Goal: Task Accomplishment & Management: Manage account settings

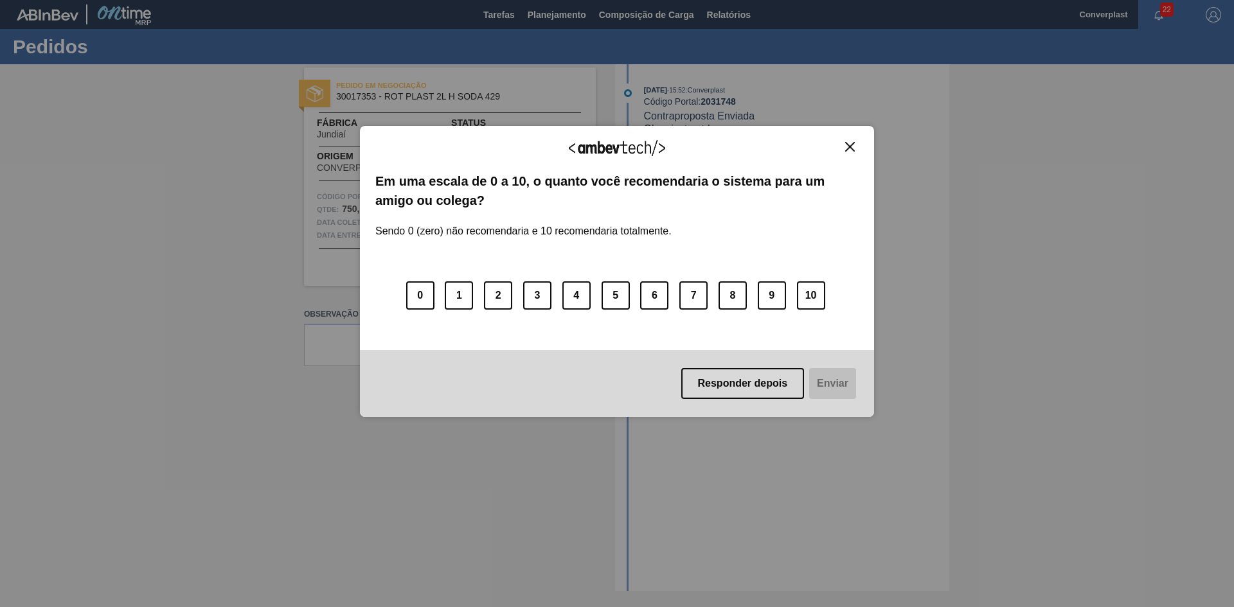
click at [851, 145] on img "Close" at bounding box center [850, 147] width 10 height 10
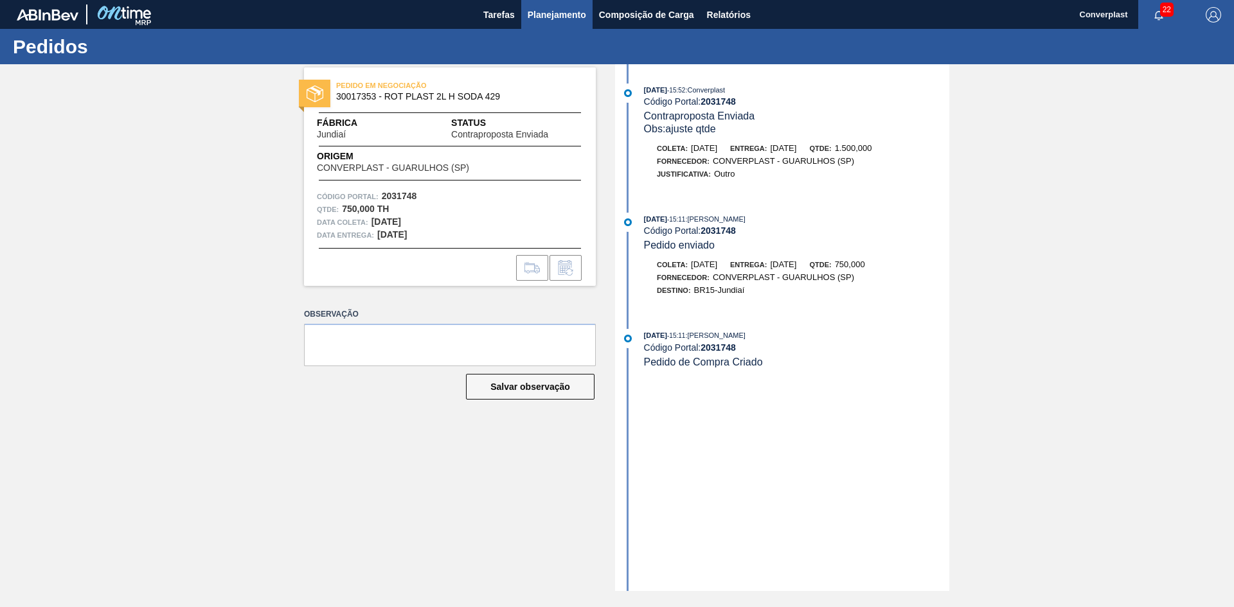
click at [541, 14] on span "Planejamento" at bounding box center [557, 14] width 58 height 15
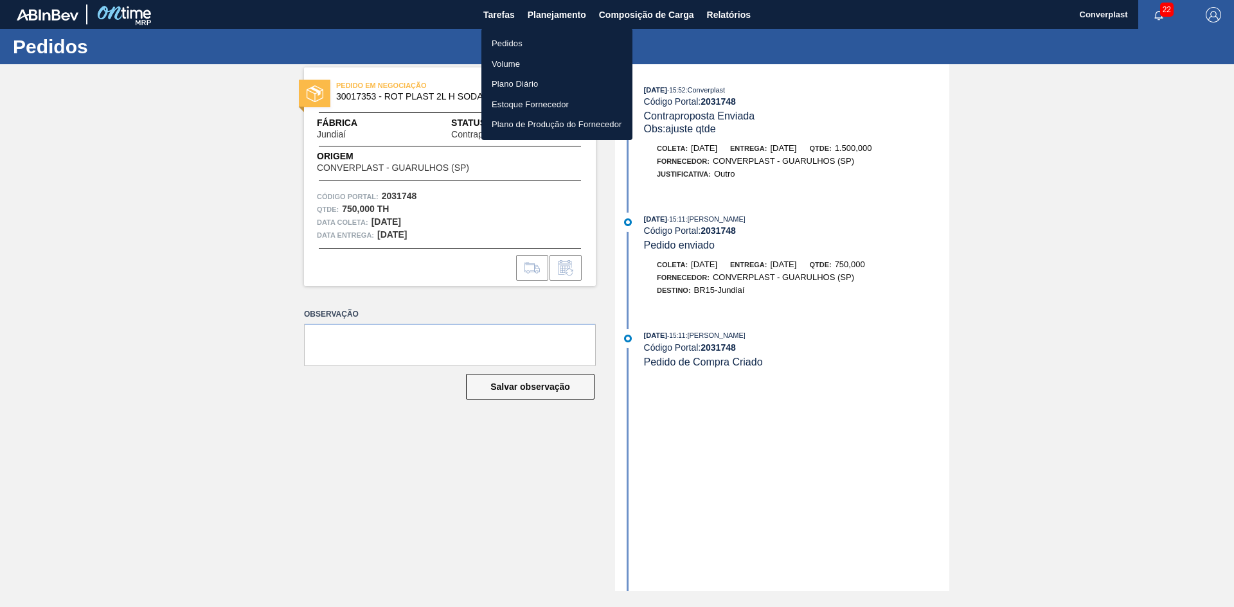
click at [542, 49] on li "Pedidos" at bounding box center [556, 43] width 151 height 21
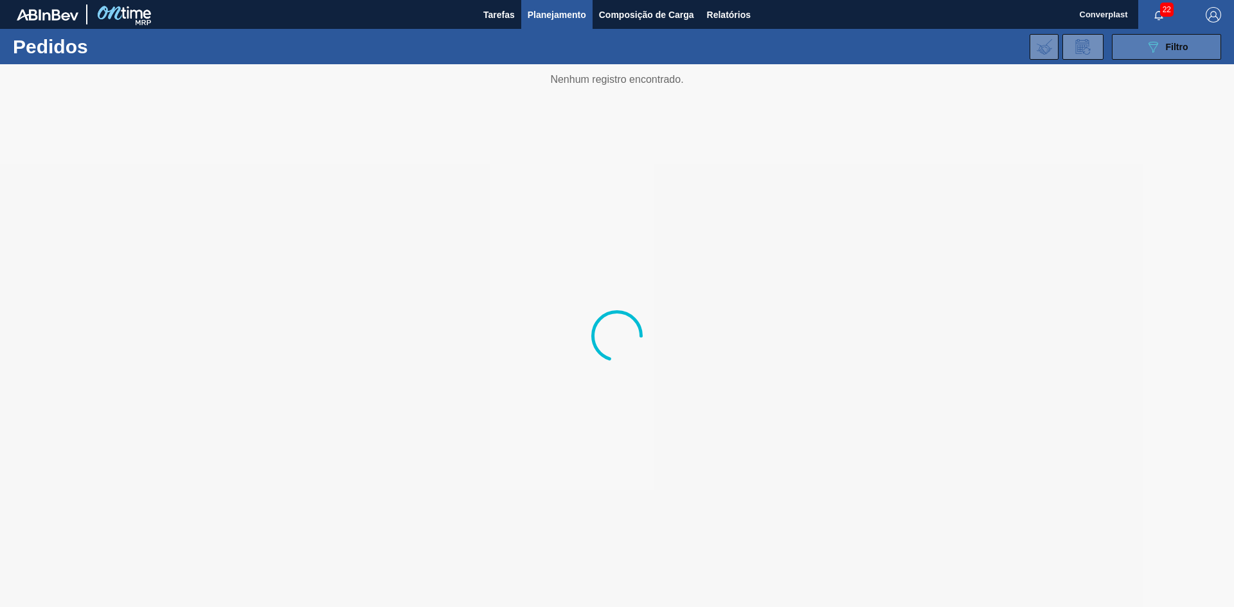
click at [1161, 49] on div "089F7B8B-B2A5-4AFE-B5C0-19BA573D28AC Filtro" at bounding box center [1166, 46] width 43 height 15
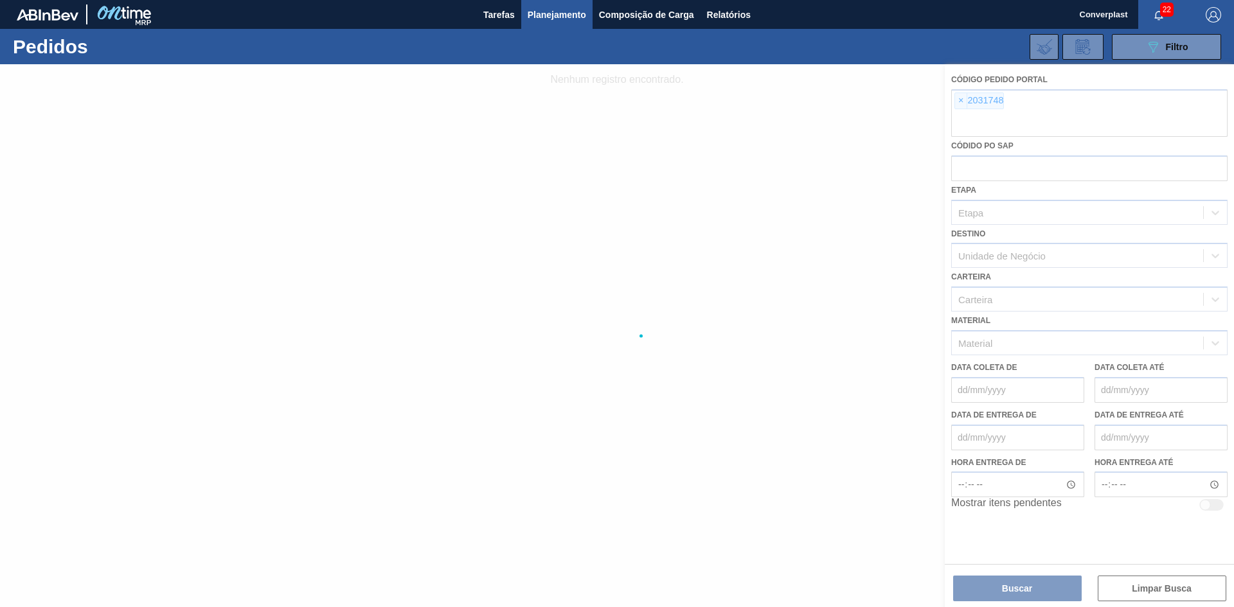
click at [959, 100] on div at bounding box center [617, 335] width 1234 height 543
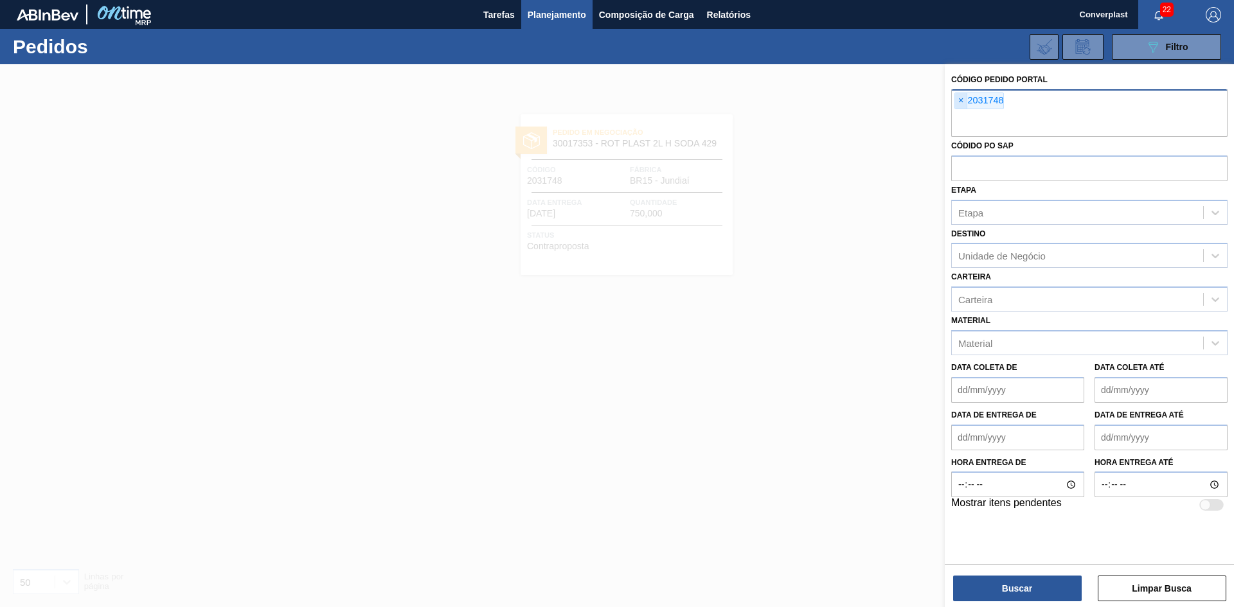
click at [962, 101] on span "×" at bounding box center [961, 100] width 12 height 15
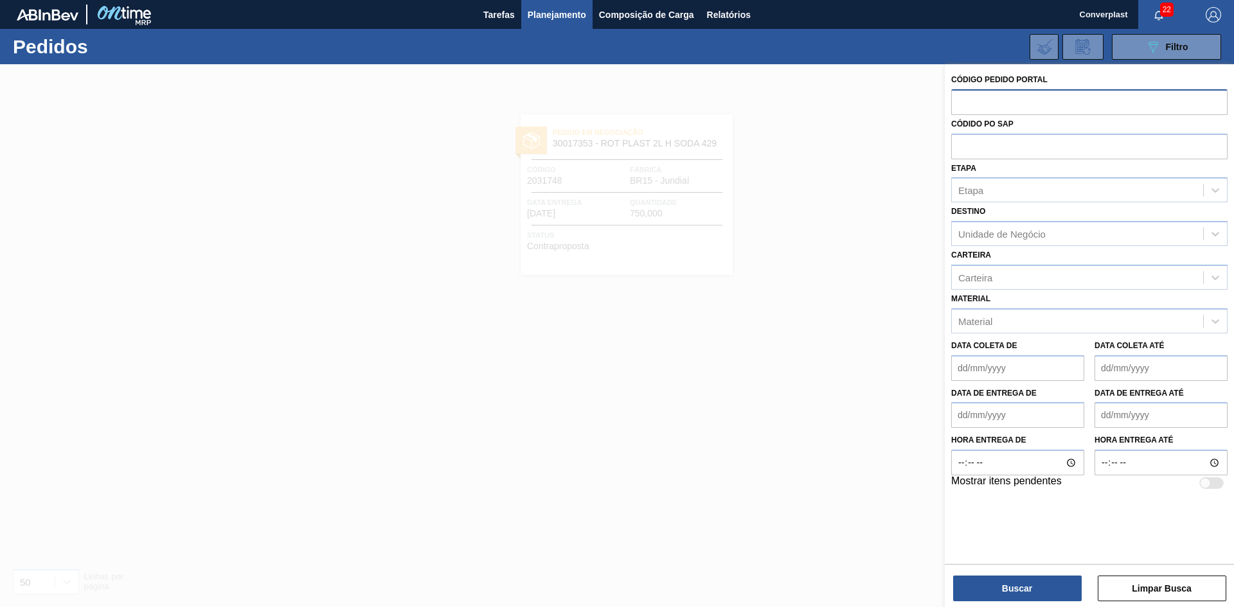
paste input "2018134"
type input "2018134"
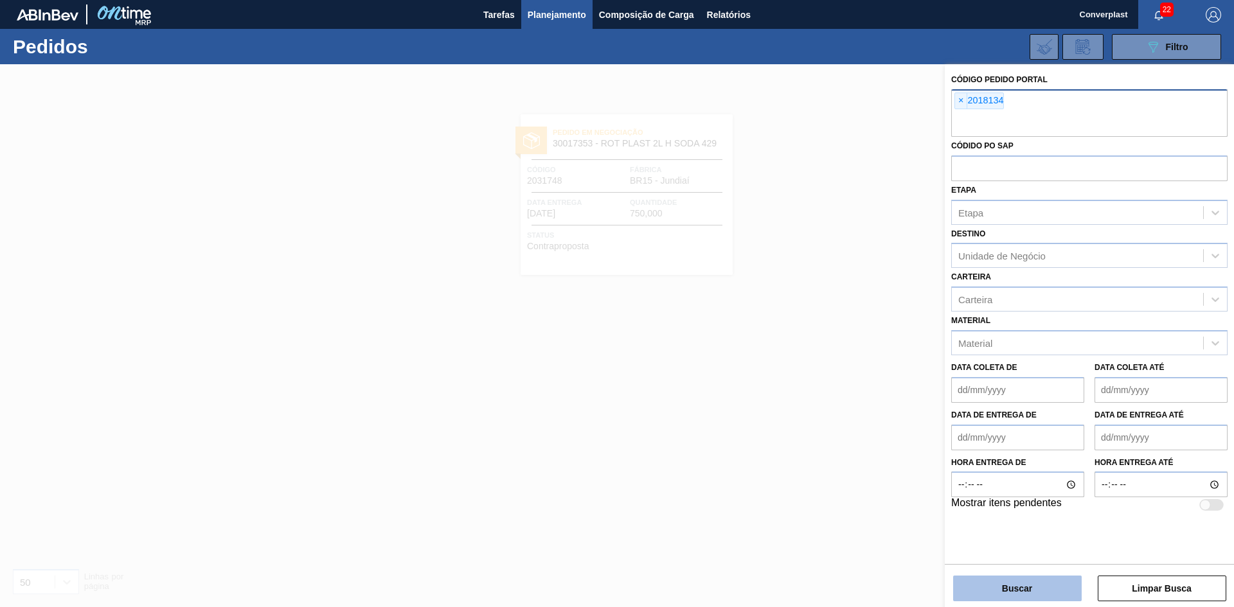
click at [1025, 584] on button "Buscar" at bounding box center [1017, 589] width 129 height 26
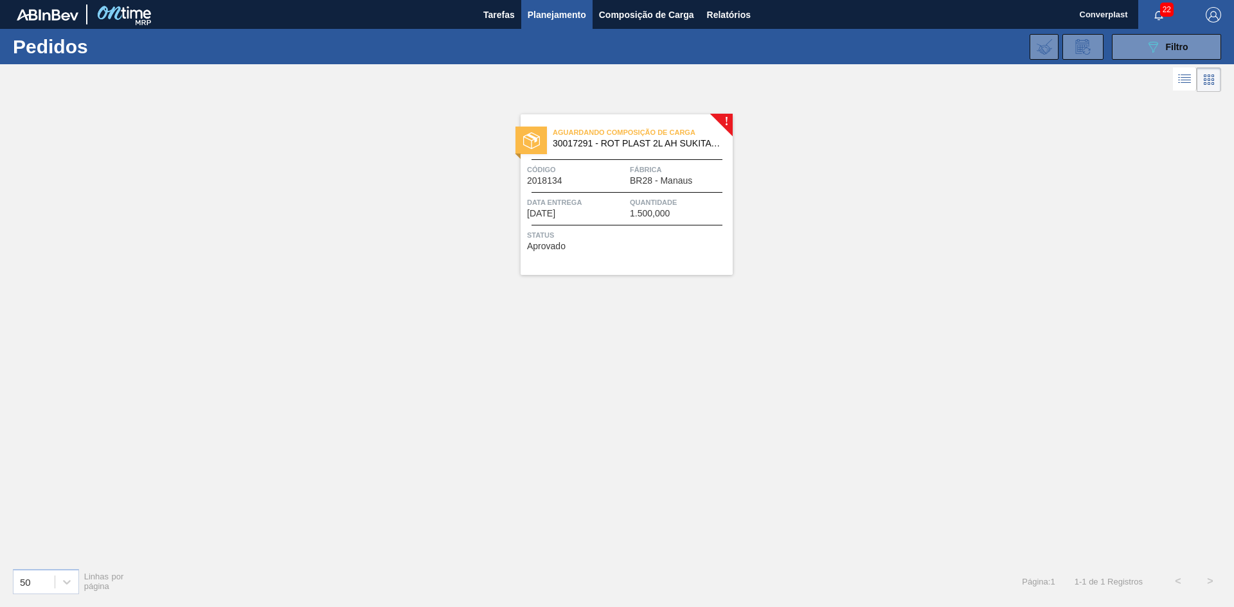
click at [674, 232] on span "Status" at bounding box center [628, 235] width 202 height 13
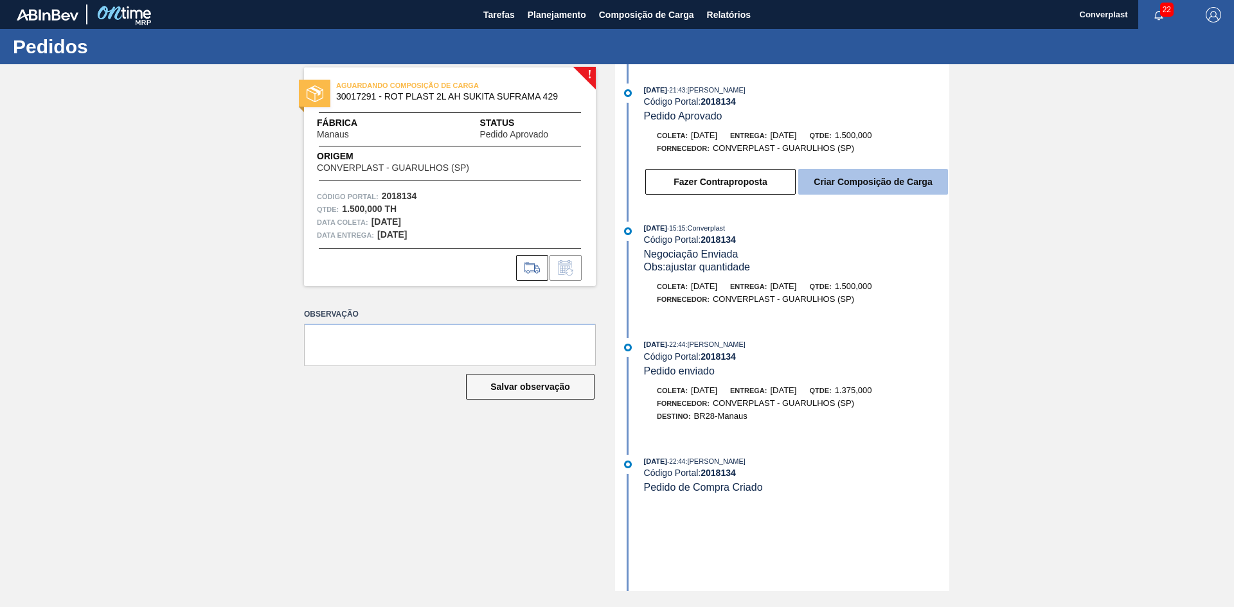
click at [854, 184] on button "Criar Composição de Carga" at bounding box center [873, 182] width 150 height 26
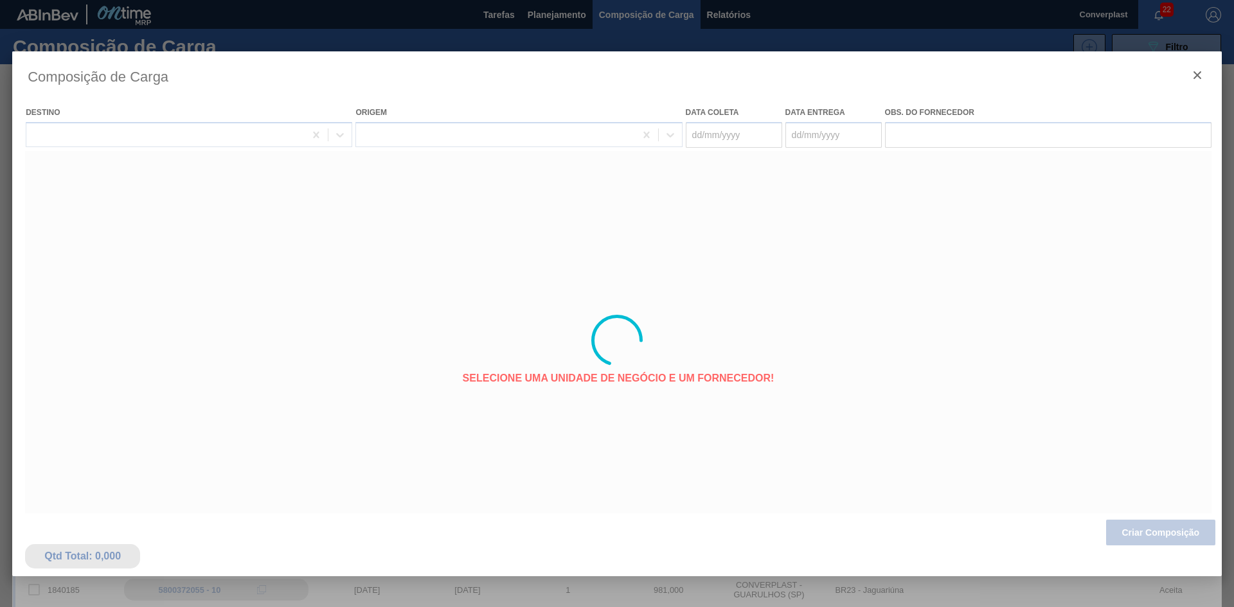
type coleta "29/09/2025"
type entrega "20/10/2025"
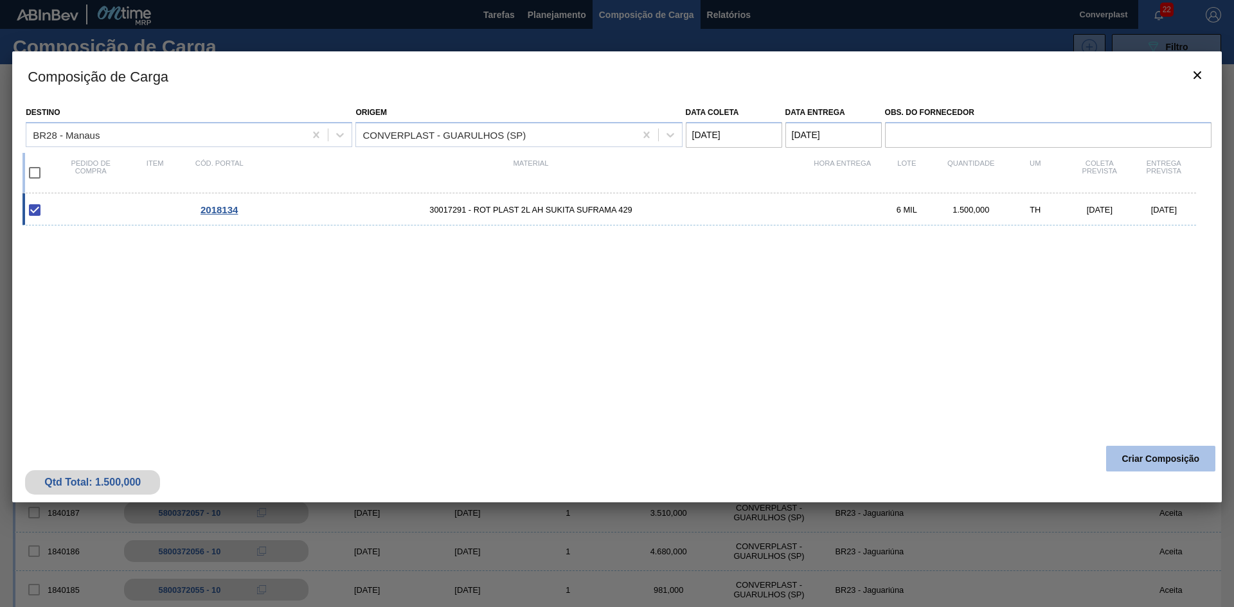
click at [1151, 457] on button "Criar Composição" at bounding box center [1160, 459] width 109 height 26
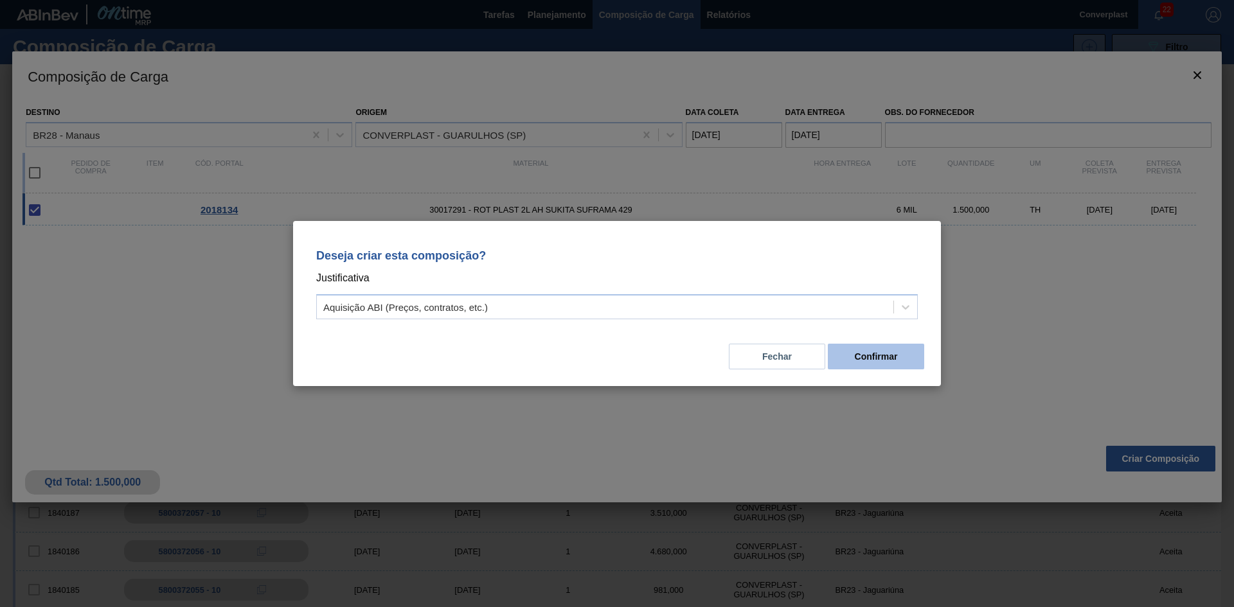
click at [877, 359] on button "Confirmar" at bounding box center [876, 357] width 96 height 26
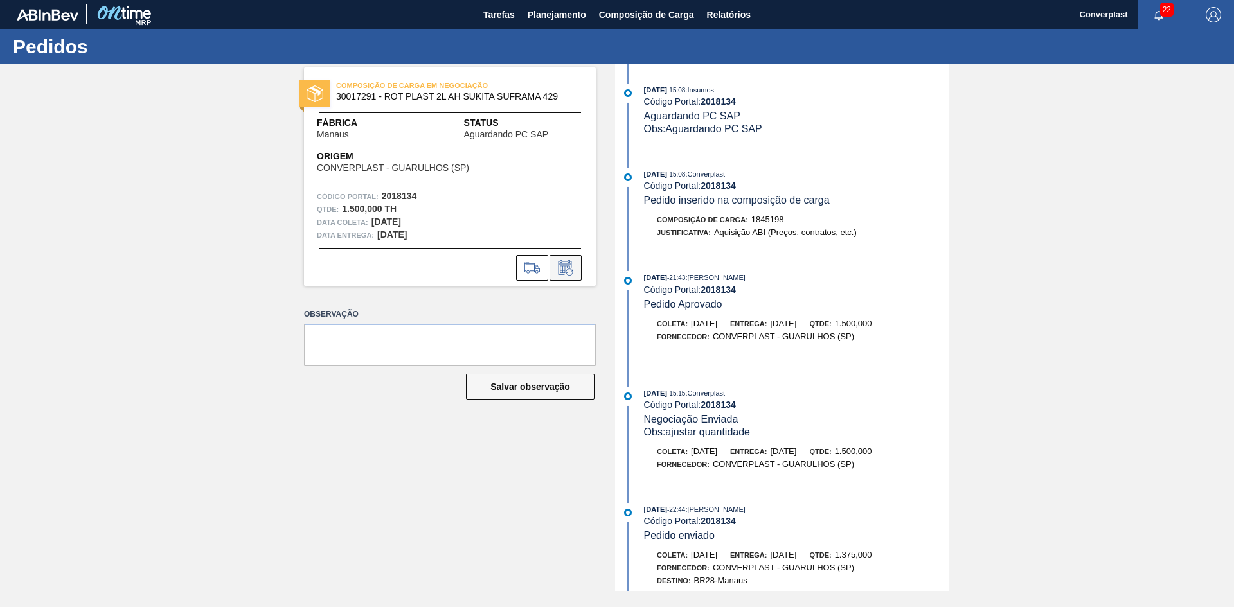
click at [570, 269] on icon at bounding box center [565, 267] width 21 height 15
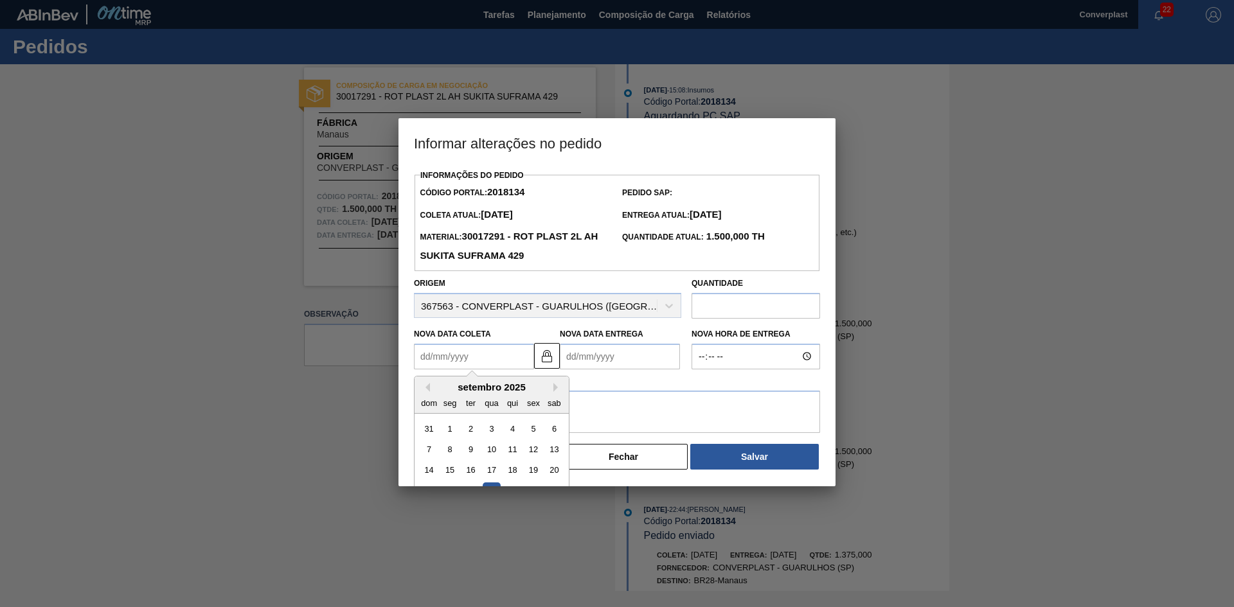
click at [451, 352] on Coleta2018134 "Nova Data Coleta" at bounding box center [474, 357] width 120 height 26
type Coleta2018134 "3"
type Entrega2018134 "[DATE]"
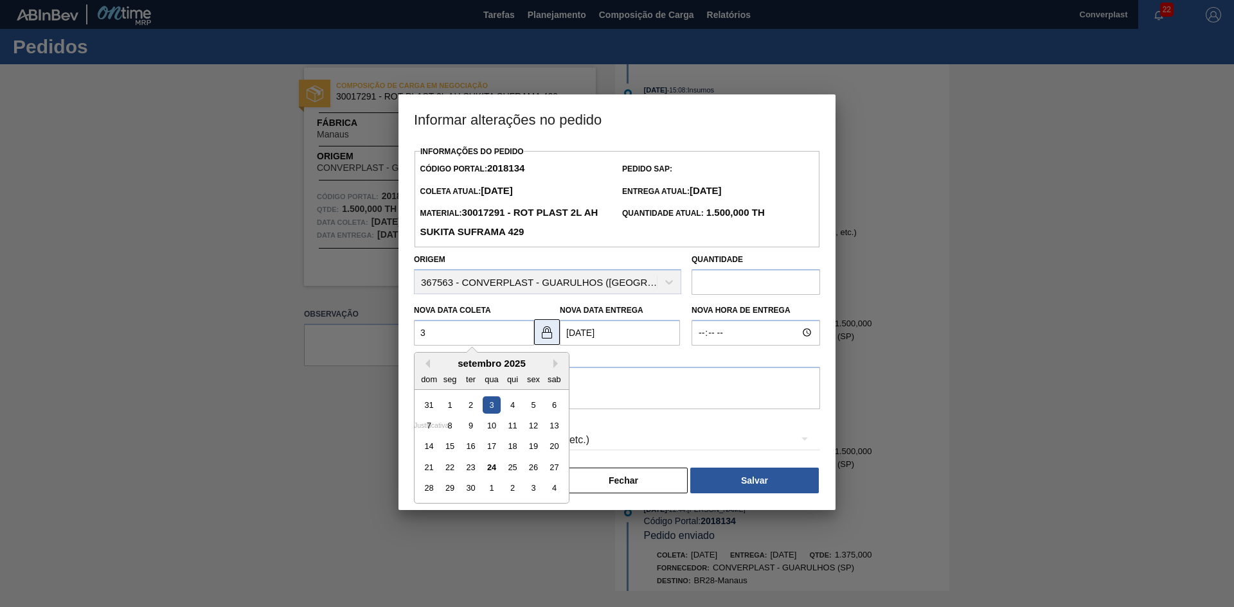
type Coleta2018134 "30"
type Entrega2018134 "30/10/2025"
drag, startPoint x: 445, startPoint y: 333, endPoint x: 379, endPoint y: 327, distance: 66.5
click at [379, 327] on div "Informar alterações no pedido Informações do Pedido Código Portal: 2018134 Pedi…" at bounding box center [617, 303] width 1234 height 607
type Coleta2018134 "2"
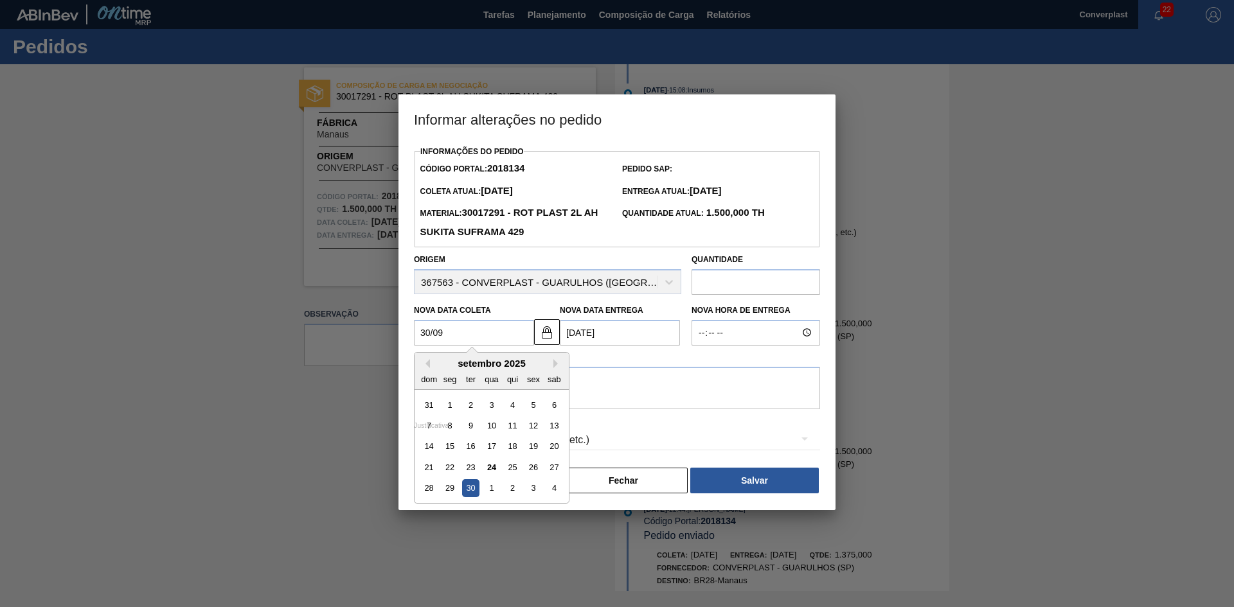
type Entrega2018134 "02/10/2025"
type Coleta2018134 "28"
type Entrega2018134 "28/10/2025"
click at [433, 491] on div "28" at bounding box center [428, 487] width 17 height 17
type Coleta2018134 "28/09/2025"
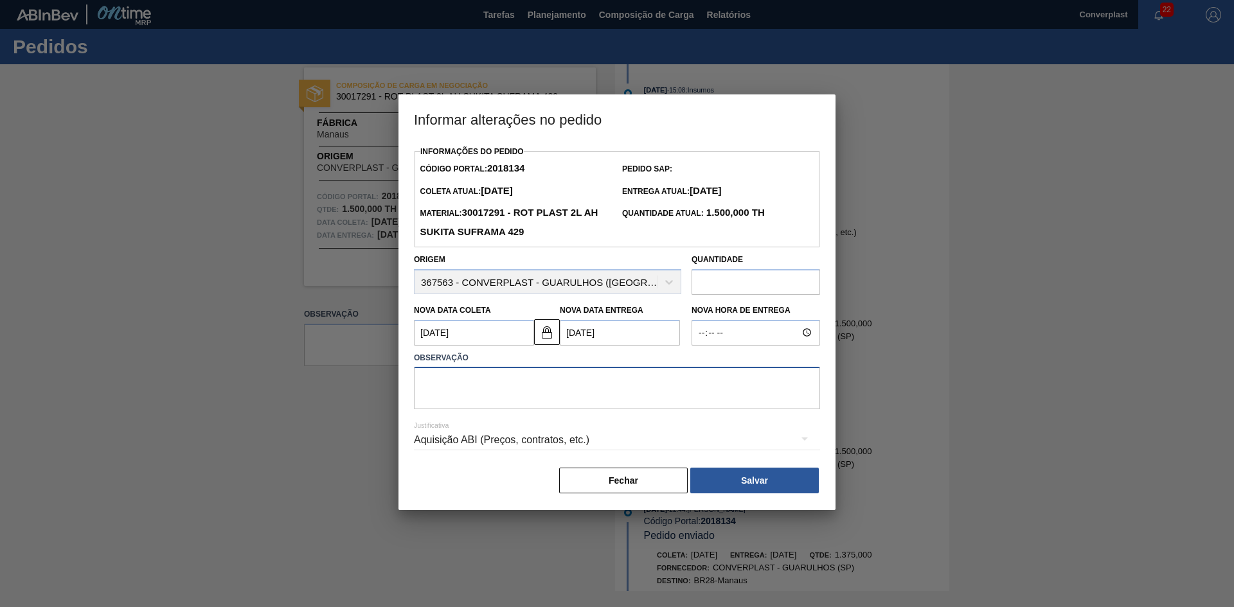
click at [517, 400] on textarea at bounding box center [617, 388] width 406 height 42
type textarea "ajuste data"
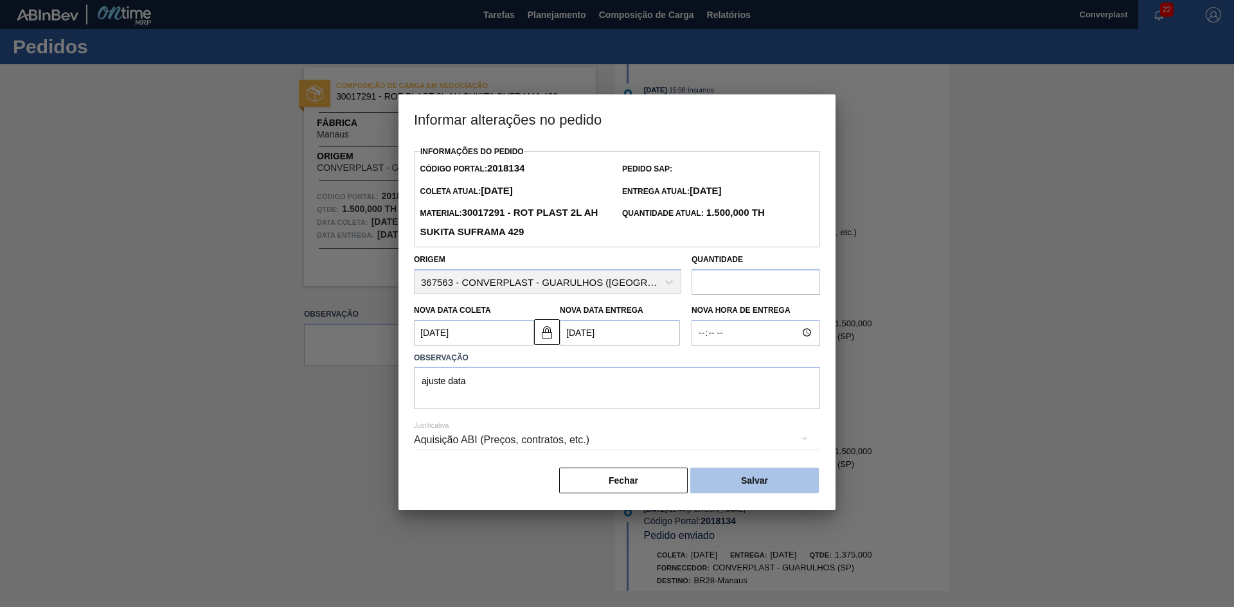
click at [730, 476] on button "Salvar" at bounding box center [754, 481] width 129 height 26
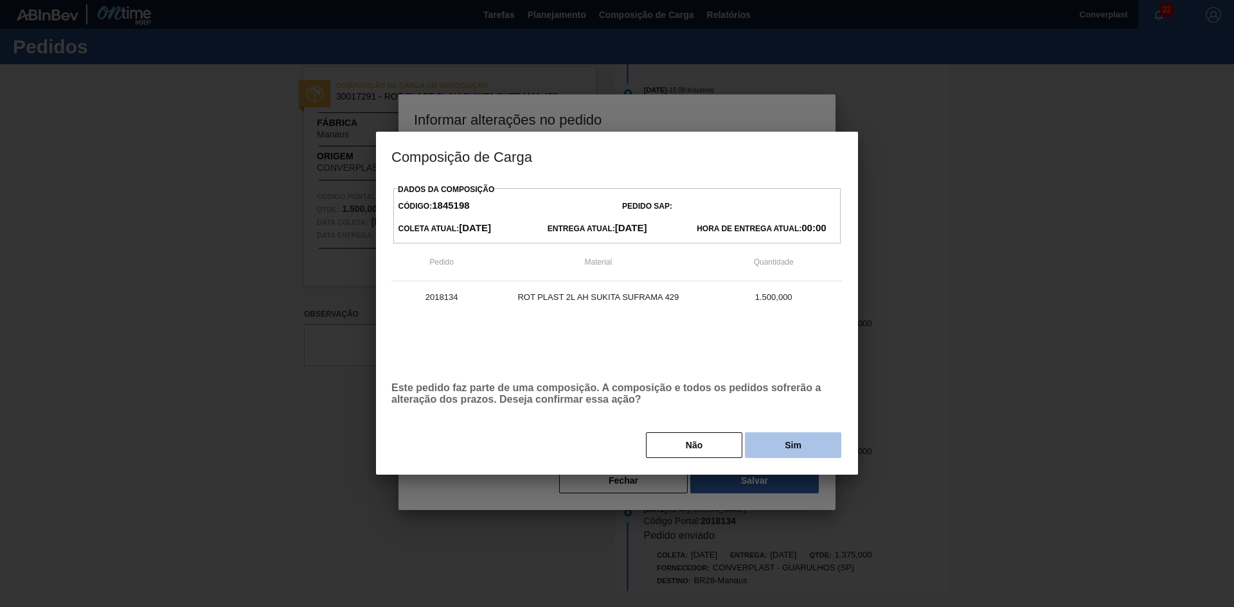
click at [776, 452] on button "Sim" at bounding box center [793, 446] width 96 height 26
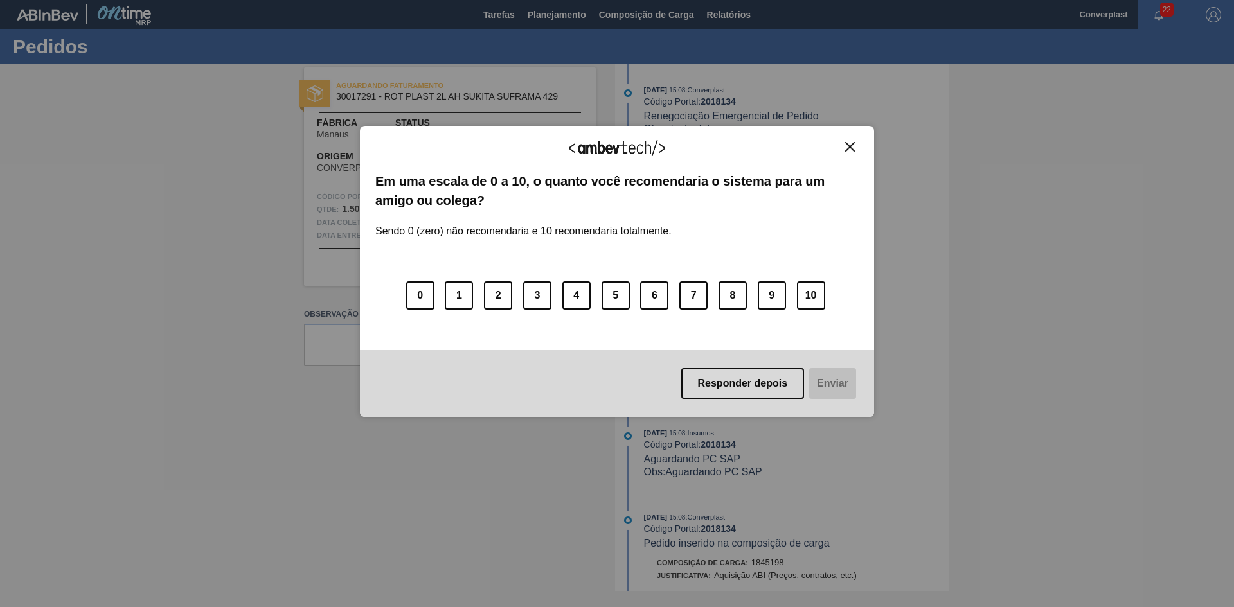
click at [856, 142] on button "Close" at bounding box center [849, 146] width 17 height 11
click at [857, 145] on button "Close" at bounding box center [849, 146] width 17 height 11
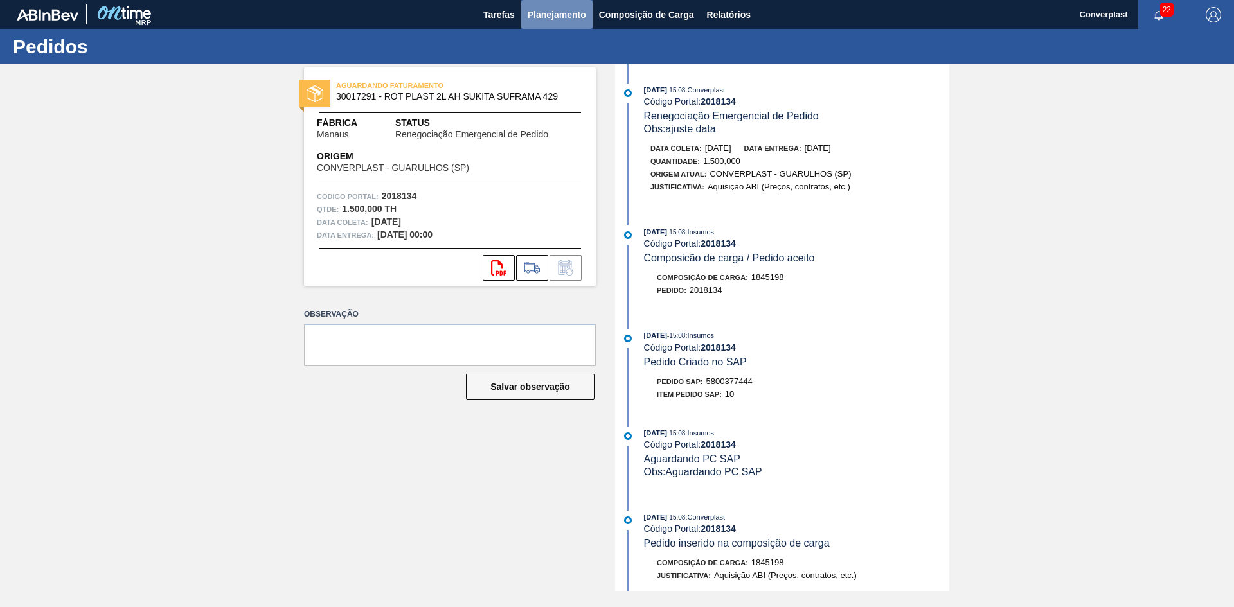
click at [558, 15] on span "Planejamento" at bounding box center [557, 14] width 58 height 15
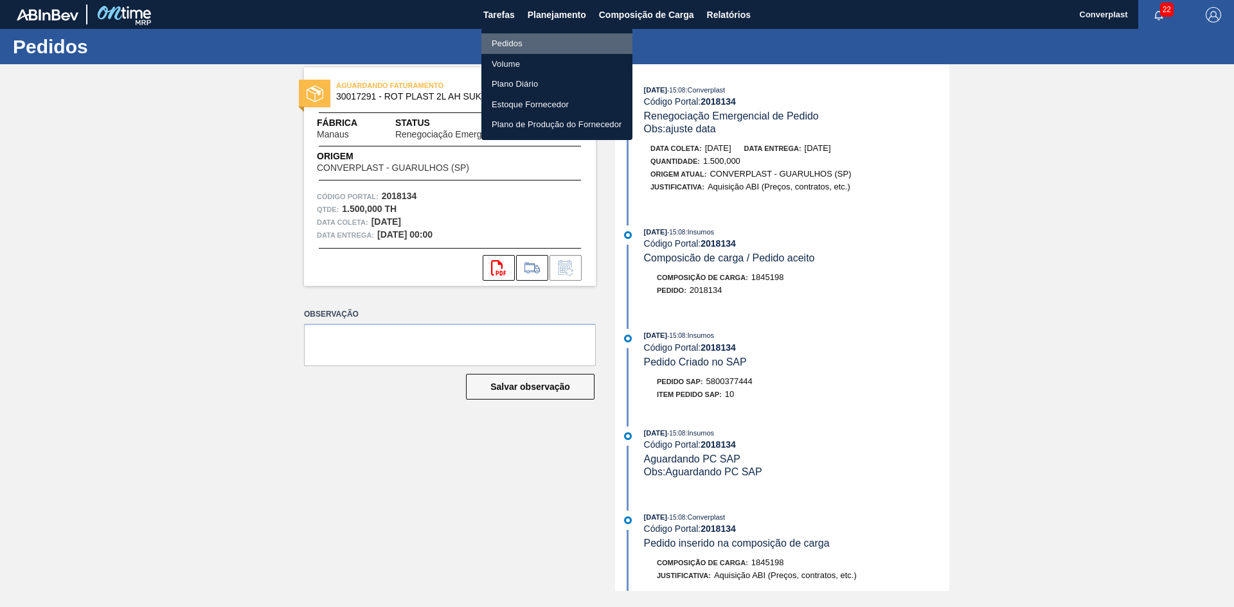
click at [492, 39] on li "Pedidos" at bounding box center [556, 43] width 151 height 21
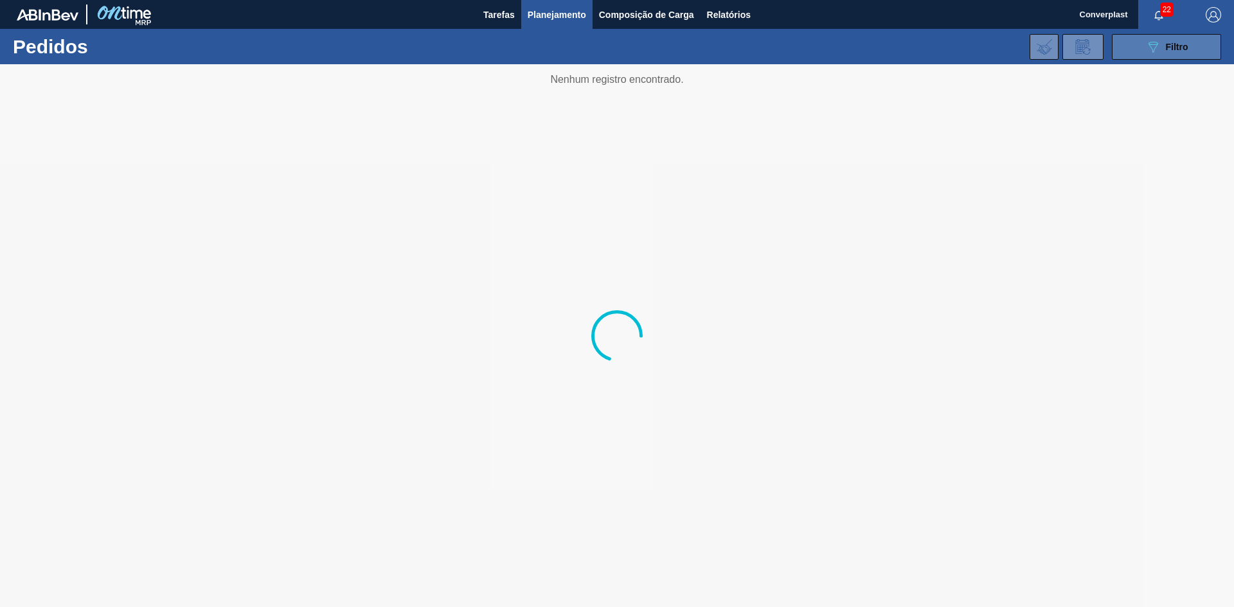
click at [1179, 46] on span "Filtro" at bounding box center [1177, 47] width 22 height 10
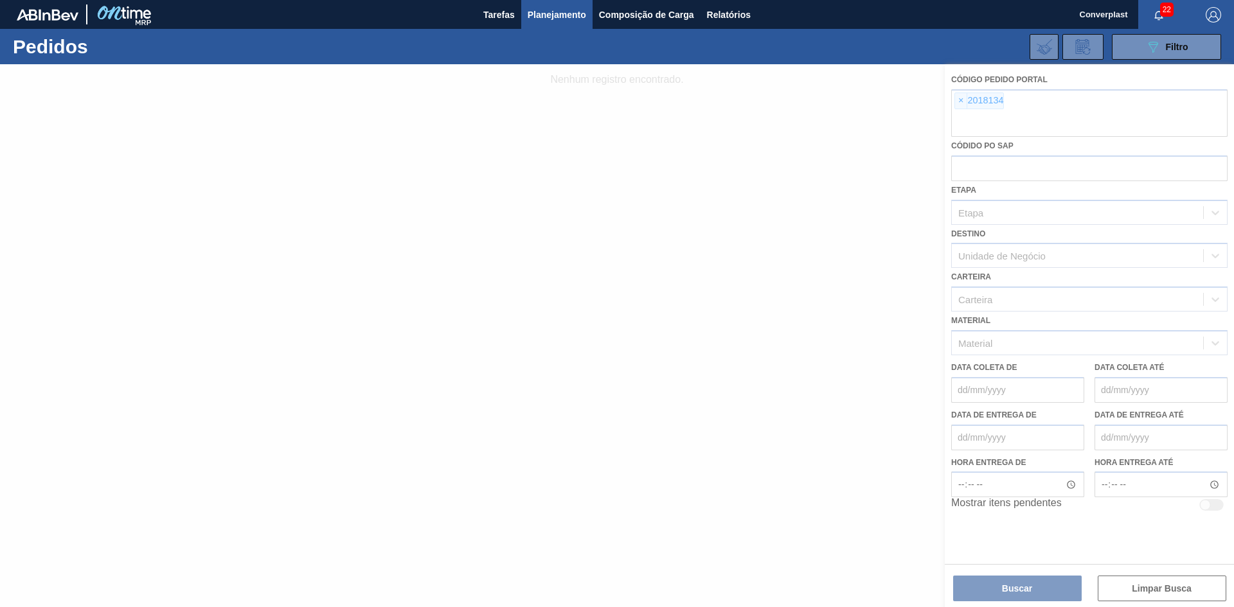
click at [961, 101] on div at bounding box center [617, 335] width 1234 height 543
click at [958, 98] on div at bounding box center [617, 335] width 1234 height 543
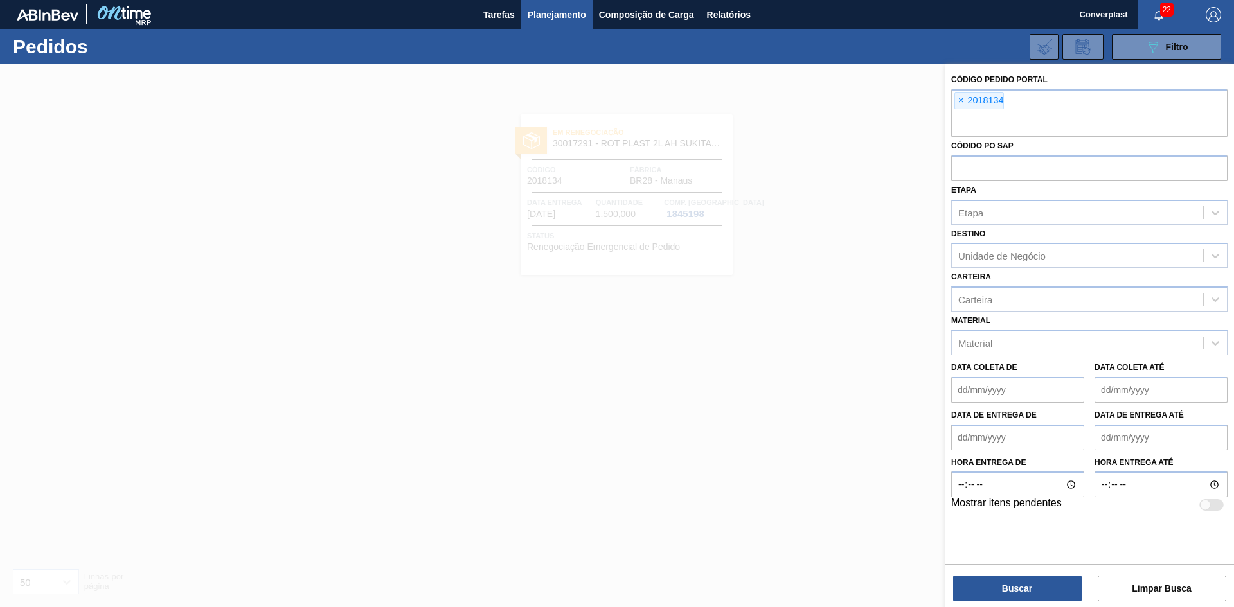
click at [960, 102] on span "×" at bounding box center [961, 100] width 12 height 15
paste input "2023539"
type input "2023539"
click at [1022, 586] on button "Buscar" at bounding box center [1017, 589] width 129 height 26
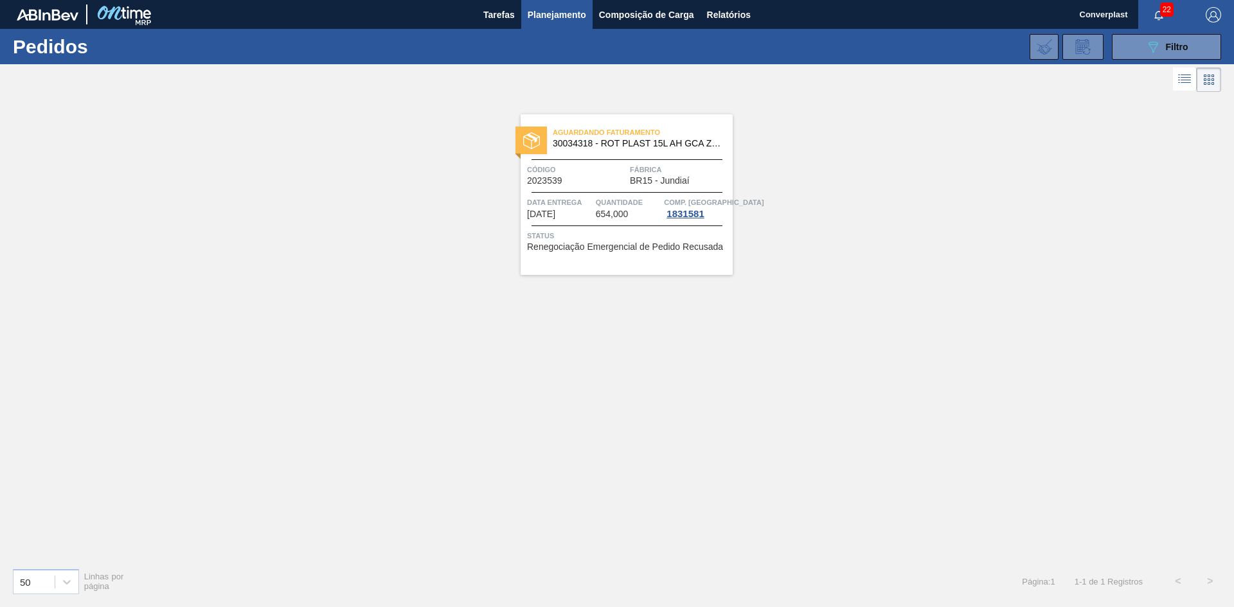
click at [570, 166] on span "Código" at bounding box center [577, 169] width 100 height 13
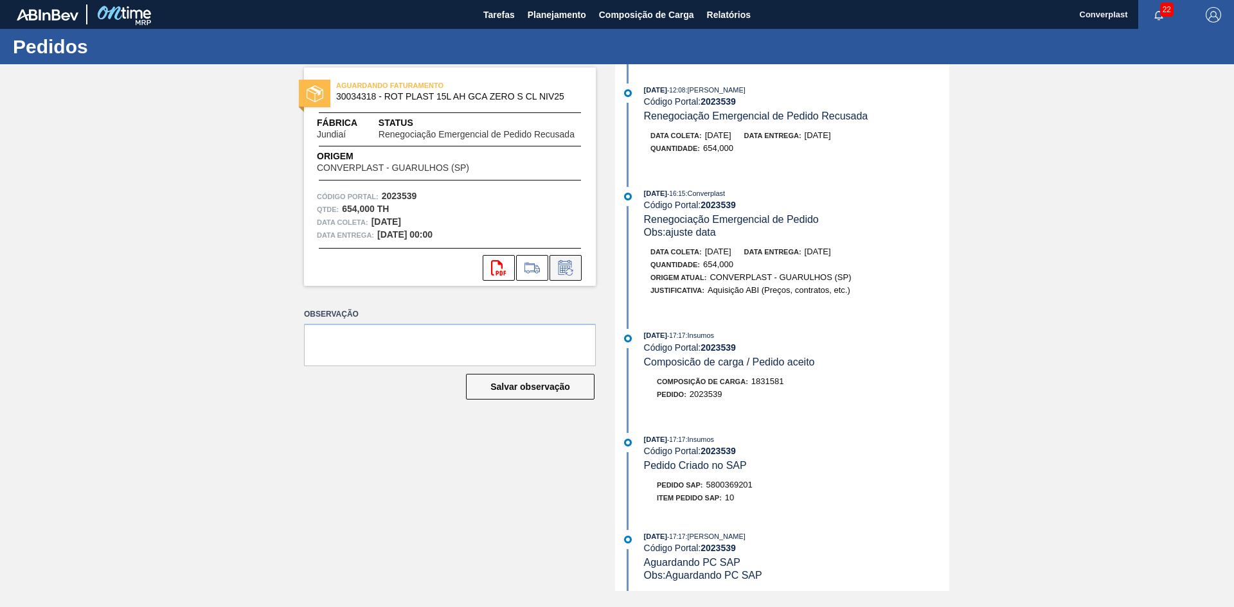
click at [560, 271] on icon at bounding box center [565, 269] width 10 height 8
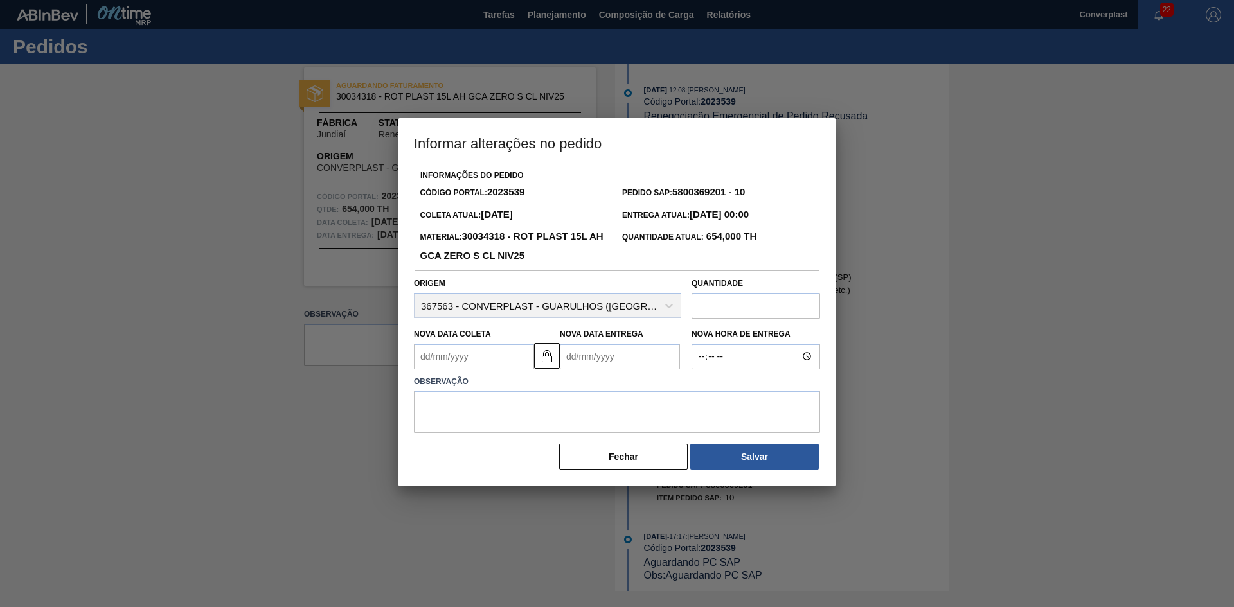
click at [566, 356] on Entrega2023539 "Nova Data Entrega" at bounding box center [620, 357] width 120 height 26
type Coleta2023539 "30/08/2025"
type Entrega2023539 "1"
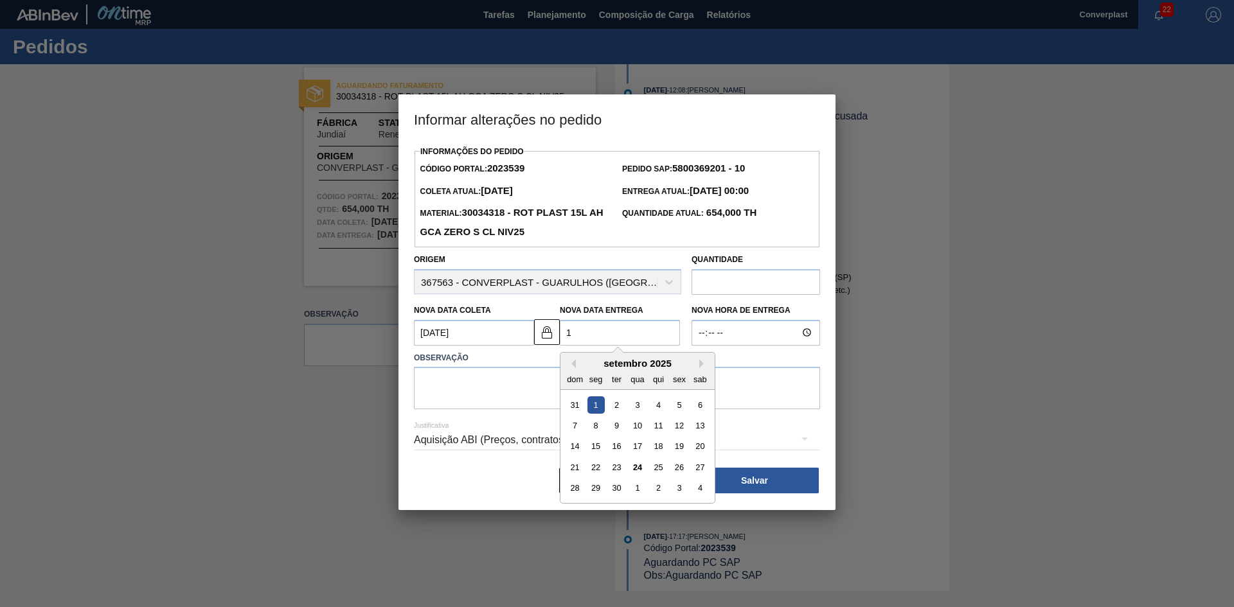
type Coleta2023539 "10/09/2025"
type Entrega2023539 "12/"
type Coleta2023539 "10/01/2025"
type Entrega2023539 "12/1"
type Coleta2023539 "[DATE]"
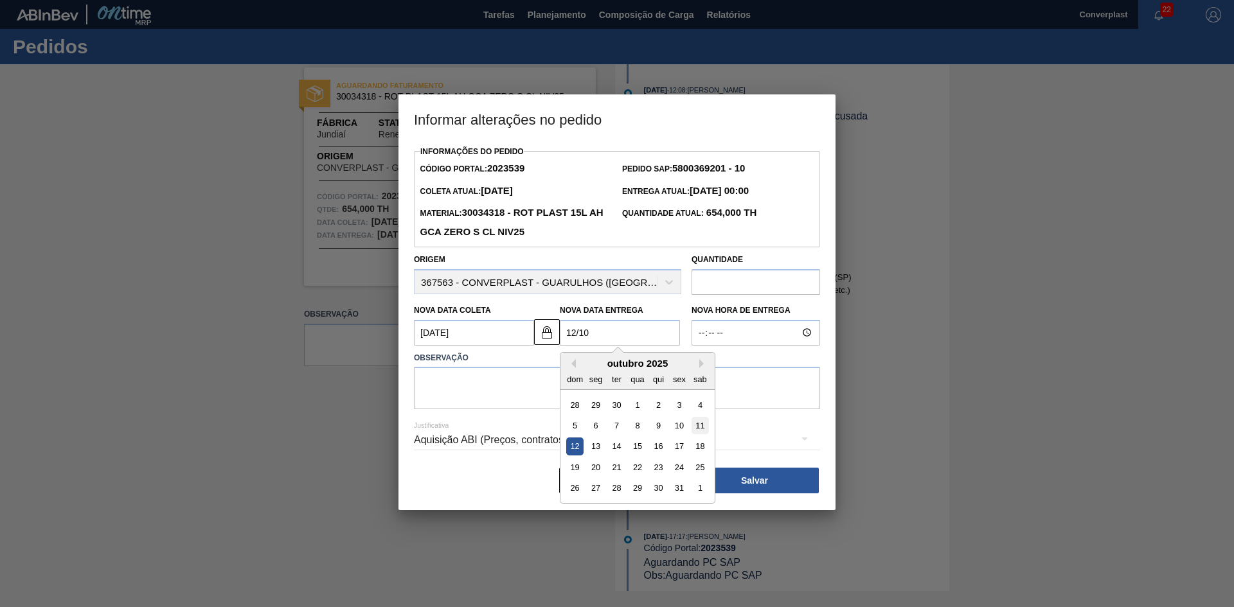
type Entrega2023539 "12/10"
click at [703, 428] on div "11" at bounding box center [700, 425] width 17 height 17
type Coleta2023539 "[DATE]"
type Entrega2023539 "11/10/2025"
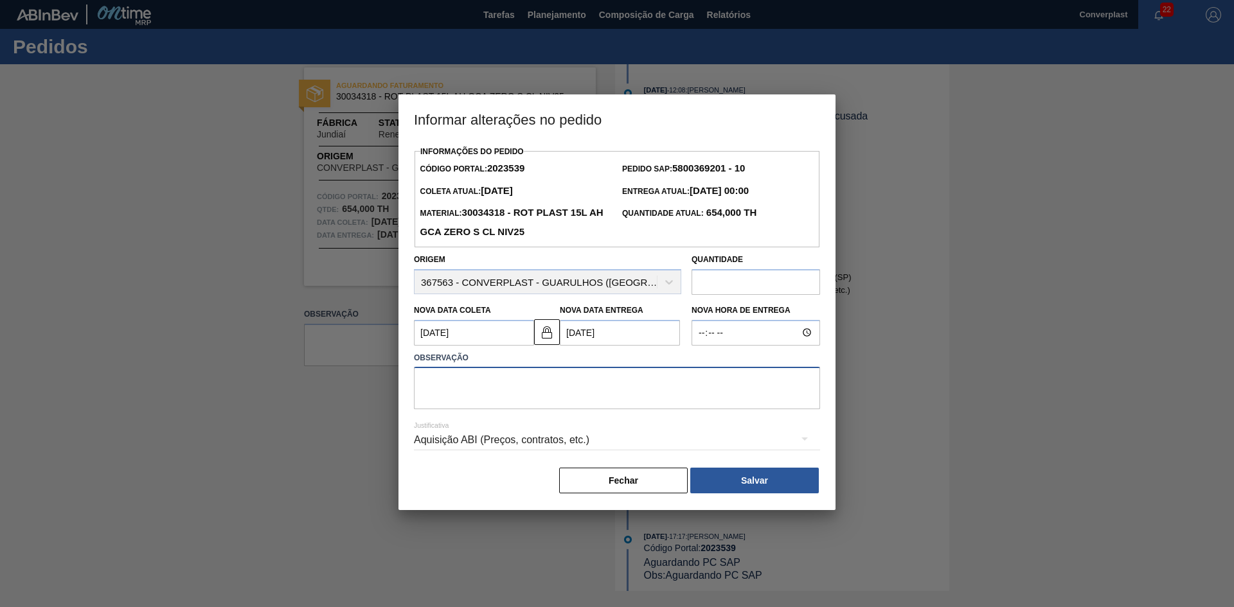
click at [541, 386] on textarea at bounding box center [617, 388] width 406 height 42
type textarea "ajuste data"
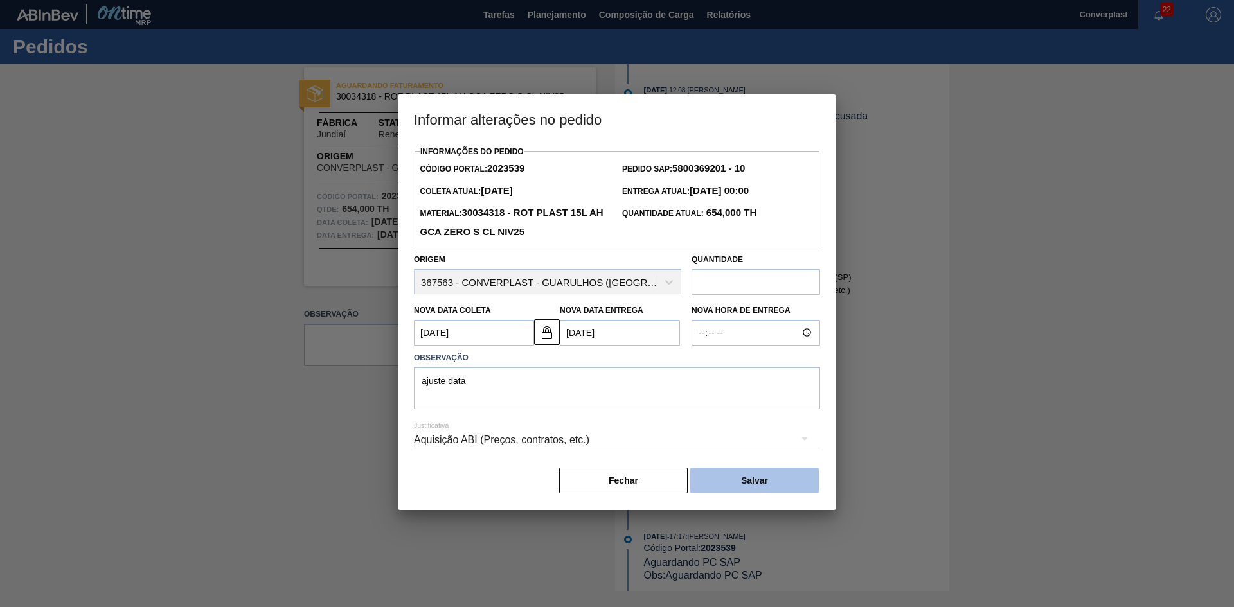
click at [783, 477] on button "Salvar" at bounding box center [754, 481] width 129 height 26
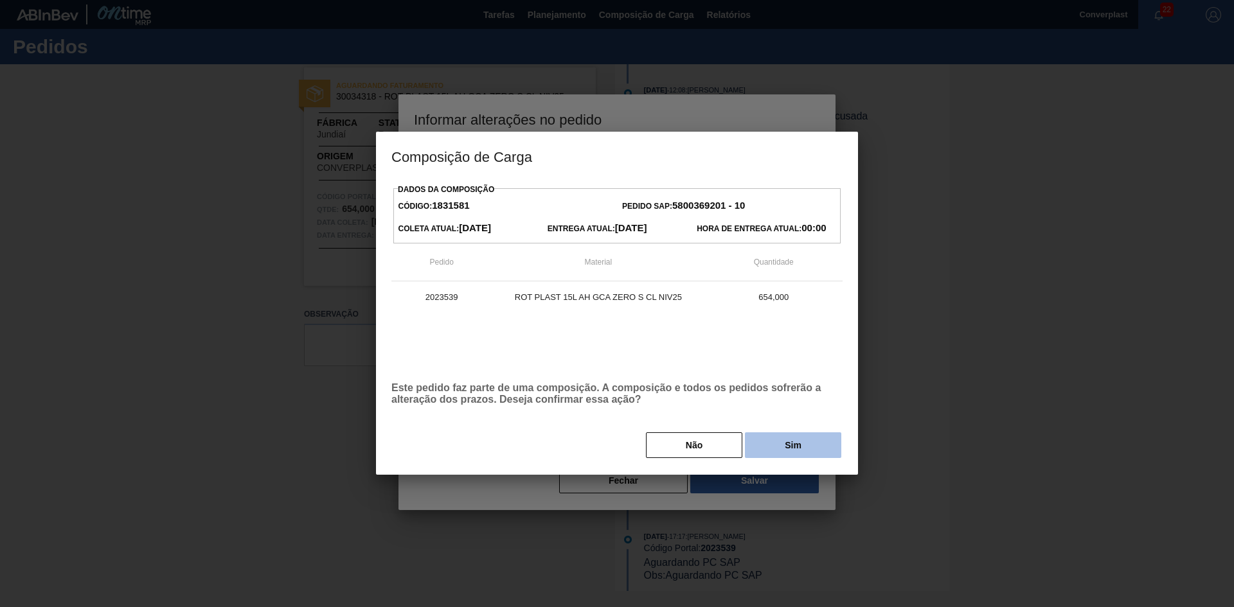
click at [778, 443] on button "Sim" at bounding box center [793, 446] width 96 height 26
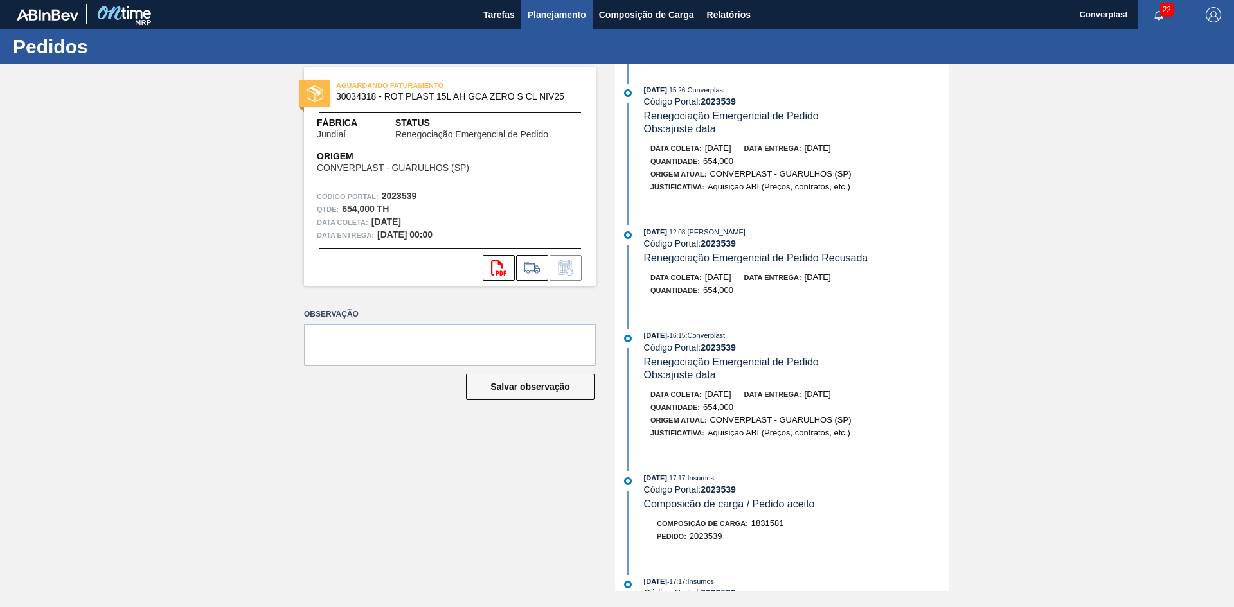
click at [566, 15] on span "Planejamento" at bounding box center [557, 14] width 58 height 15
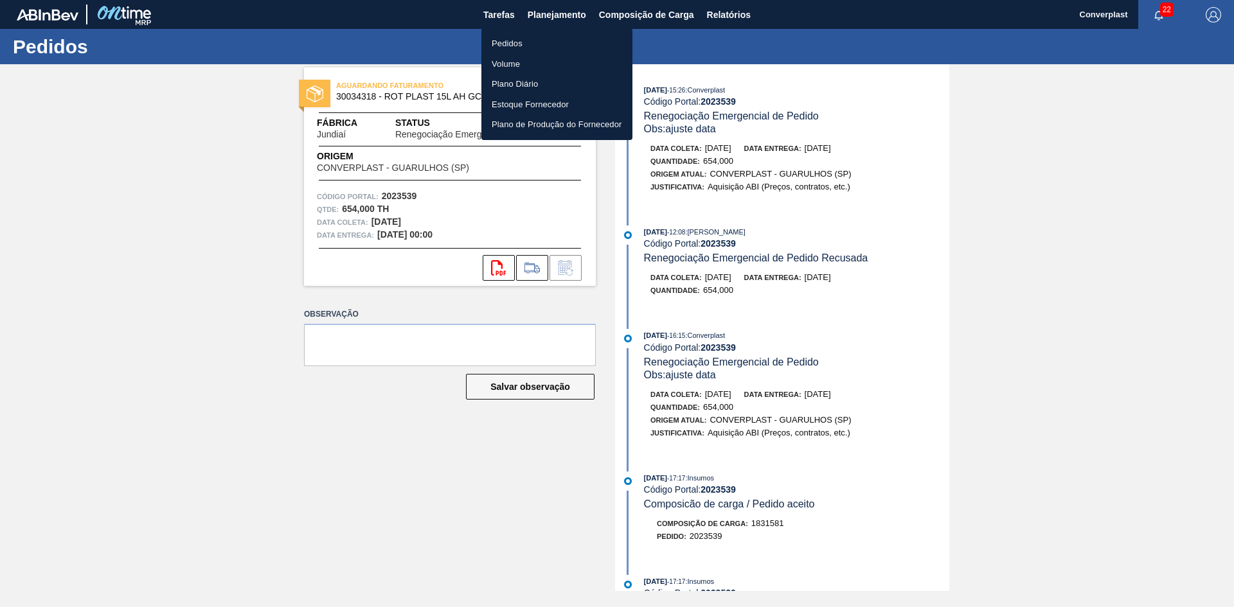
click at [537, 38] on li "Pedidos" at bounding box center [556, 43] width 151 height 21
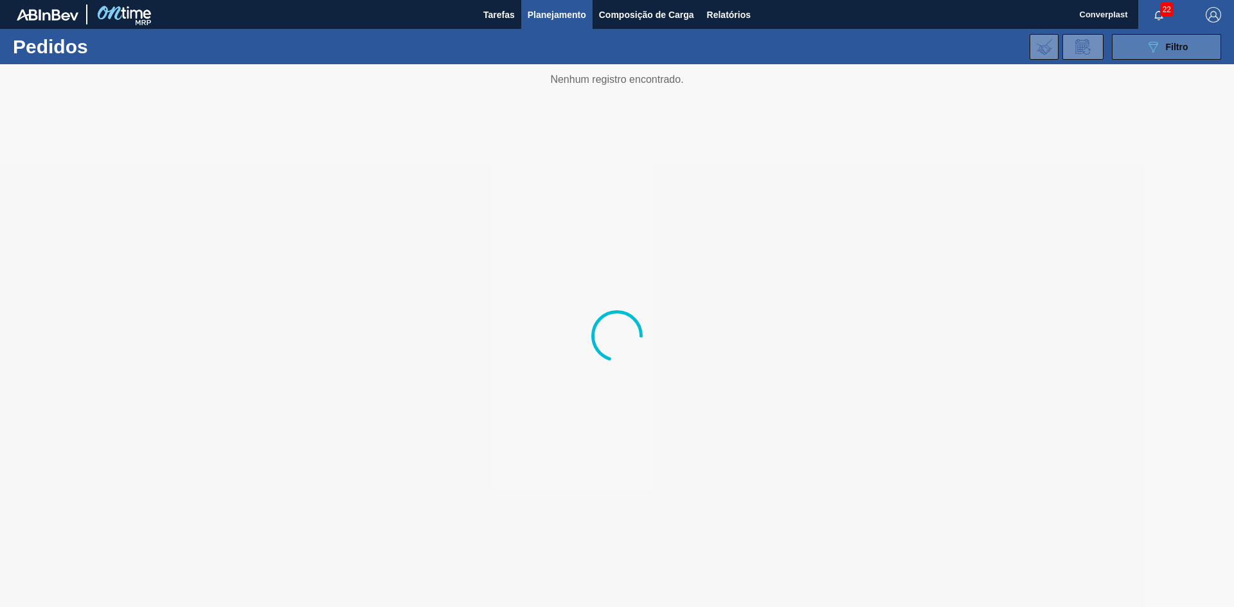
click at [1136, 51] on button "089F7B8B-B2A5-4AFE-B5C0-19BA573D28AC Filtro" at bounding box center [1166, 47] width 109 height 26
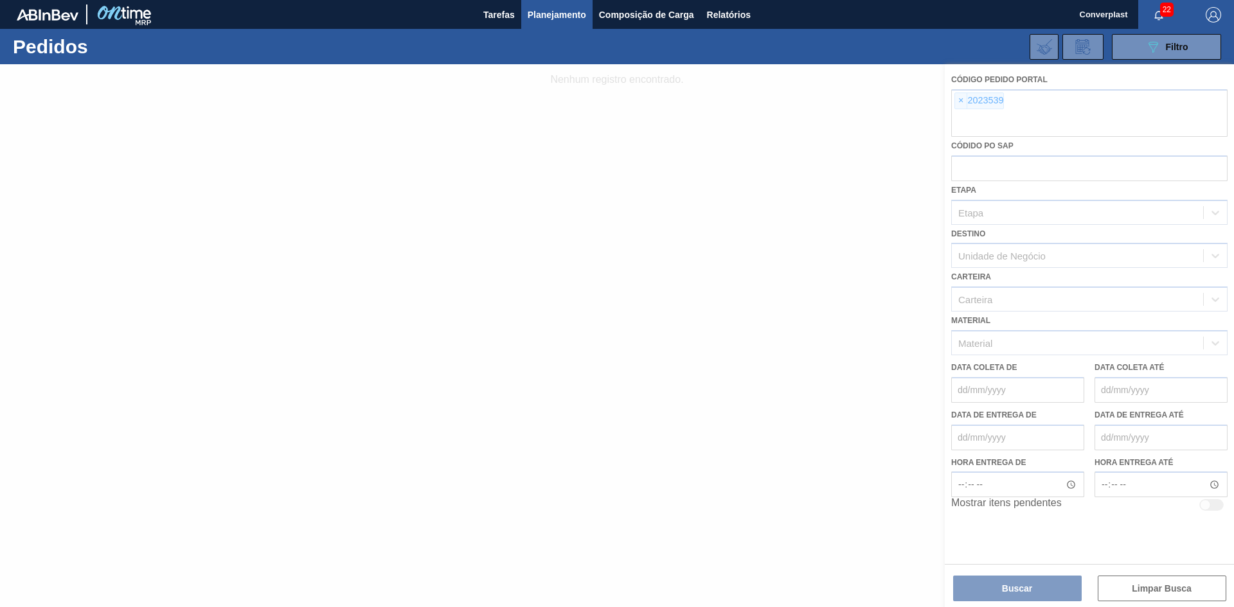
click at [955, 100] on div at bounding box center [617, 335] width 1234 height 543
click at [960, 100] on div at bounding box center [617, 335] width 1234 height 543
click at [960, 102] on div at bounding box center [617, 335] width 1234 height 543
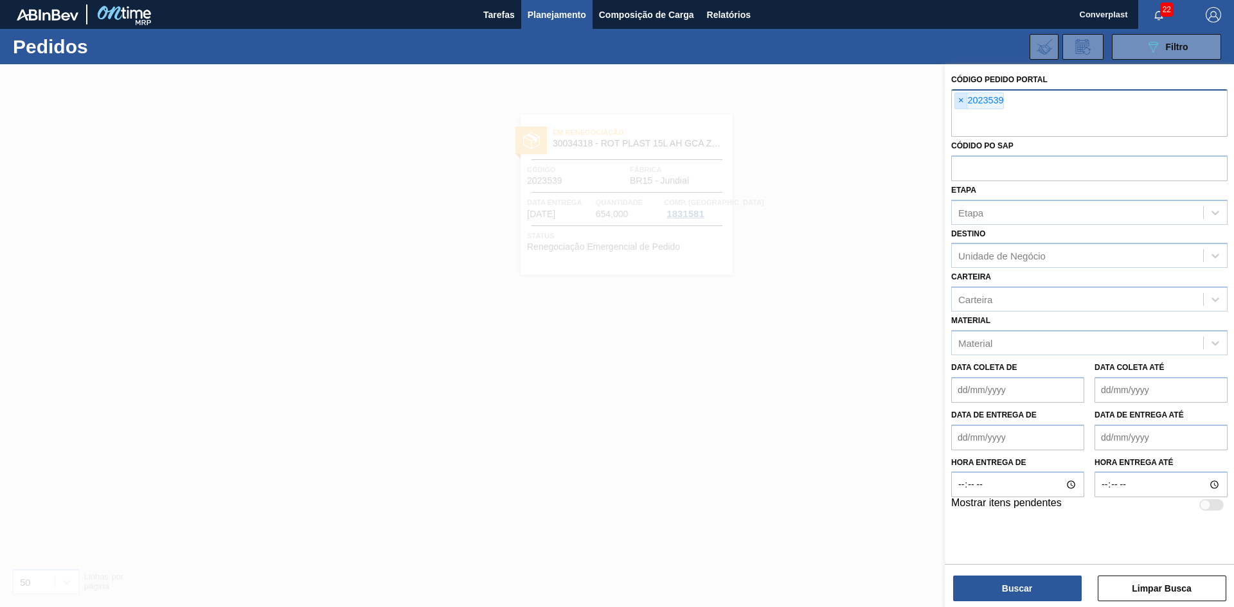
click at [958, 100] on span "×" at bounding box center [961, 100] width 12 height 15
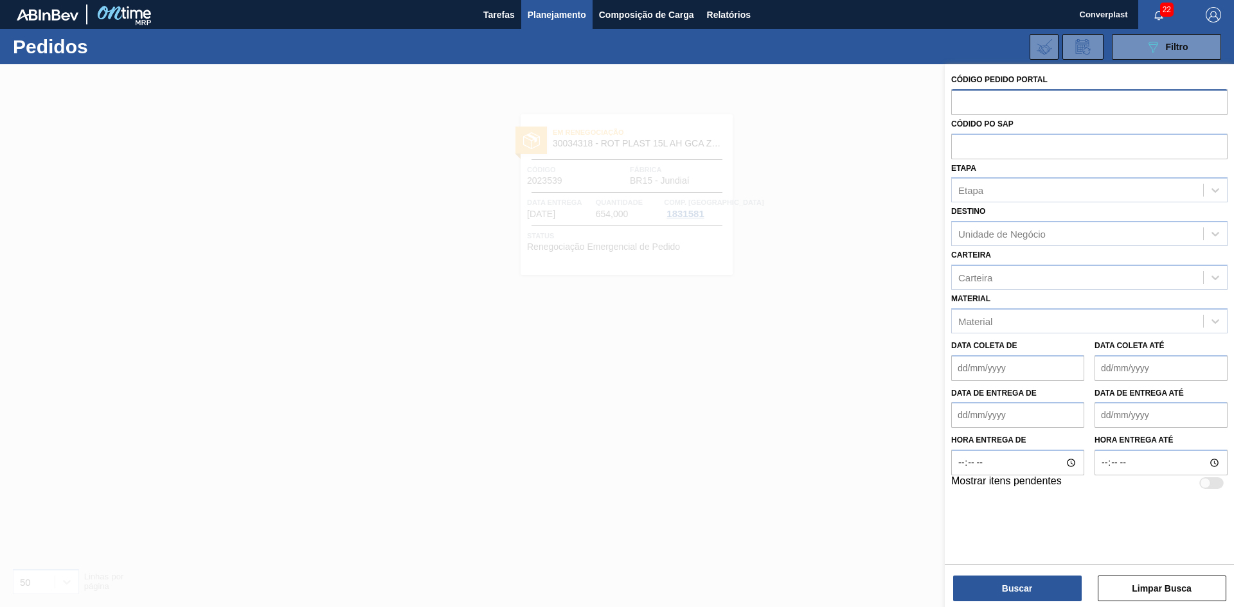
paste input "2012839"
type input "2012839"
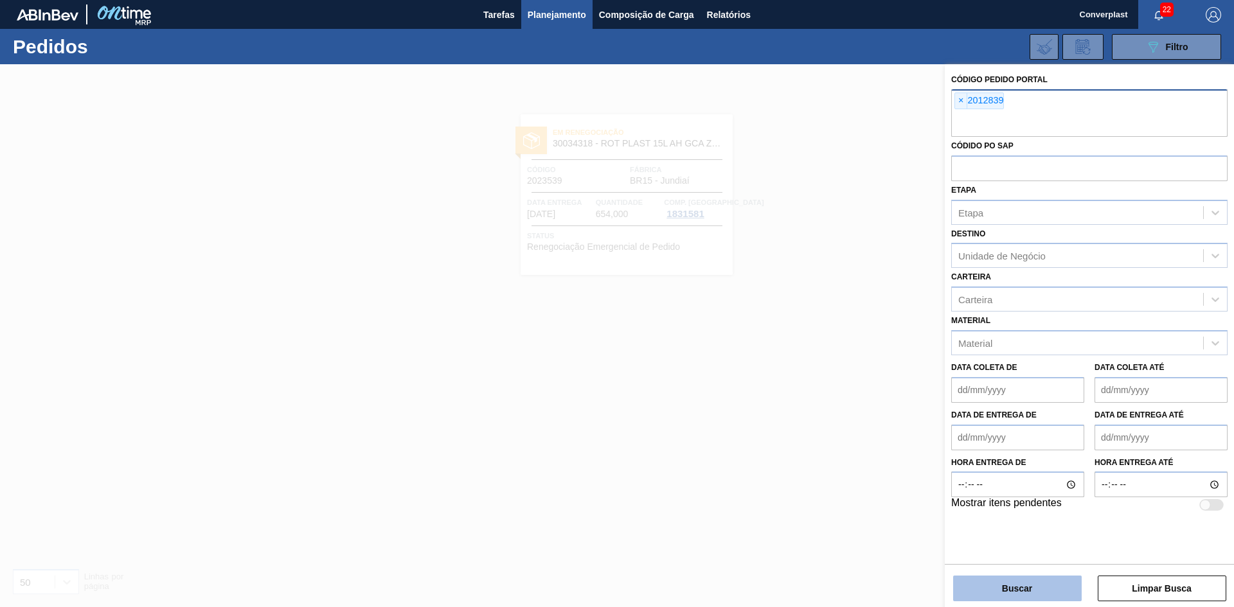
click at [1005, 593] on button "Buscar" at bounding box center [1017, 589] width 129 height 26
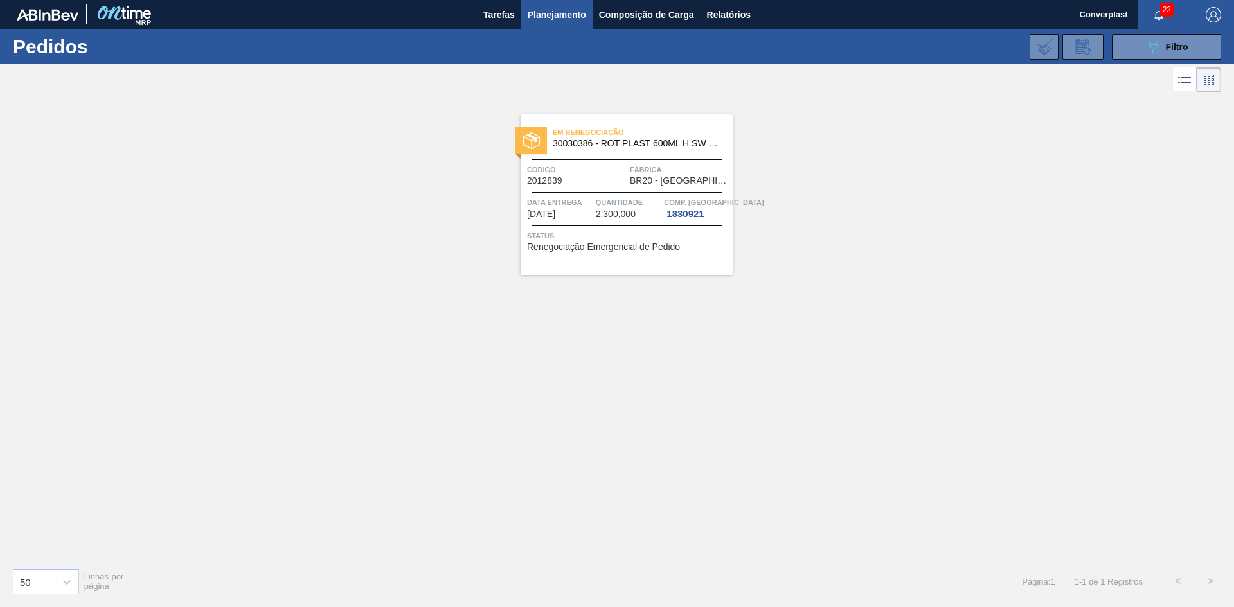
click at [670, 155] on div "Em renegociação 30030386 - ROT PLAST 600ML H SW PC NIV24 Código 2012839 Fábrica…" at bounding box center [627, 194] width 212 height 161
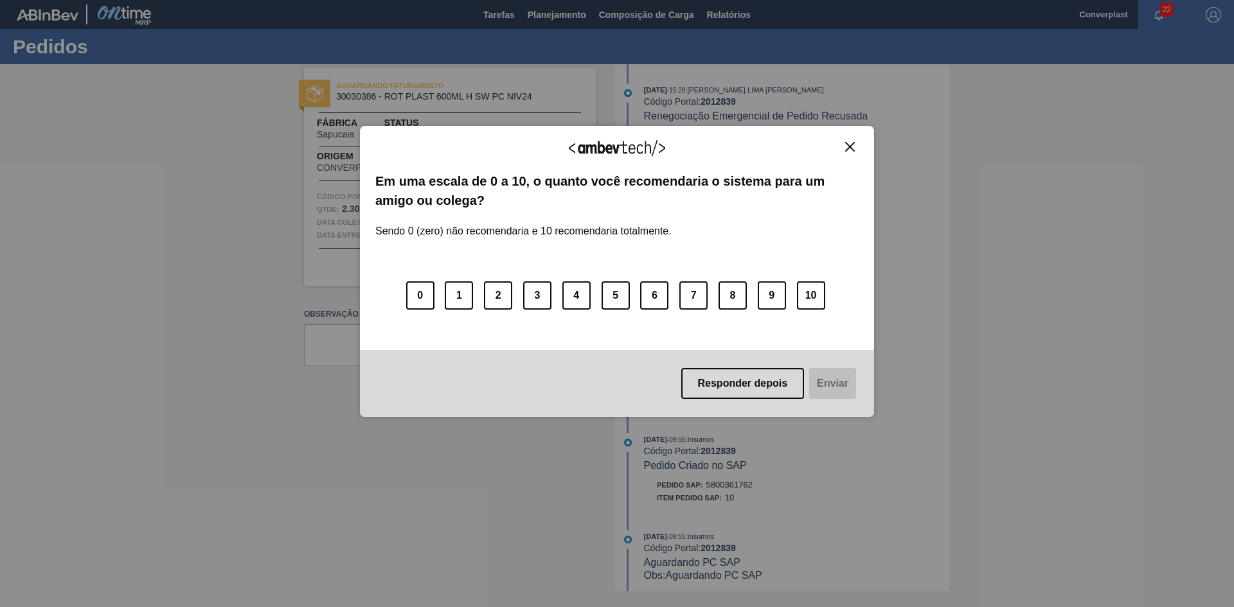
click at [851, 146] on img "Close" at bounding box center [850, 147] width 10 height 10
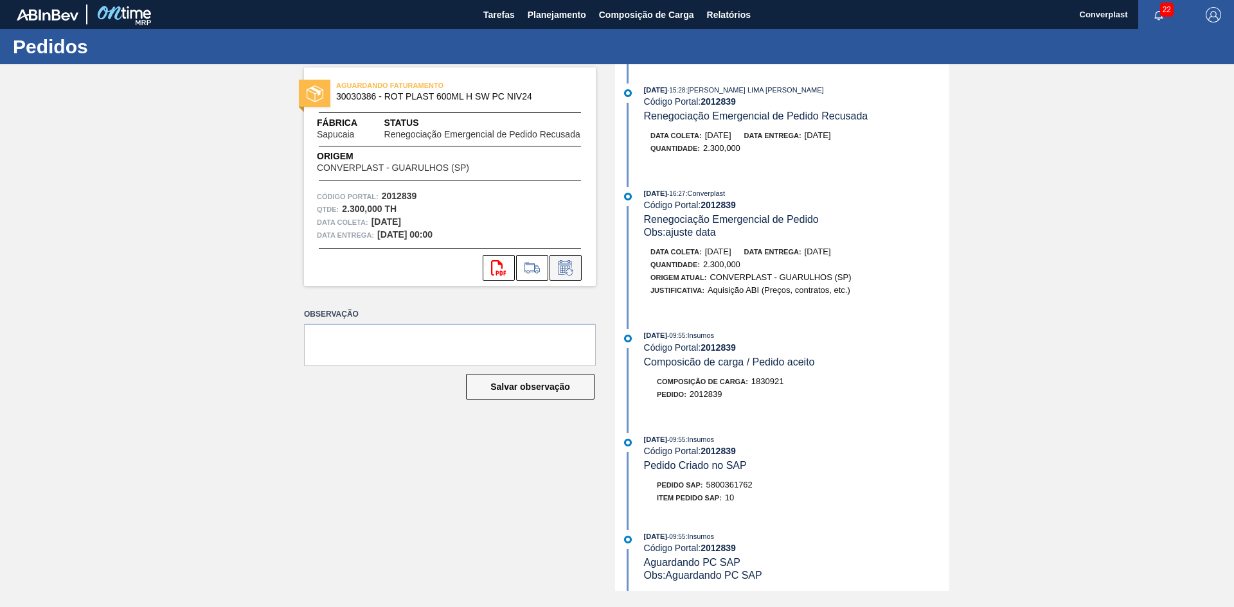
click at [559, 273] on icon at bounding box center [565, 267] width 13 height 15
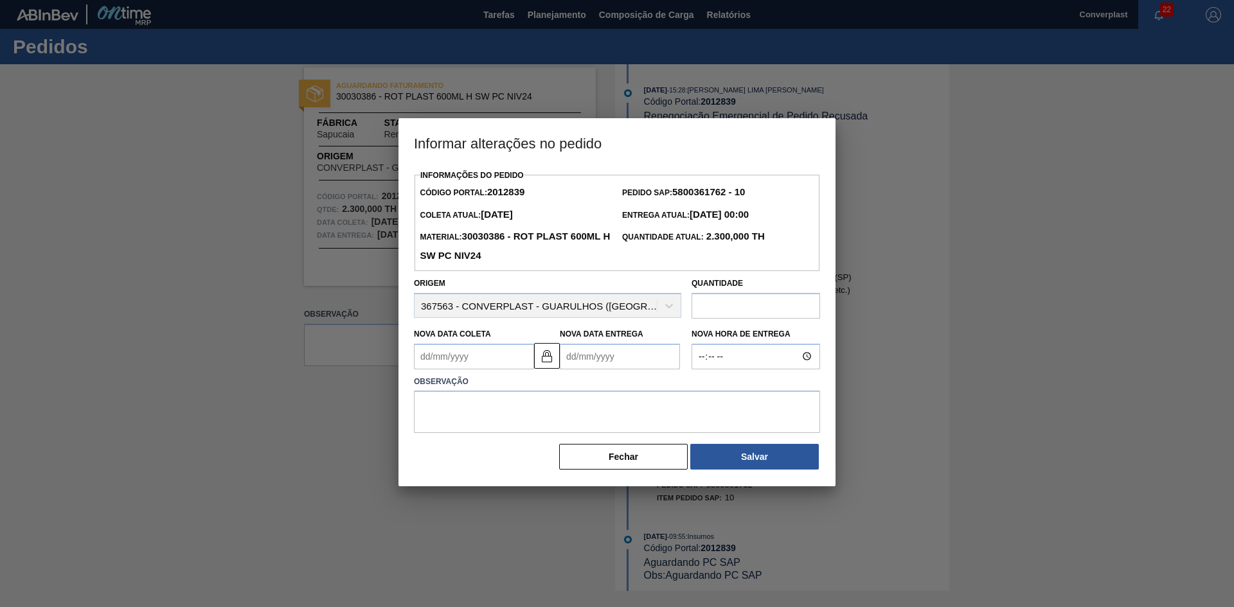
click at [626, 352] on Entrega2012839 "Nova Data Entrega" at bounding box center [620, 357] width 120 height 26
type Coleta2012839 "[DATE]"
type Entrega2012839 "1"
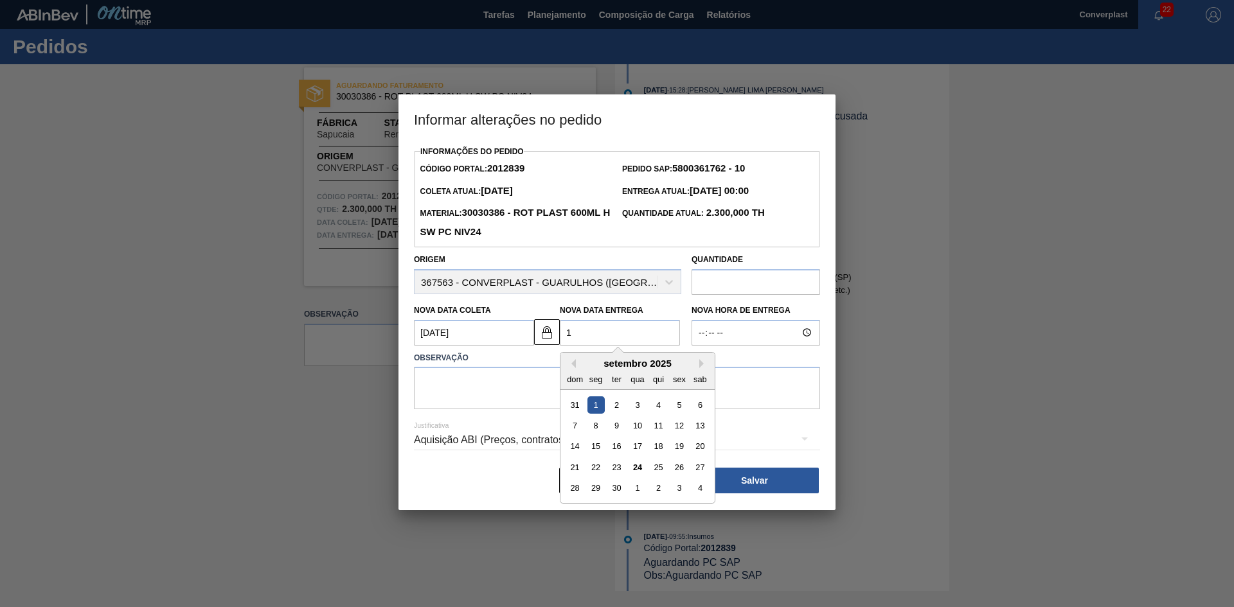
type Coleta2012839 "[DATE]"
type Entrega2012839 "14/"
type Coleta2012839 "09/01/2025"
type Entrega2012839 "14/1"
type Coleta2012839 "[DATE]"
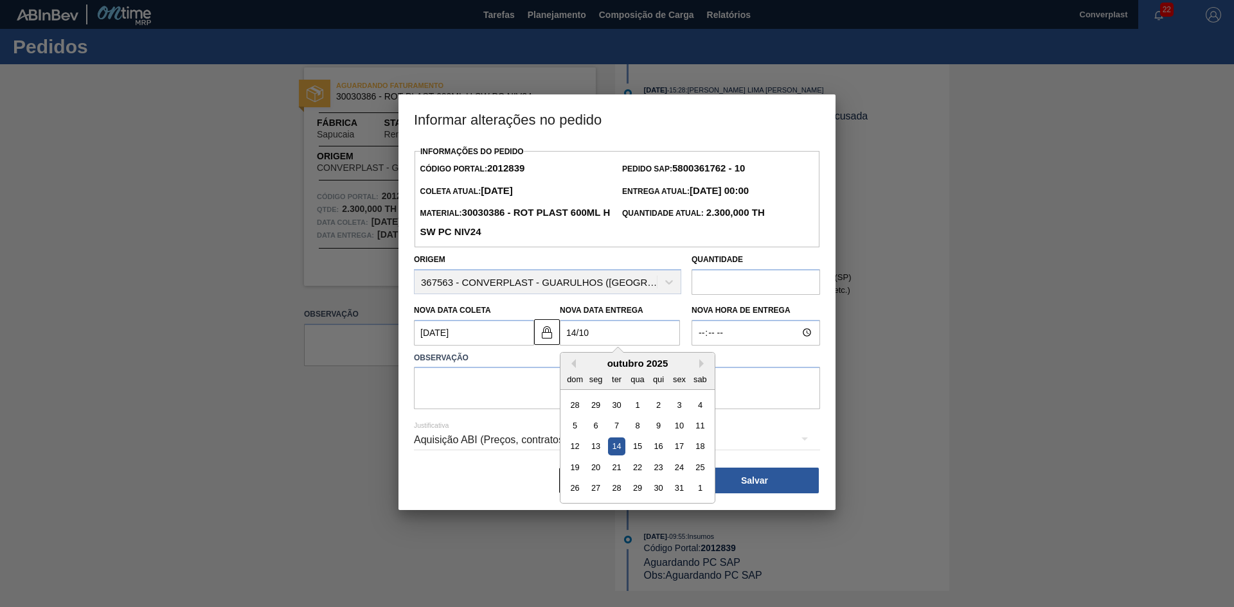
click at [623, 452] on div "14" at bounding box center [616, 446] width 17 height 17
type Entrega2012839 "[DATE]"
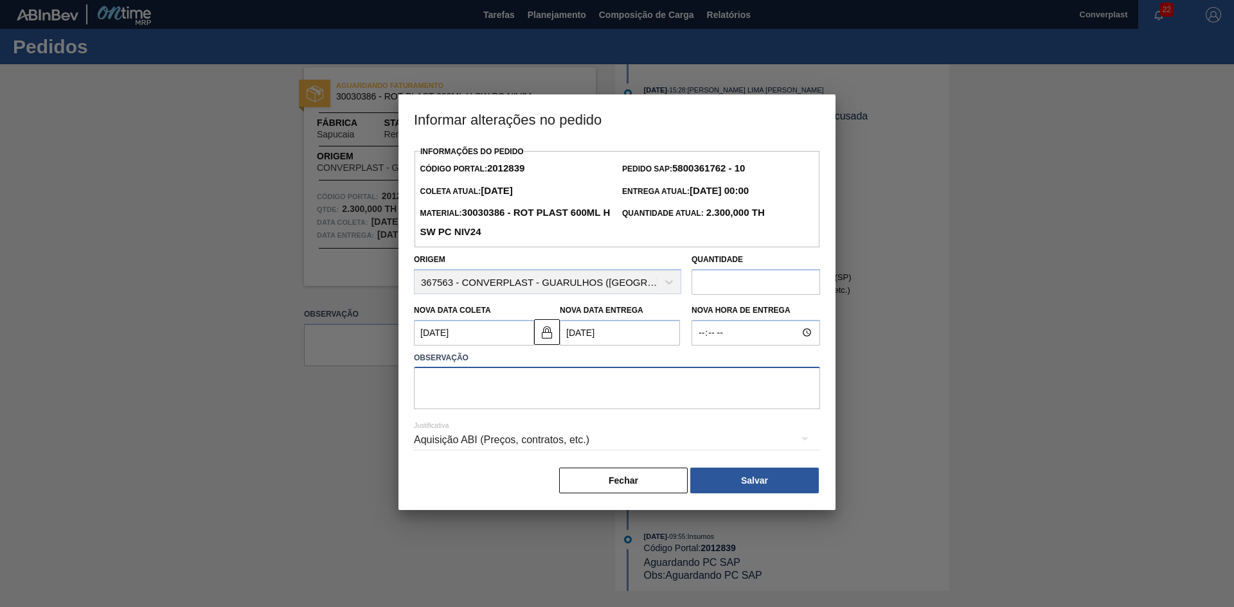
click at [485, 399] on textarea at bounding box center [617, 388] width 406 height 42
type textarea "ajuste data"
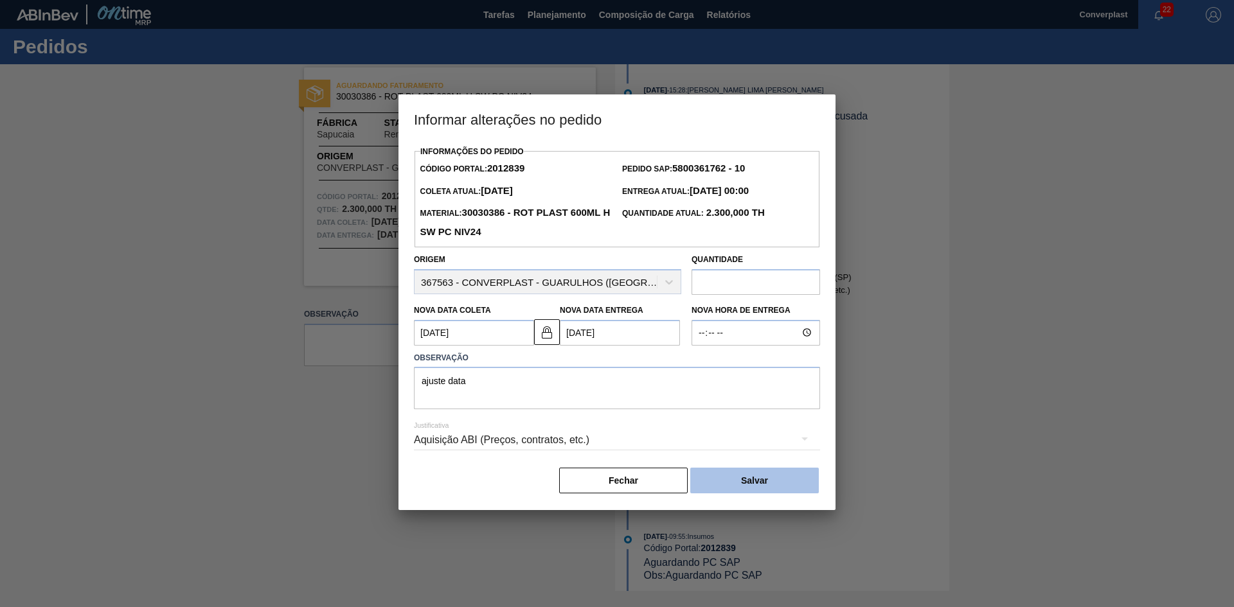
click at [727, 476] on button "Salvar" at bounding box center [754, 481] width 129 height 26
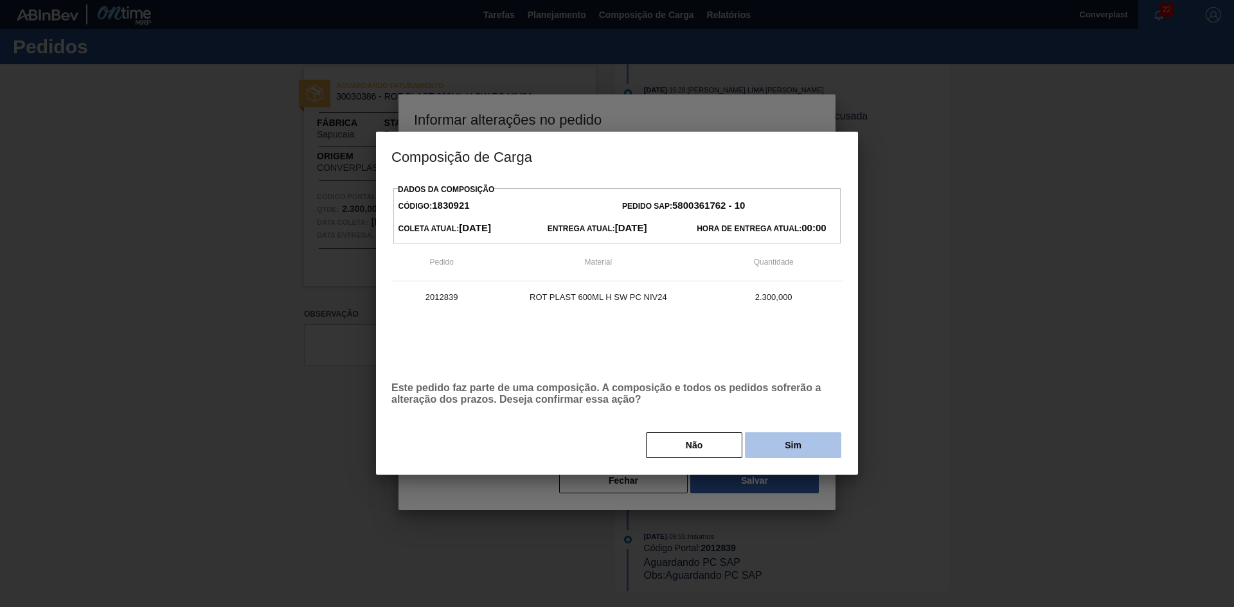
click at [773, 447] on button "Sim" at bounding box center [793, 446] width 96 height 26
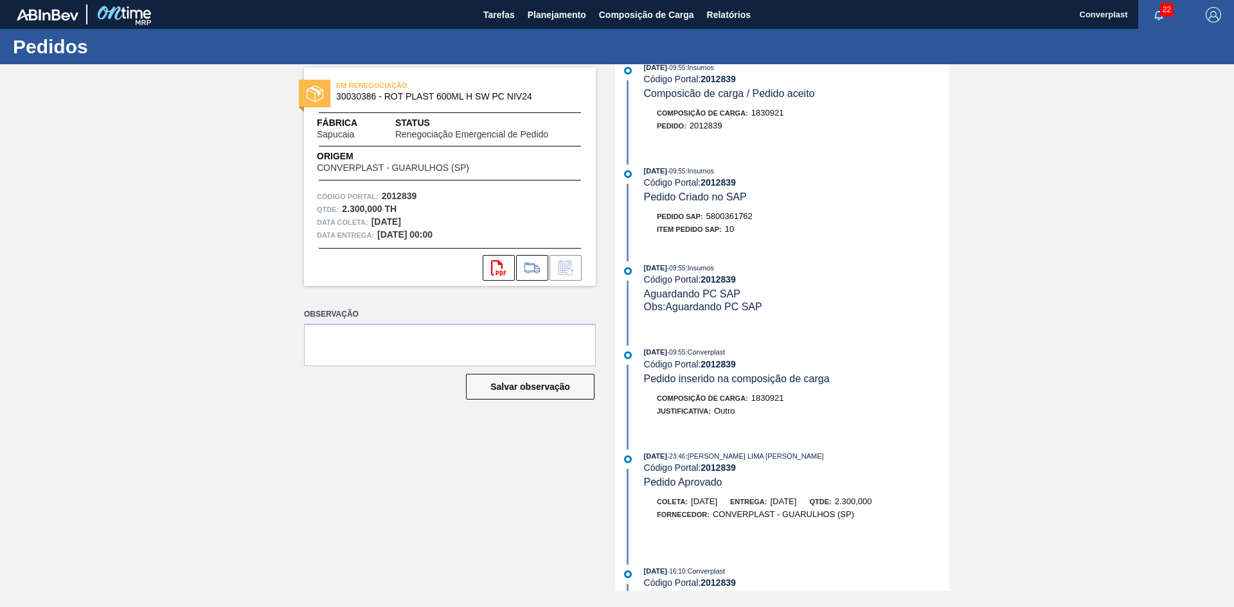
scroll to position [348, 0]
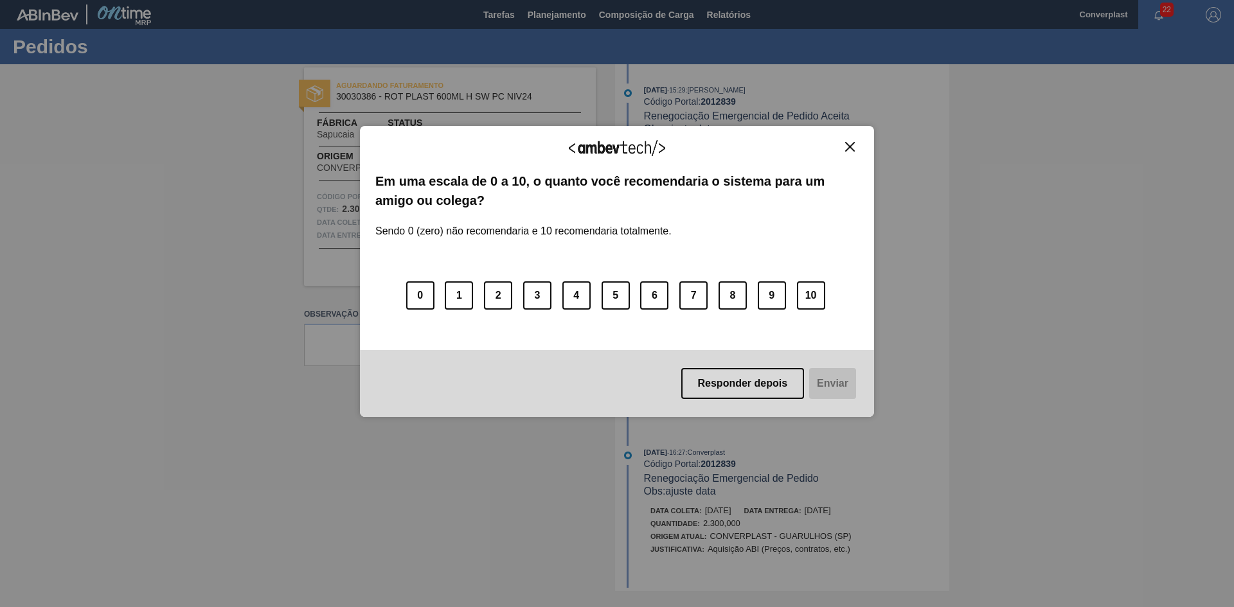
click at [854, 148] on img "Close" at bounding box center [850, 147] width 10 height 10
click at [849, 148] on img "Close" at bounding box center [850, 147] width 10 height 10
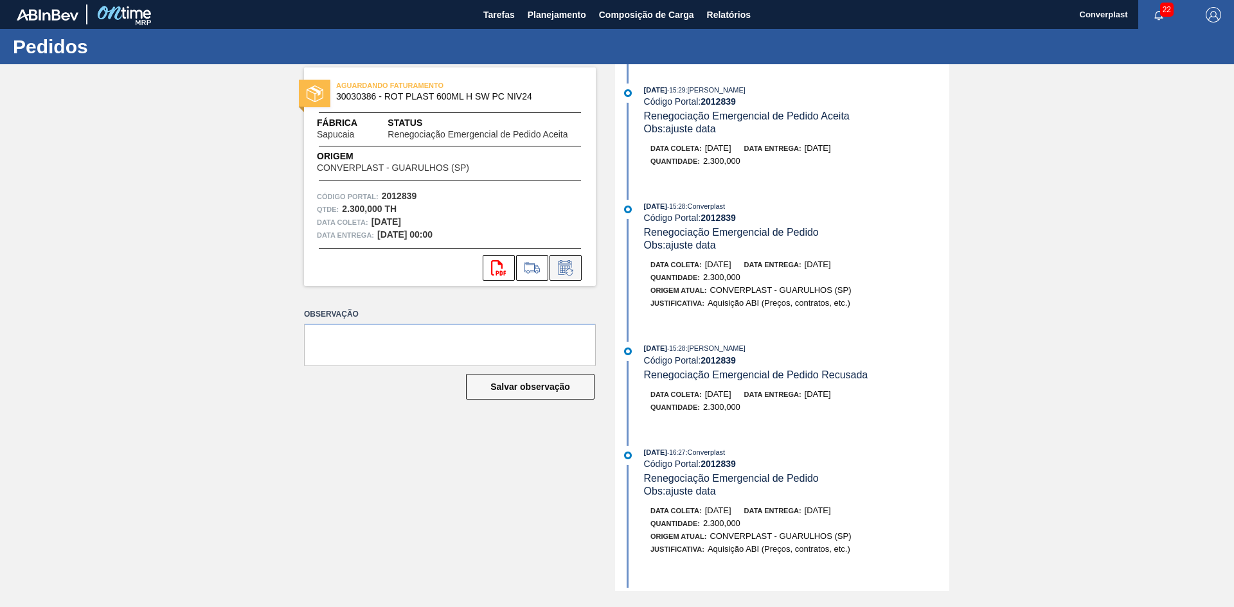
click at [560, 274] on icon at bounding box center [565, 267] width 13 height 15
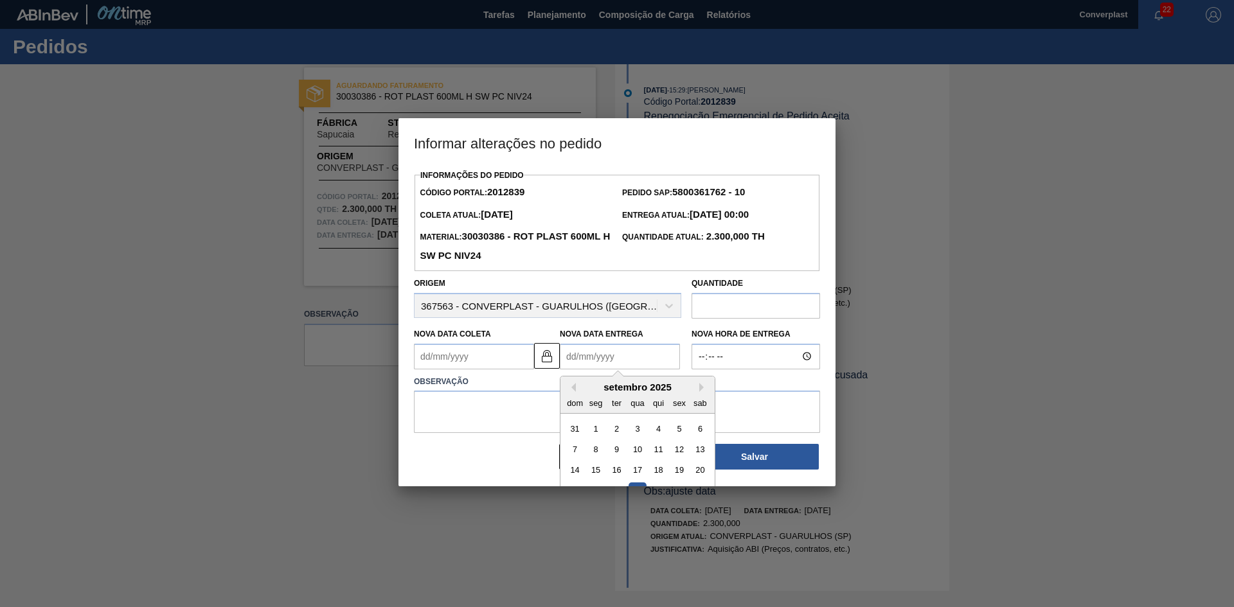
click at [637, 356] on Entrega2012839 "Nova Data Entrega" at bounding box center [620, 357] width 120 height 26
click at [413, 359] on div "Nova Data Coleta" at bounding box center [471, 347] width 125 height 44
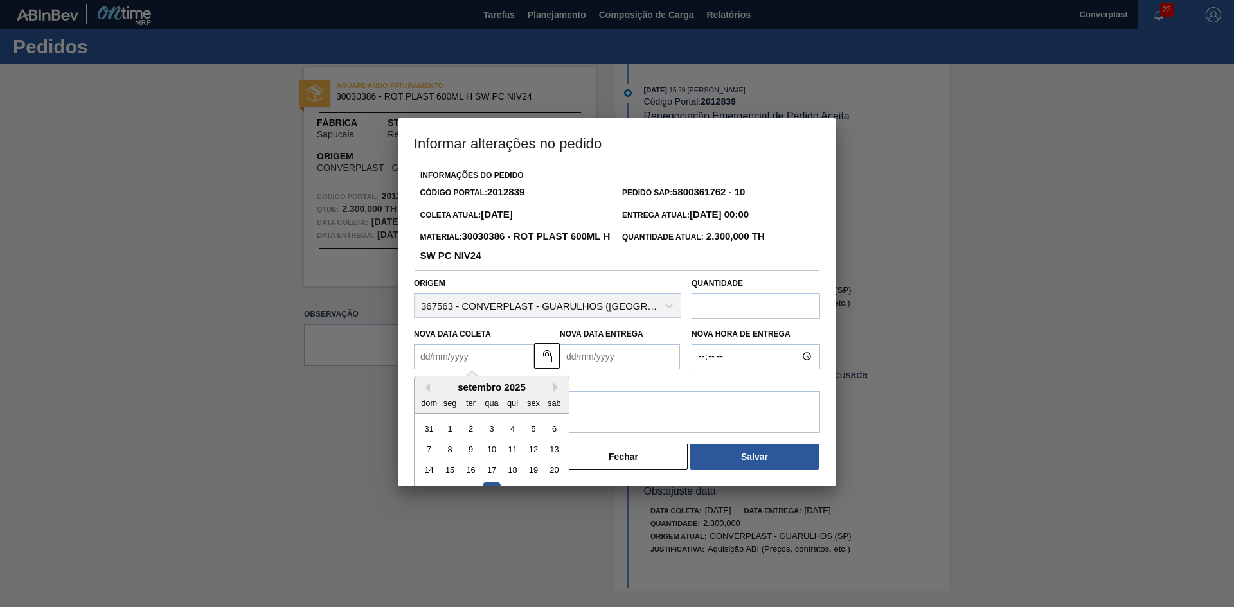
click at [437, 359] on Coleta2012839 "Nova Data Coleta" at bounding box center [474, 357] width 120 height 26
type Coleta2012839 "0"
type Entrega2012839 "[DATE]"
type Coleta2012839 "08"
type Entrega2012839 "[DATE]"
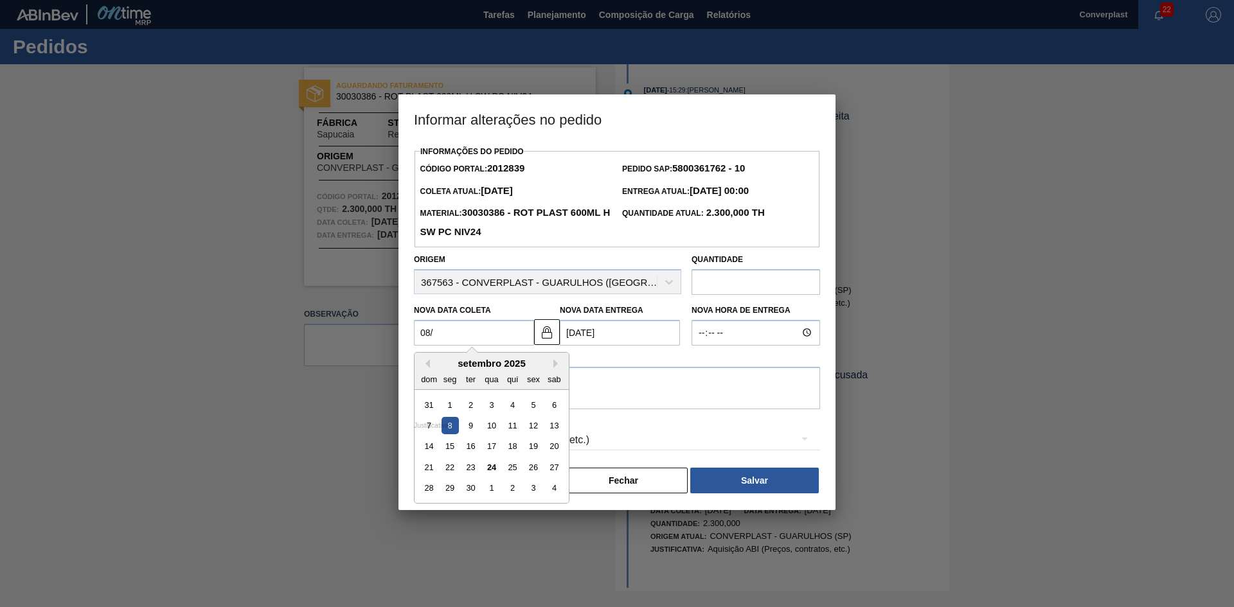
type Coleta2012839 "08/1"
type Entrega2012839 "[DATE]"
type Coleta2012839 "08/10"
type Entrega2012839 "[DATE]"
click at [492, 431] on div "8" at bounding box center [491, 425] width 17 height 17
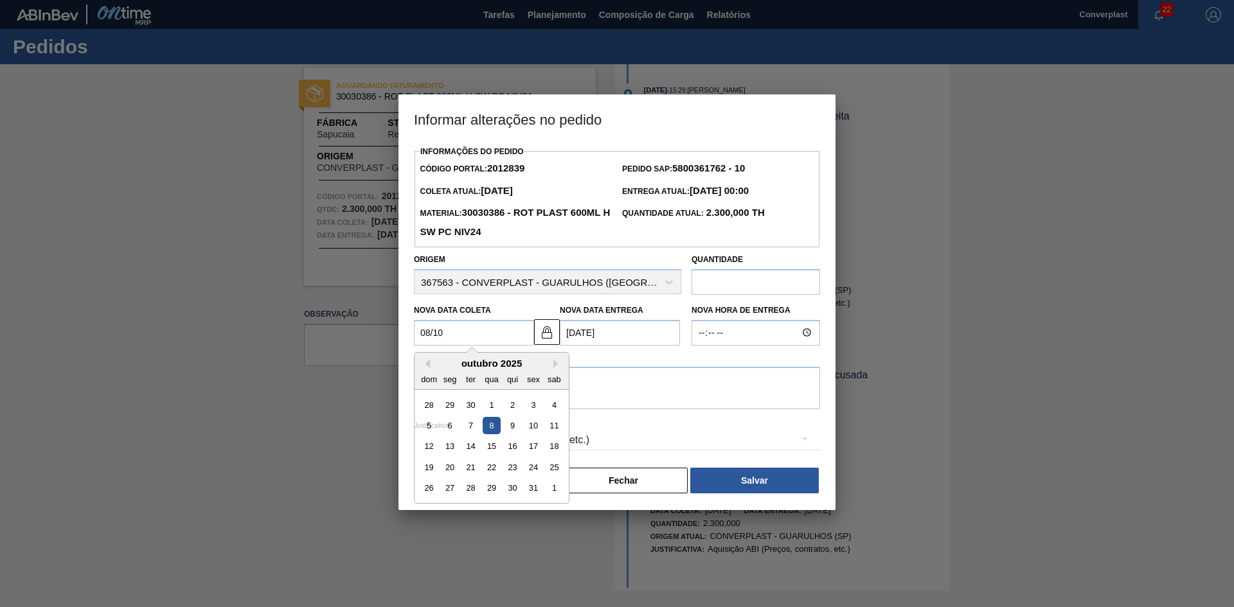
type Coleta2012839 "[DATE]"
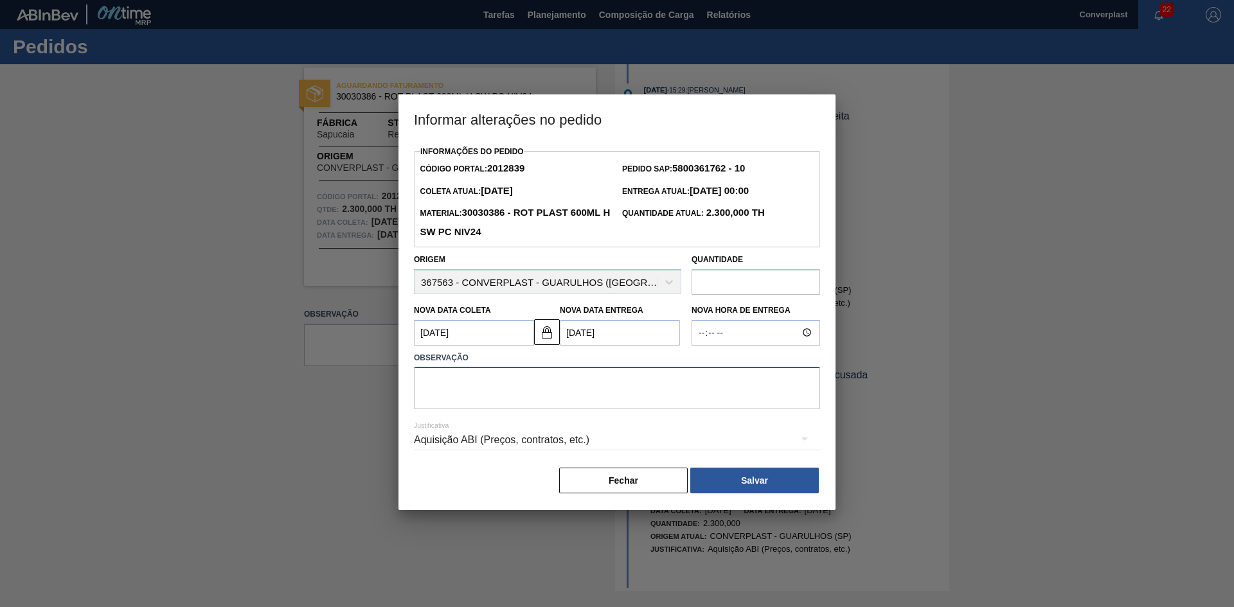
click at [656, 407] on textarea at bounding box center [617, 388] width 406 height 42
type textarea "ajuste data"
click at [740, 448] on div "Aquisição ABI (Preços, contratos, etc.)" at bounding box center [617, 440] width 406 height 36
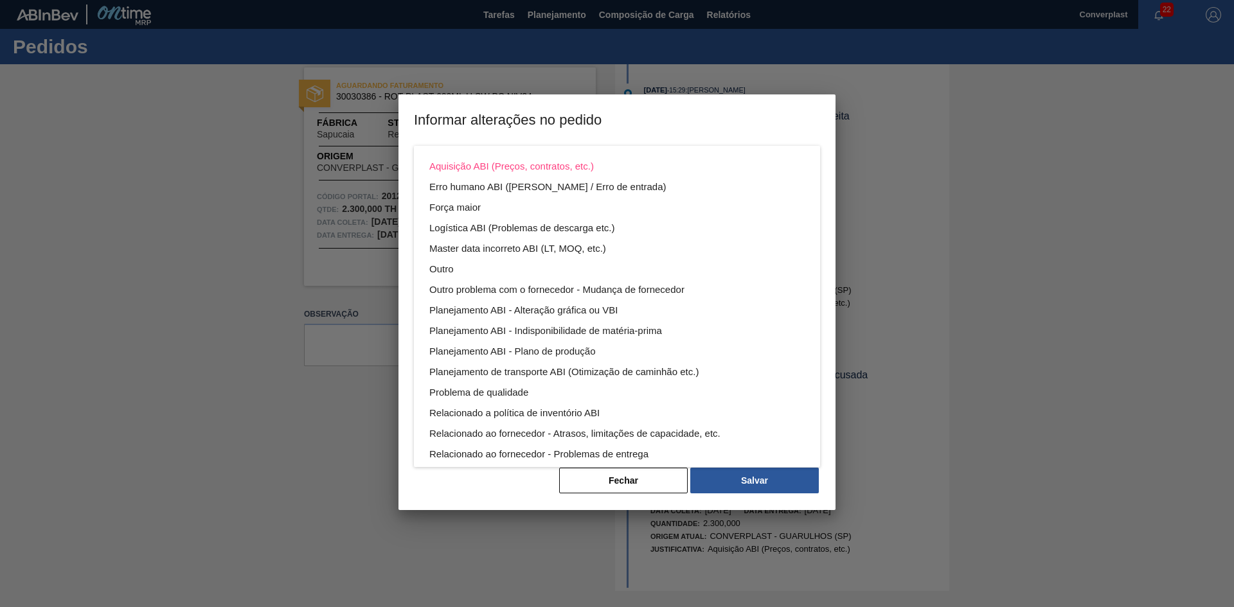
click at [749, 469] on div "Aquisição ABI (Preços, contratos, etc.) Erro humano ABI (Cálculo / Erro de entr…" at bounding box center [617, 303] width 1234 height 607
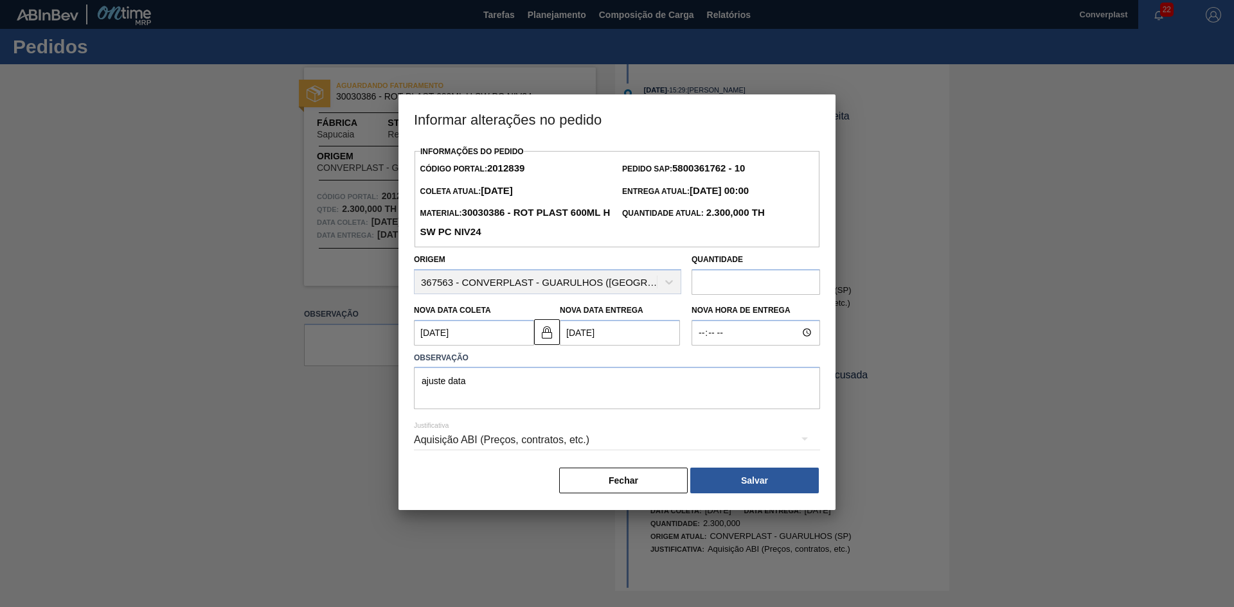
click at [749, 482] on div "Aquisição ABI (Preços, contratos, etc.) Erro humano ABI (Cálculo / Erro de entr…" at bounding box center [617, 303] width 1234 height 607
click at [753, 481] on button "Salvar" at bounding box center [754, 481] width 129 height 26
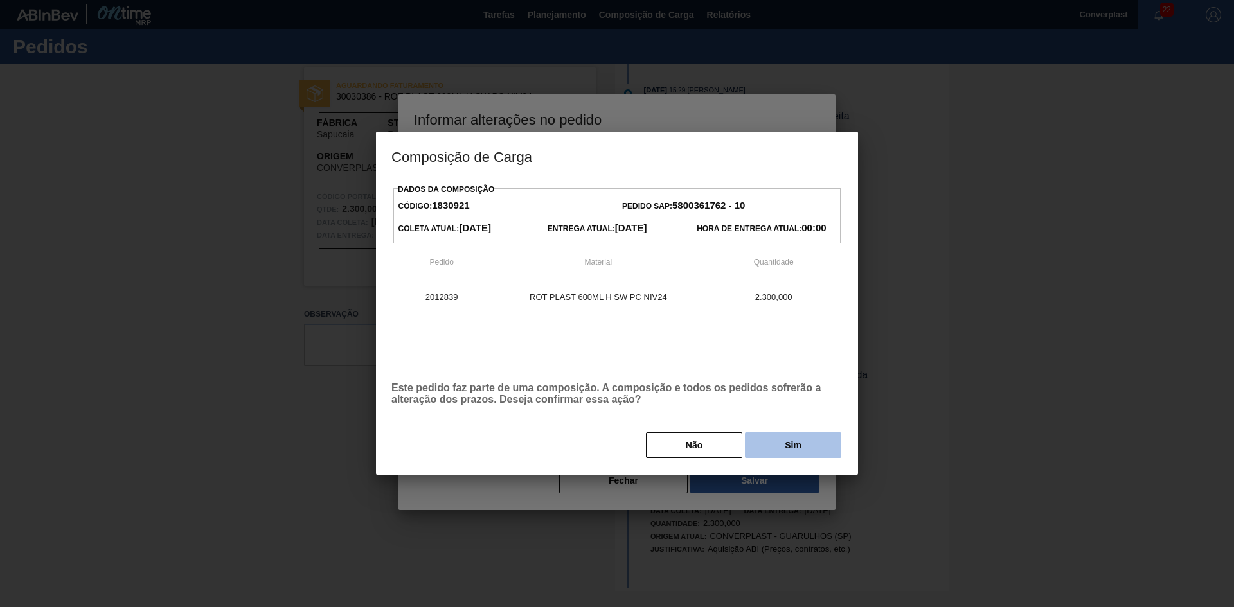
click at [783, 453] on button "Sim" at bounding box center [793, 446] width 96 height 26
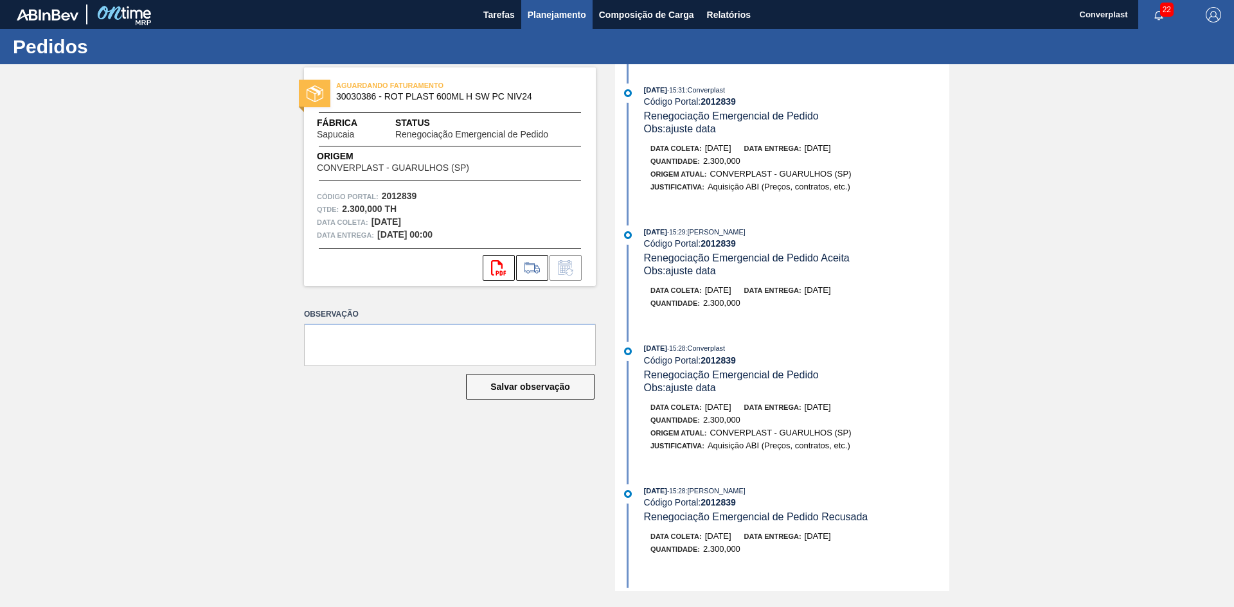
click at [551, 15] on span "Planejamento" at bounding box center [557, 14] width 58 height 15
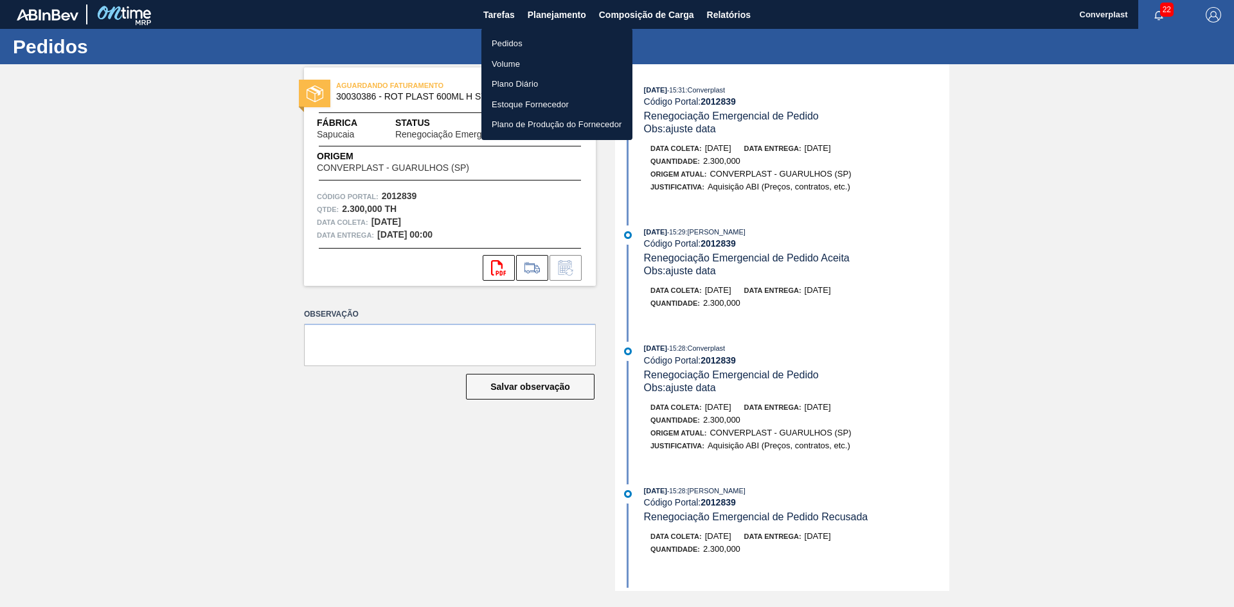
drag, startPoint x: 535, startPoint y: 42, endPoint x: 546, endPoint y: 44, distance: 11.0
click at [535, 43] on li "Pedidos" at bounding box center [556, 43] width 151 height 21
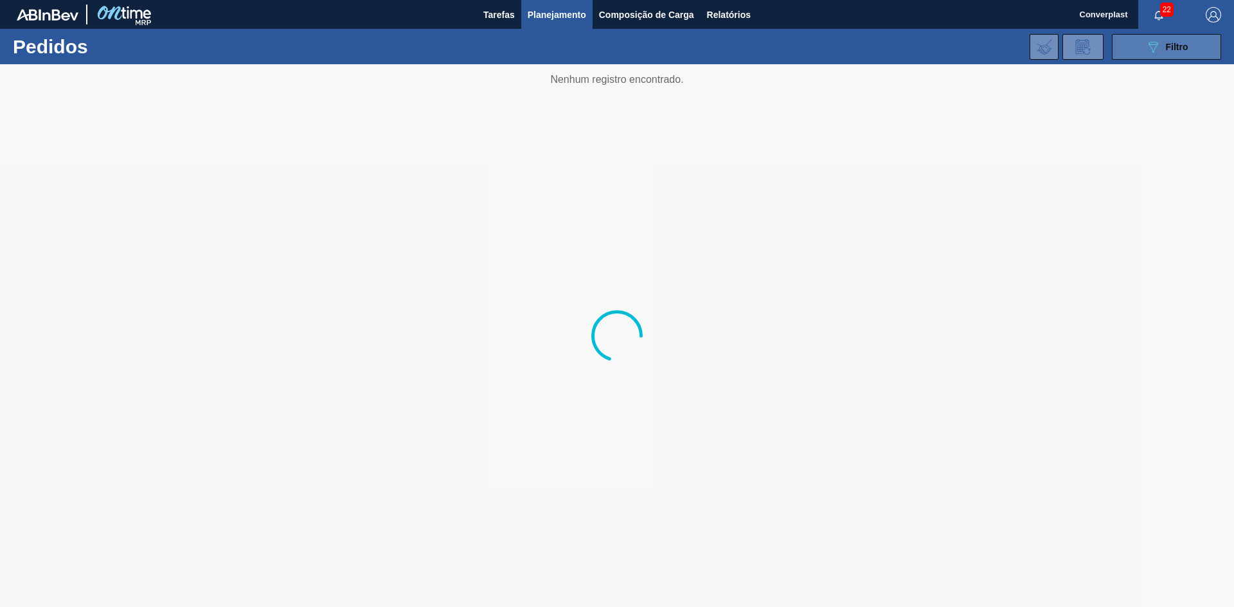
click at [1155, 46] on icon "089F7B8B-B2A5-4AFE-B5C0-19BA573D28AC" at bounding box center [1152, 46] width 15 height 15
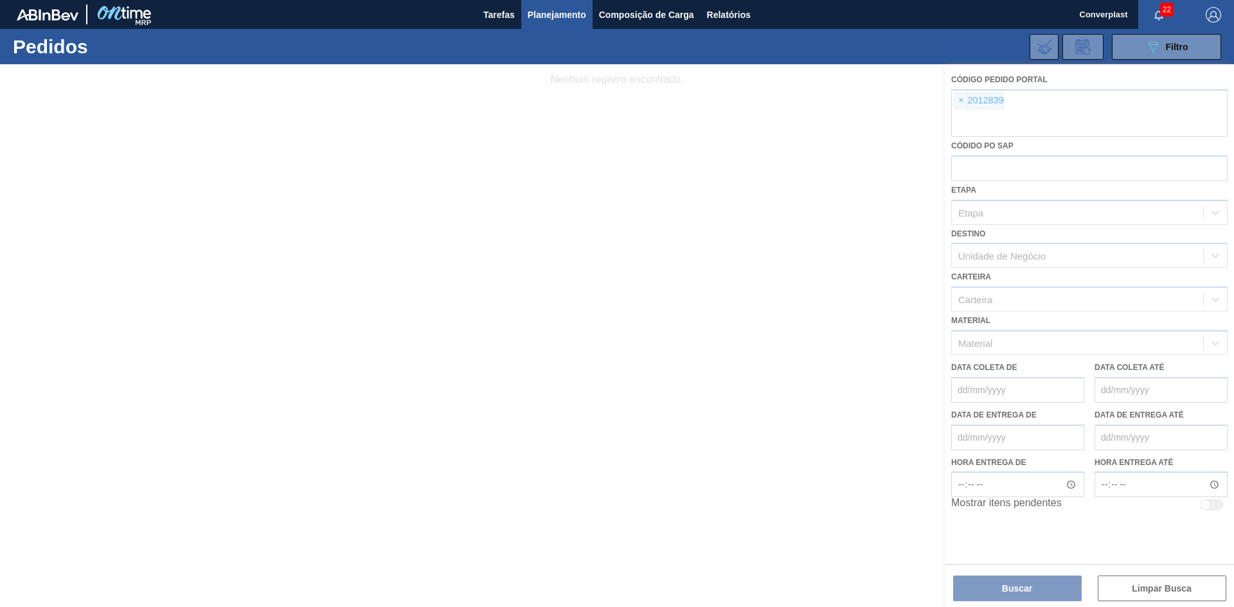
click at [962, 98] on div at bounding box center [617, 335] width 1234 height 543
click at [958, 99] on div at bounding box center [617, 335] width 1234 height 543
click at [959, 100] on div at bounding box center [617, 335] width 1234 height 543
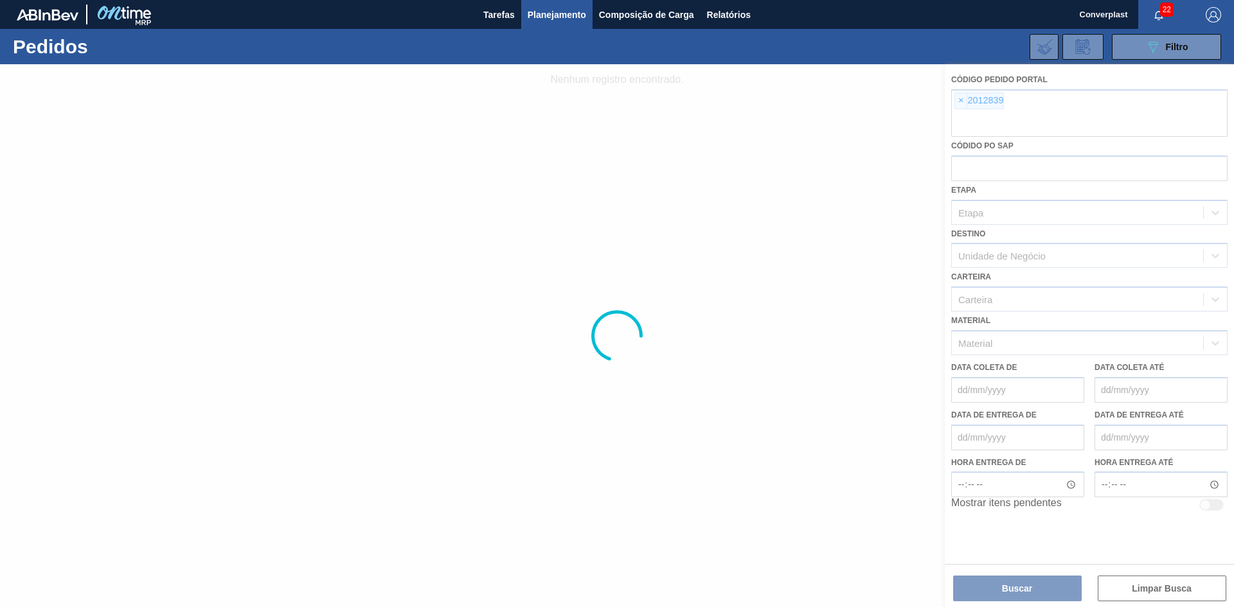
click at [962, 100] on div at bounding box center [617, 335] width 1234 height 543
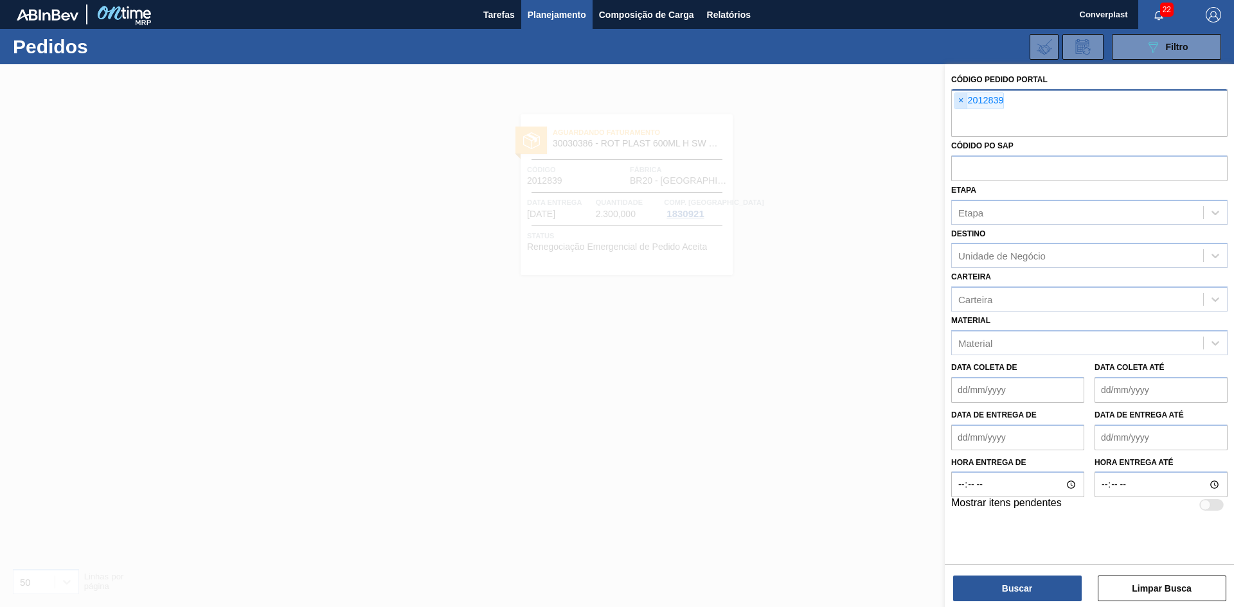
click at [960, 98] on span "×" at bounding box center [961, 100] width 12 height 15
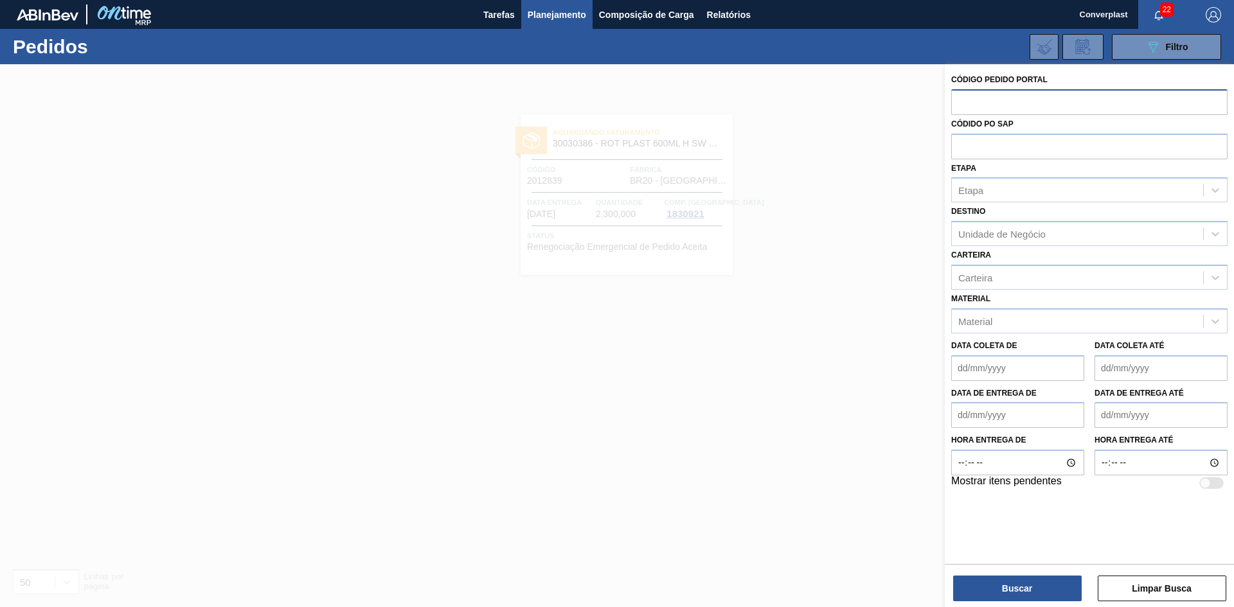
paste input "2031748"
type input "2031748"
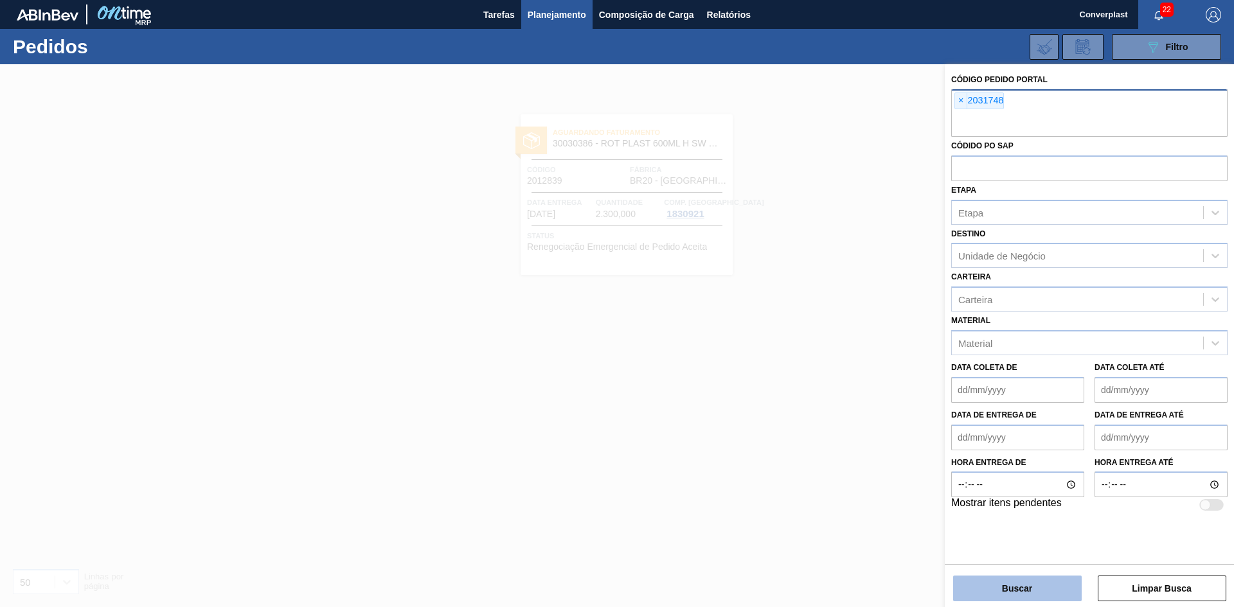
click at [1022, 591] on button "Buscar" at bounding box center [1017, 589] width 129 height 26
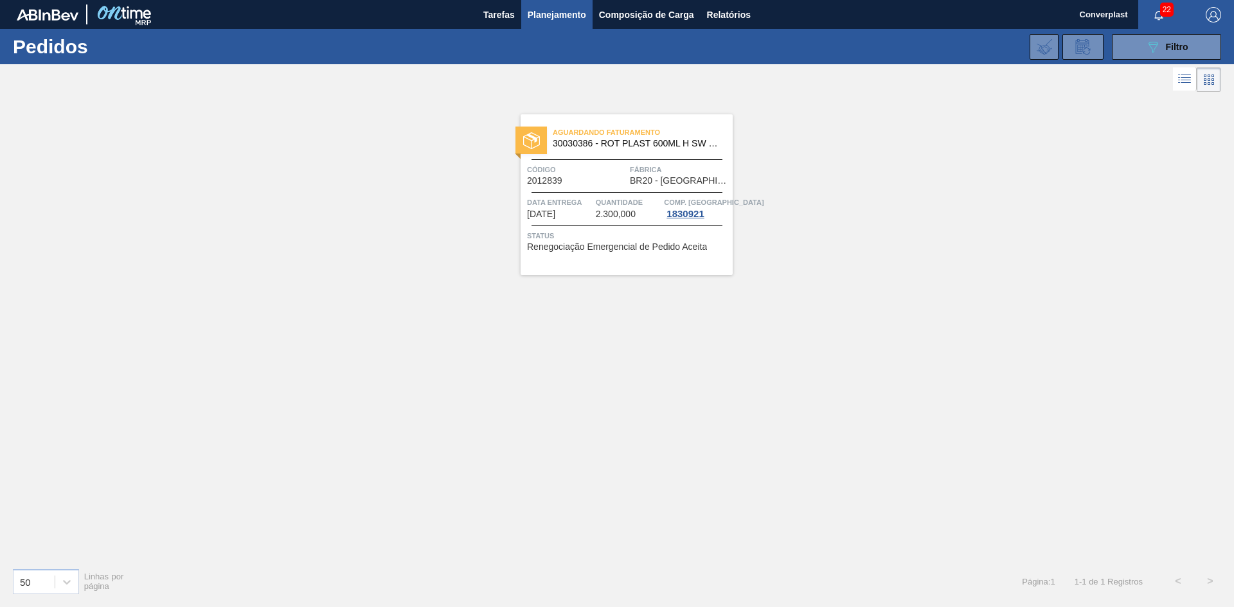
click at [702, 244] on span "Renegociação Emergencial de Pedido Aceita" at bounding box center [617, 247] width 180 height 10
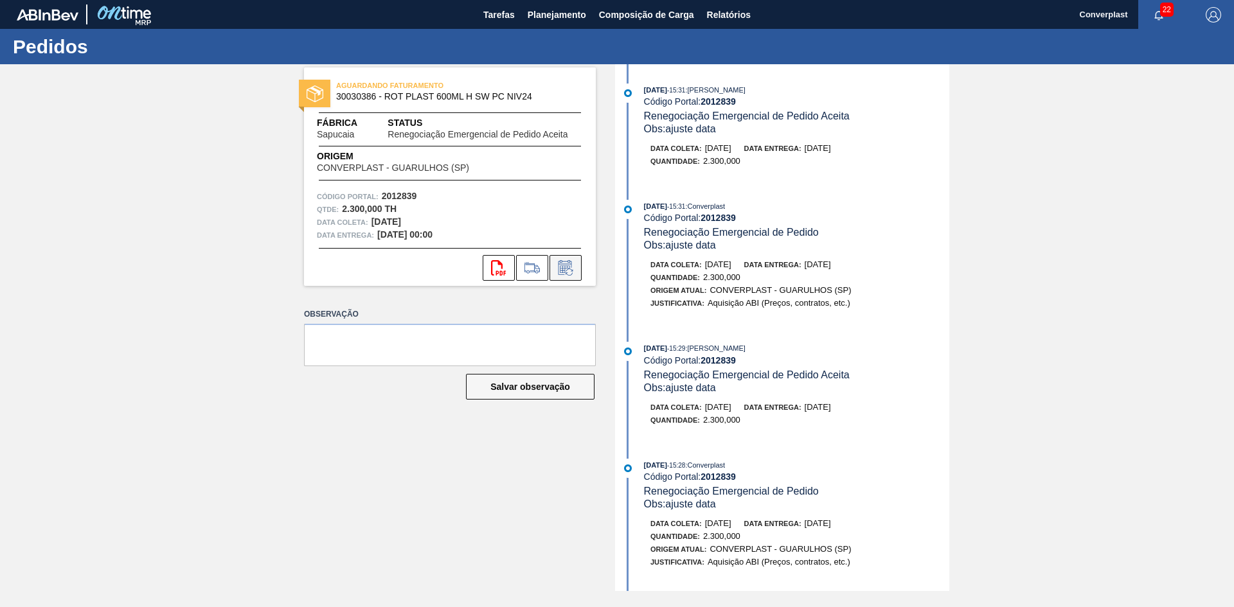
click at [577, 274] on button at bounding box center [566, 268] width 32 height 26
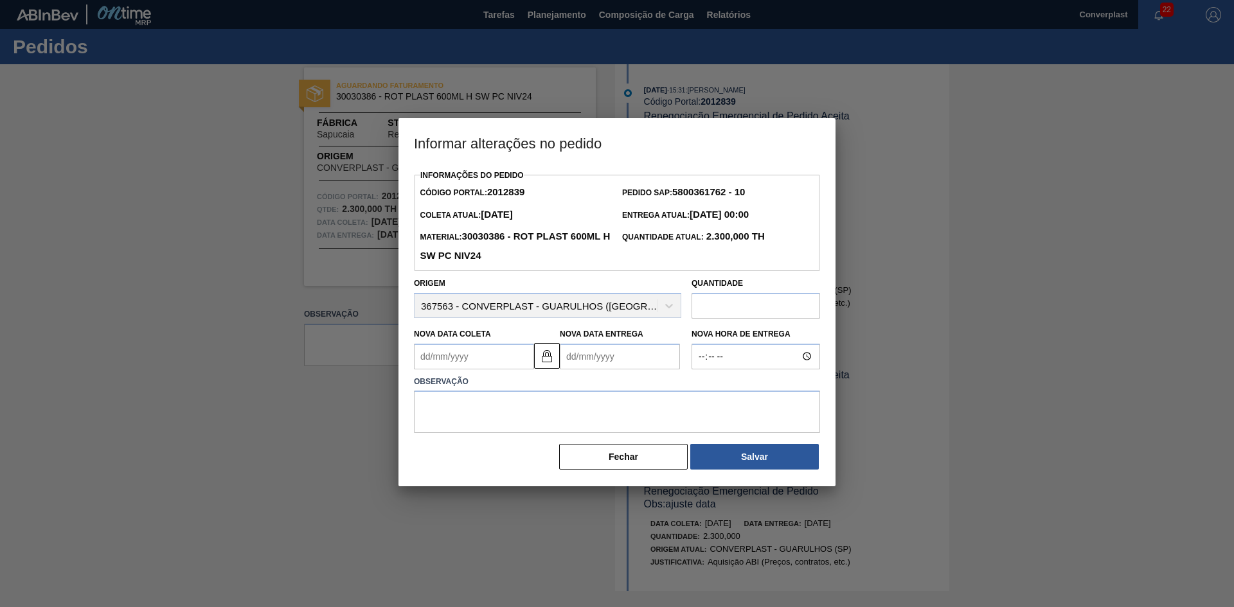
click at [728, 310] on input "text" at bounding box center [756, 306] width 129 height 26
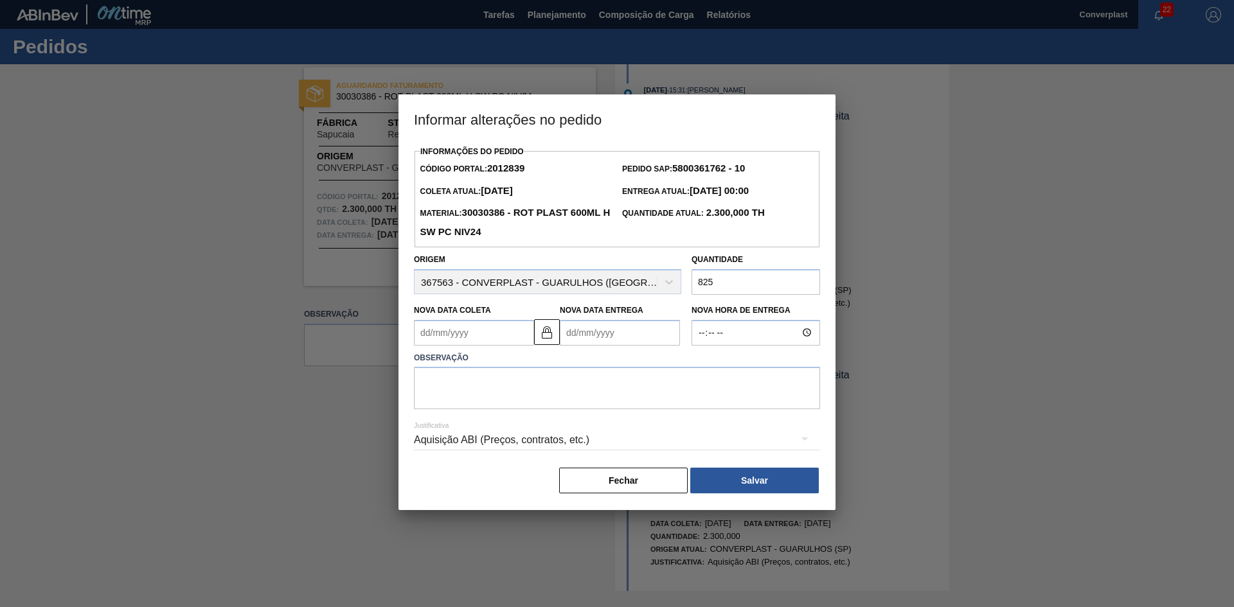
type input "825"
click at [658, 385] on textarea at bounding box center [617, 388] width 406 height 42
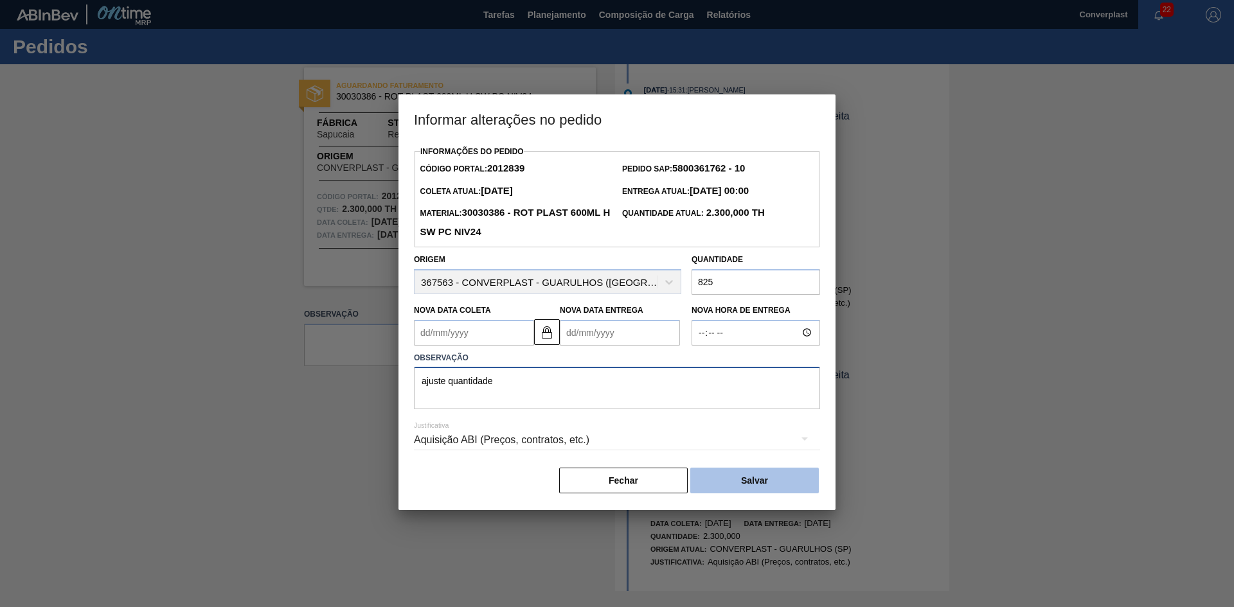
type textarea "ajuste quantidade"
click at [741, 483] on button "Salvar" at bounding box center [754, 481] width 129 height 26
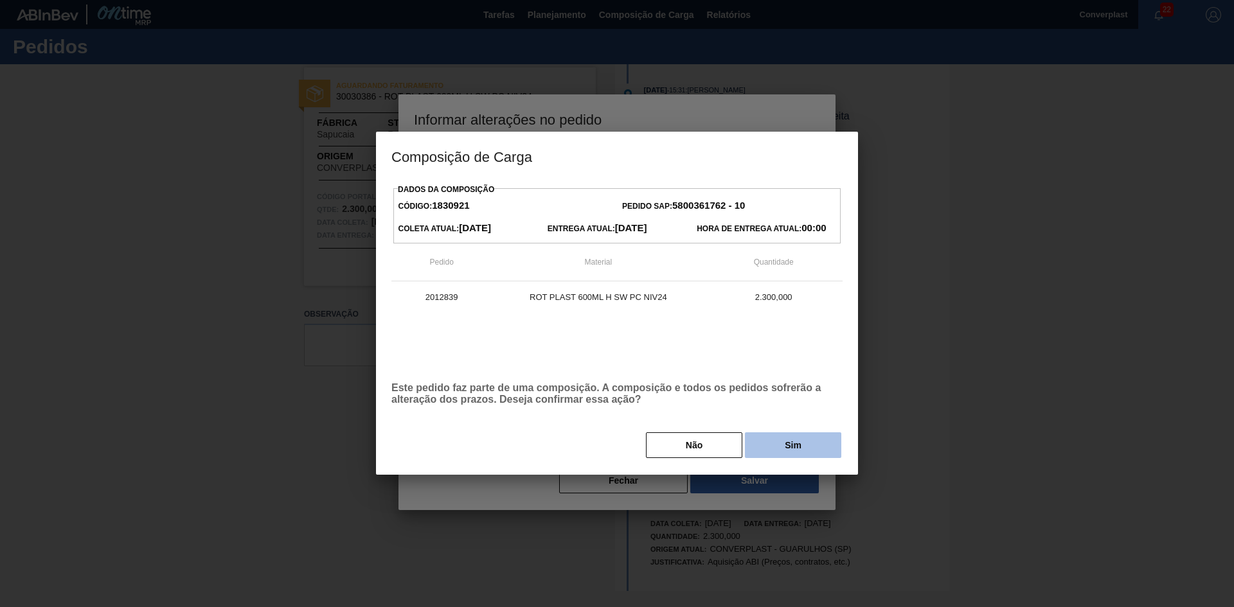
click at [762, 449] on button "Sim" at bounding box center [793, 446] width 96 height 26
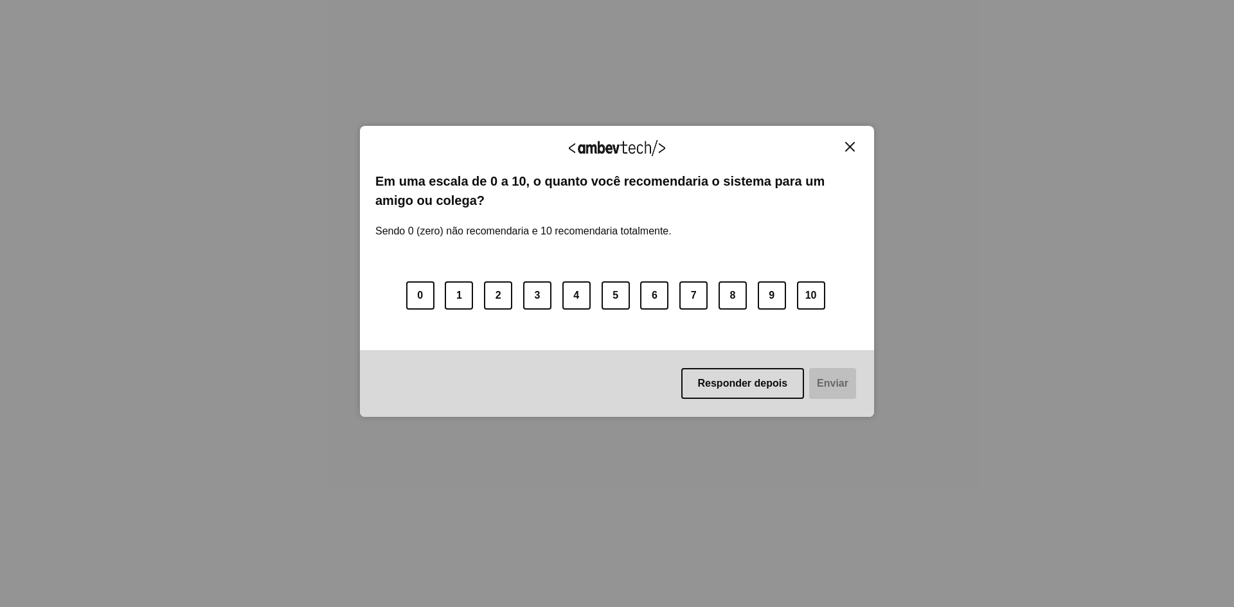
click at [853, 152] on button "Close" at bounding box center [849, 146] width 17 height 11
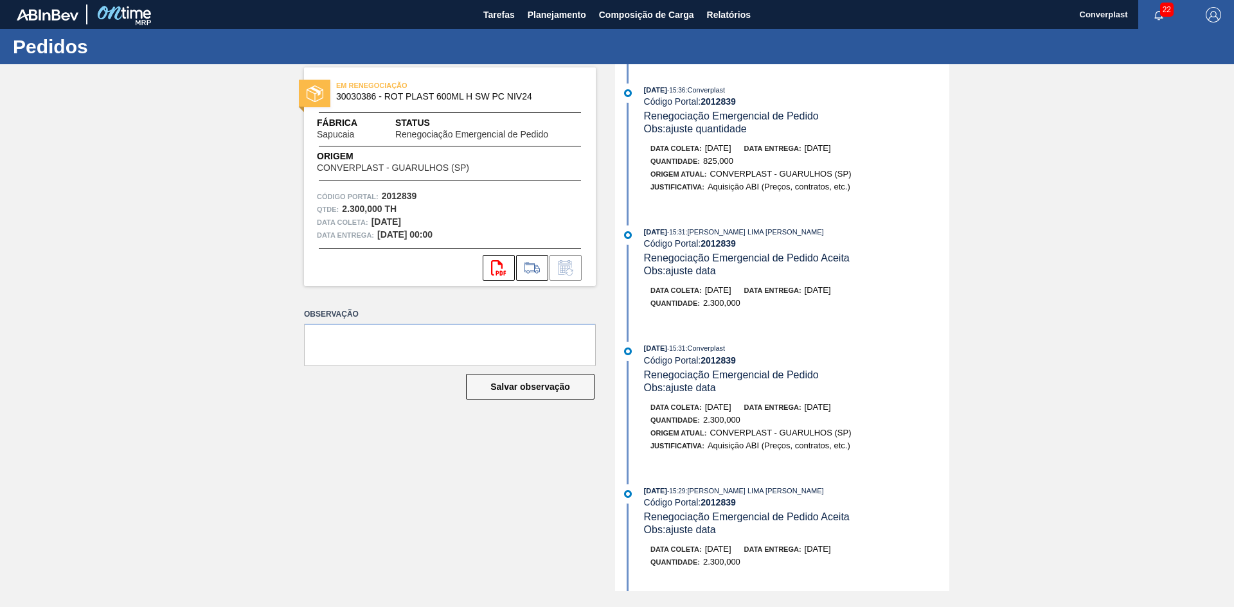
click at [718, 99] on strong "2012839" at bounding box center [718, 101] width 35 height 10
click at [731, 97] on strong "2012839" at bounding box center [718, 101] width 35 height 10
click at [730, 97] on strong "2012839" at bounding box center [718, 101] width 35 height 10
copy strong "2012839"
click at [520, 14] on button "Tarefas" at bounding box center [499, 14] width 44 height 29
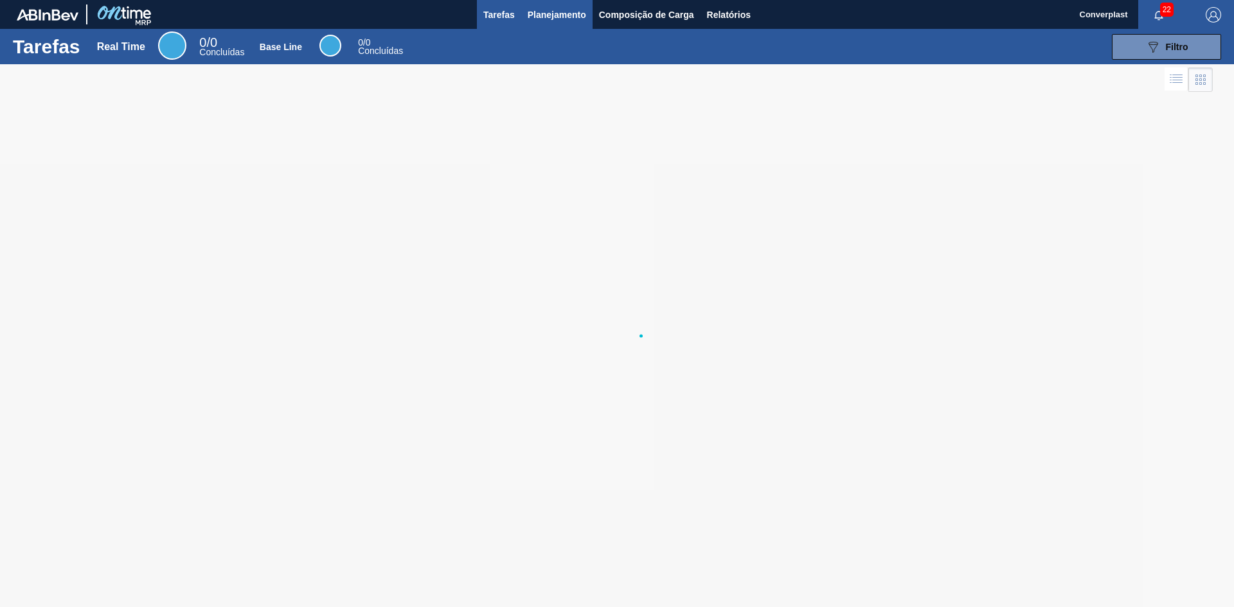
click at [550, 14] on span "Planejamento" at bounding box center [557, 14] width 58 height 15
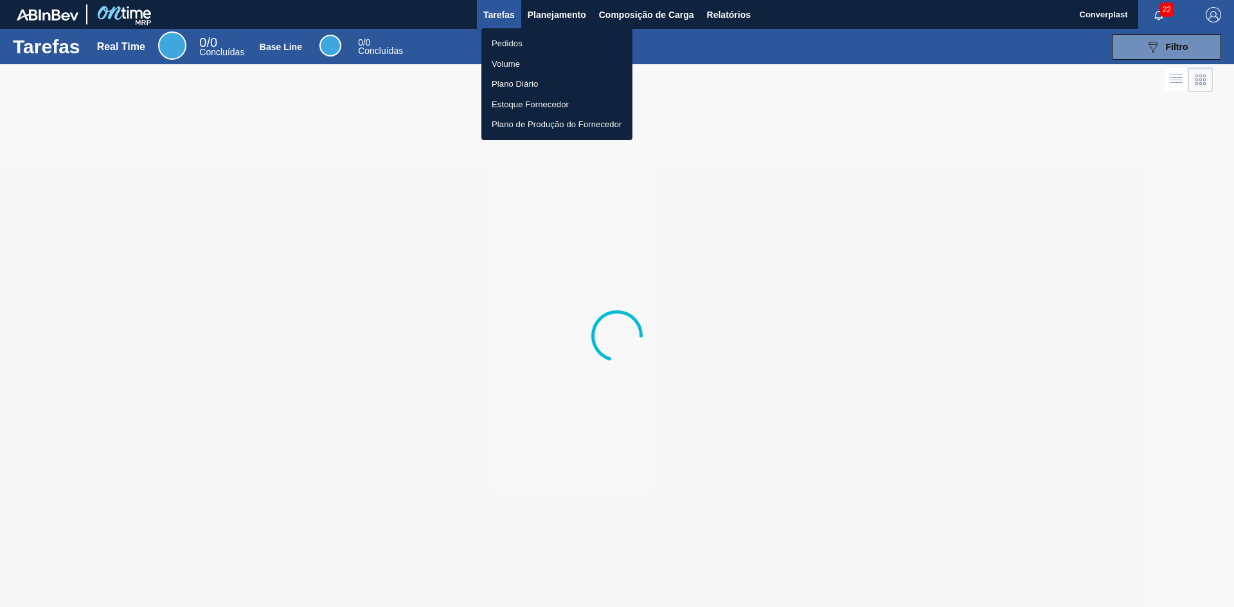
click at [534, 48] on li "Pedidos" at bounding box center [556, 43] width 151 height 21
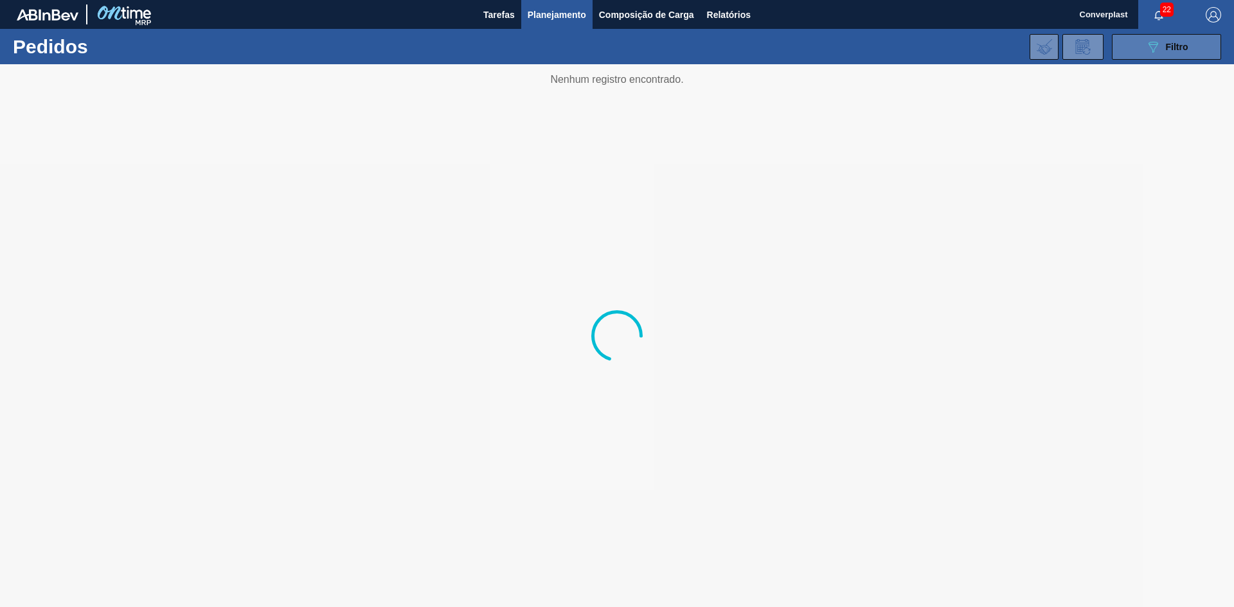
click at [1167, 50] on span "Filtro" at bounding box center [1177, 47] width 22 height 10
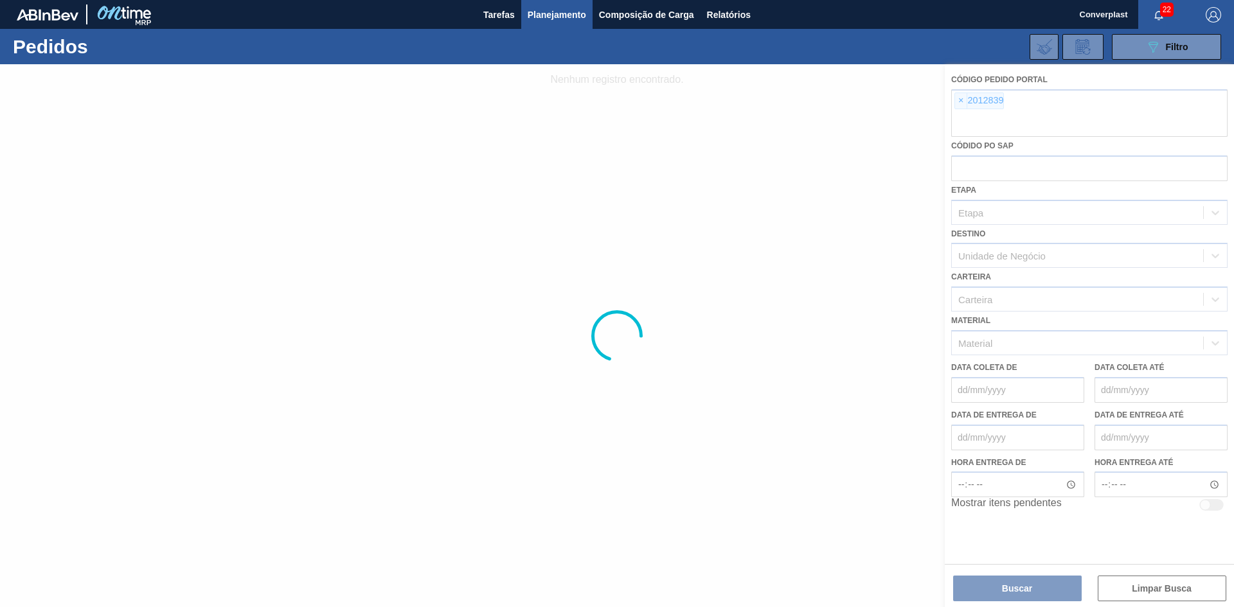
click at [953, 106] on div at bounding box center [617, 335] width 1234 height 543
click at [960, 103] on div at bounding box center [617, 335] width 1234 height 543
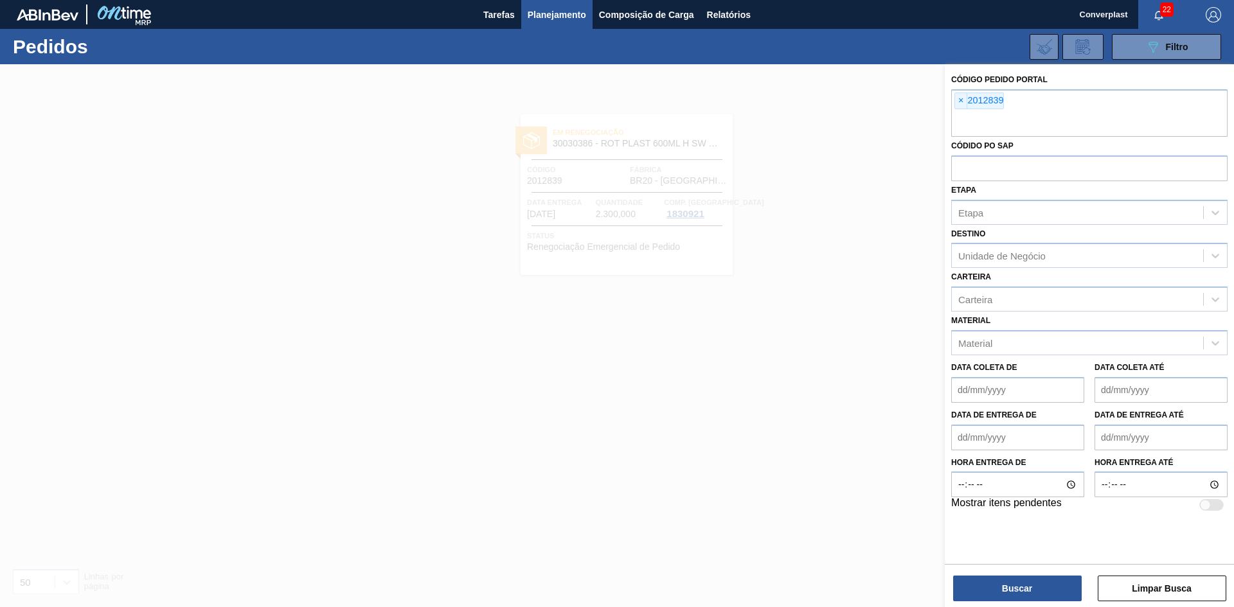
click at [960, 103] on span "×" at bounding box center [961, 100] width 12 height 15
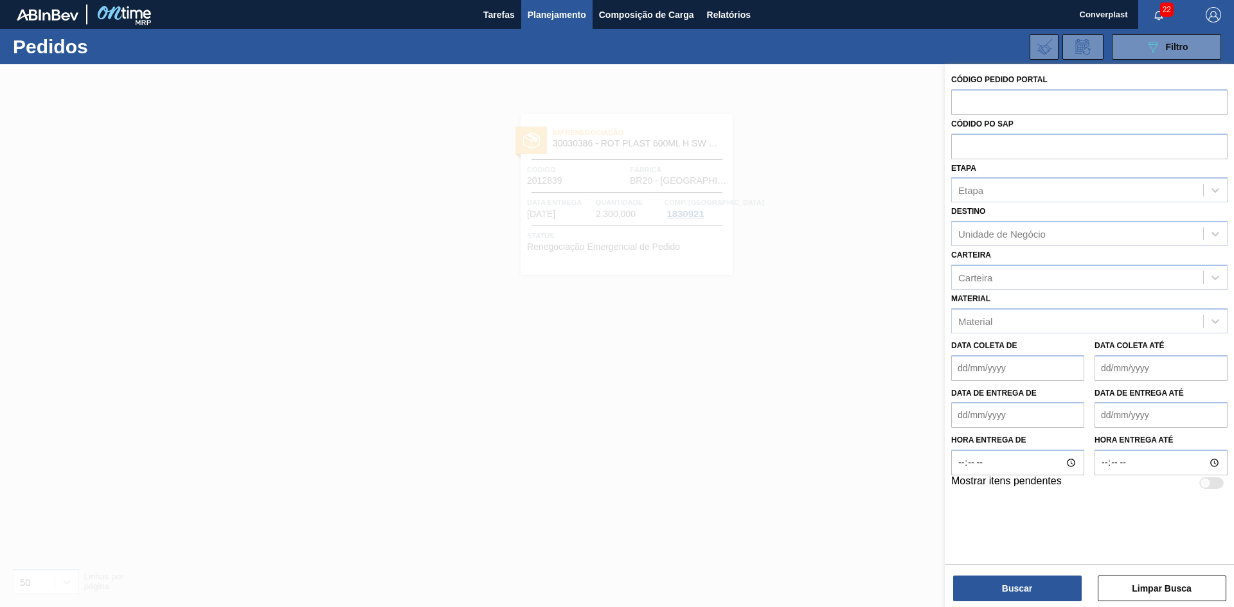
paste input "2031748"
type input "2031748"
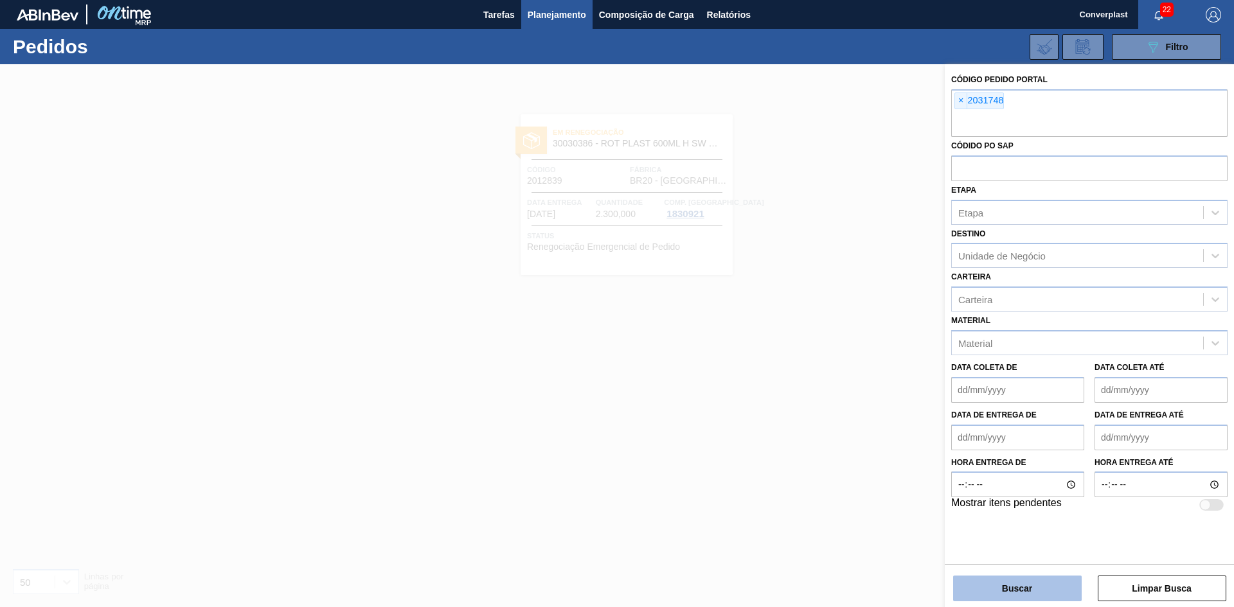
click at [1047, 590] on button "Buscar" at bounding box center [1017, 589] width 129 height 26
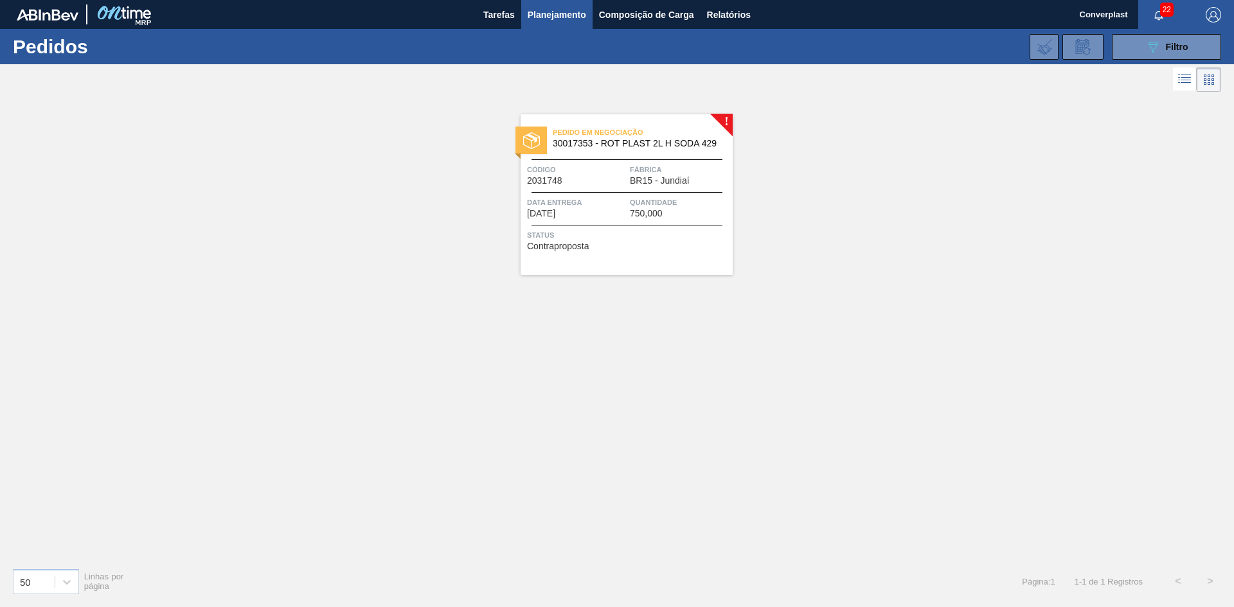
click at [645, 242] on div "Status Contraproposta" at bounding box center [628, 239] width 202 height 21
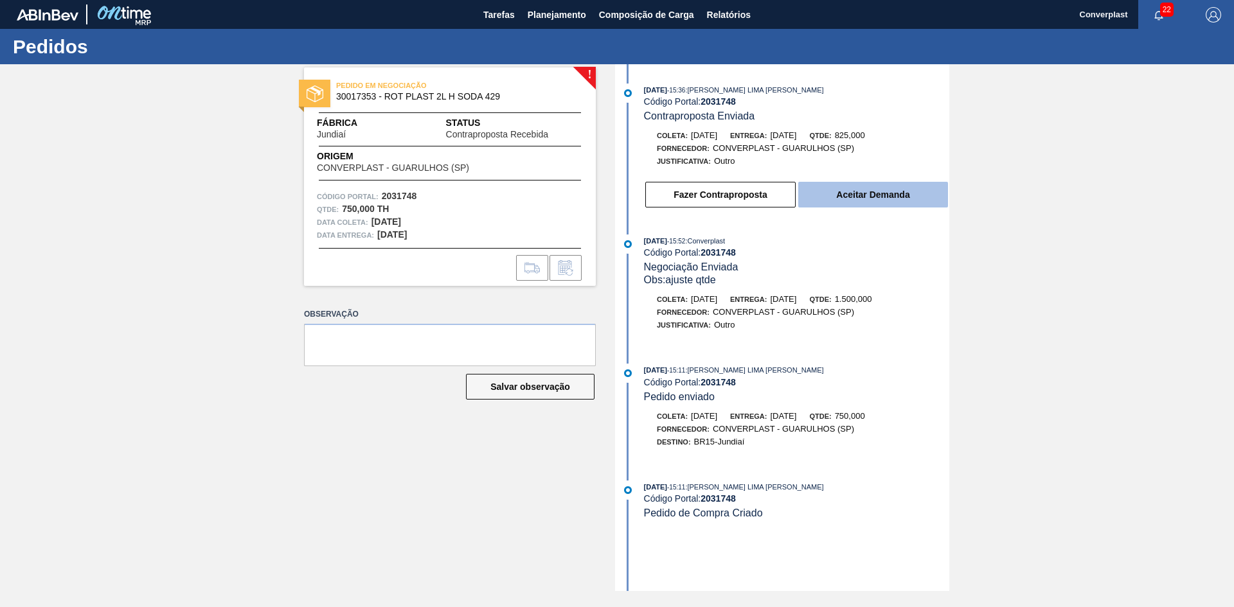
click at [830, 205] on button "Aceitar Demanda" at bounding box center [873, 195] width 150 height 26
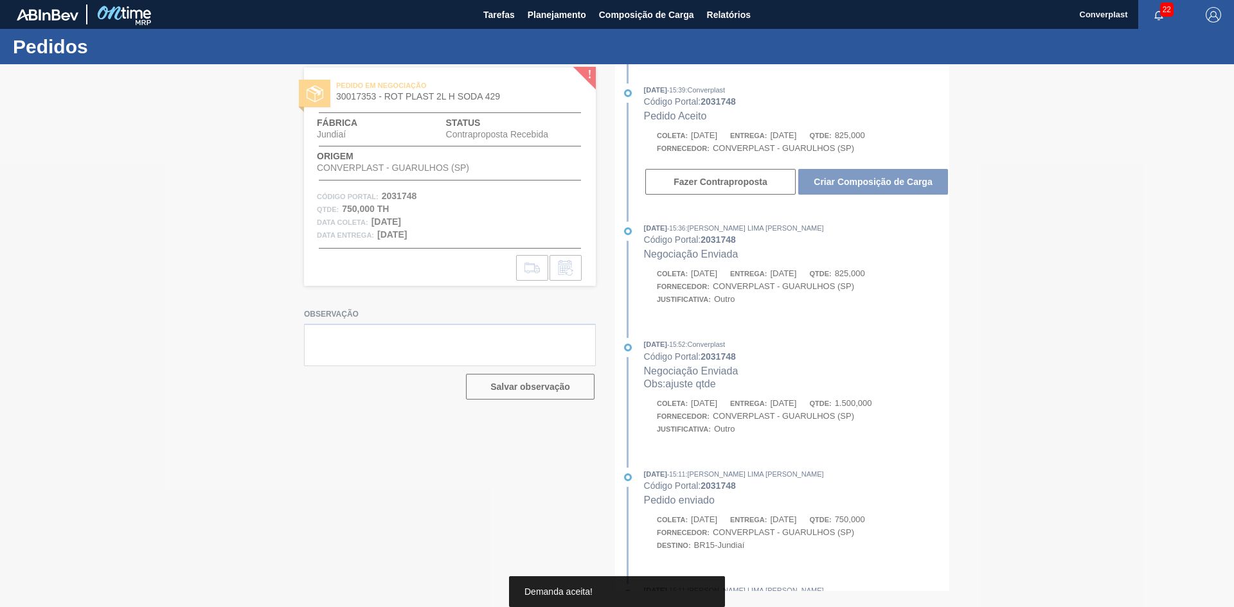
click at [832, 183] on div at bounding box center [617, 335] width 1234 height 543
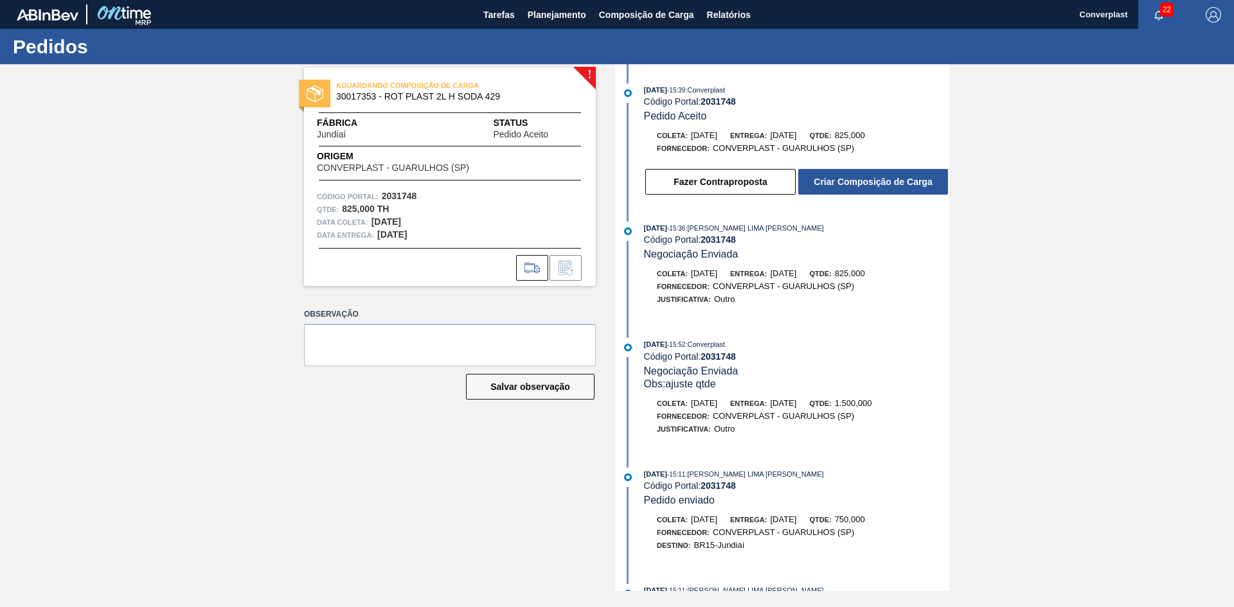
click at [832, 183] on button "Criar Composição de Carga" at bounding box center [873, 182] width 150 height 26
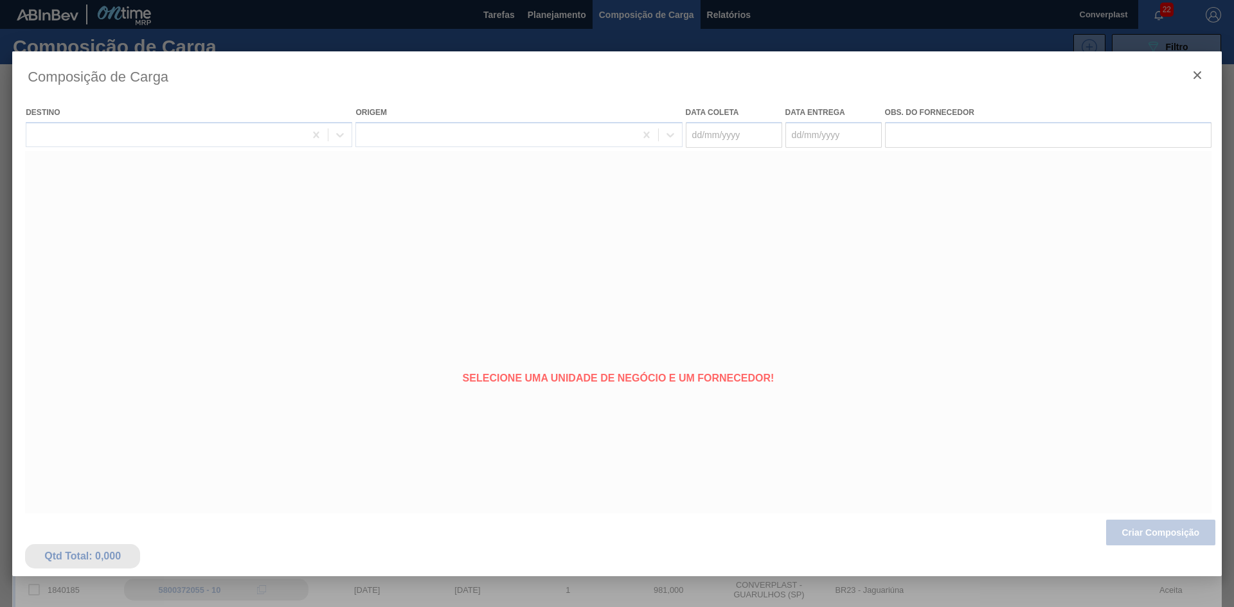
type coleta "19/10/2025"
type entrega "21/10/2025"
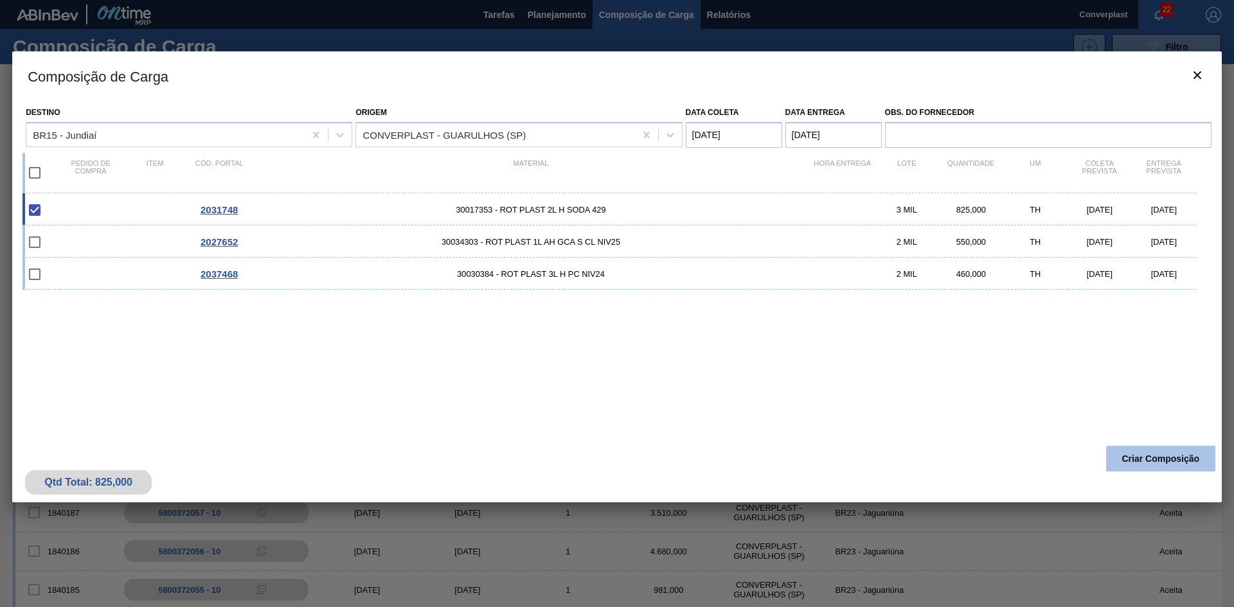
click at [1139, 458] on button "Criar Composição" at bounding box center [1160, 459] width 109 height 26
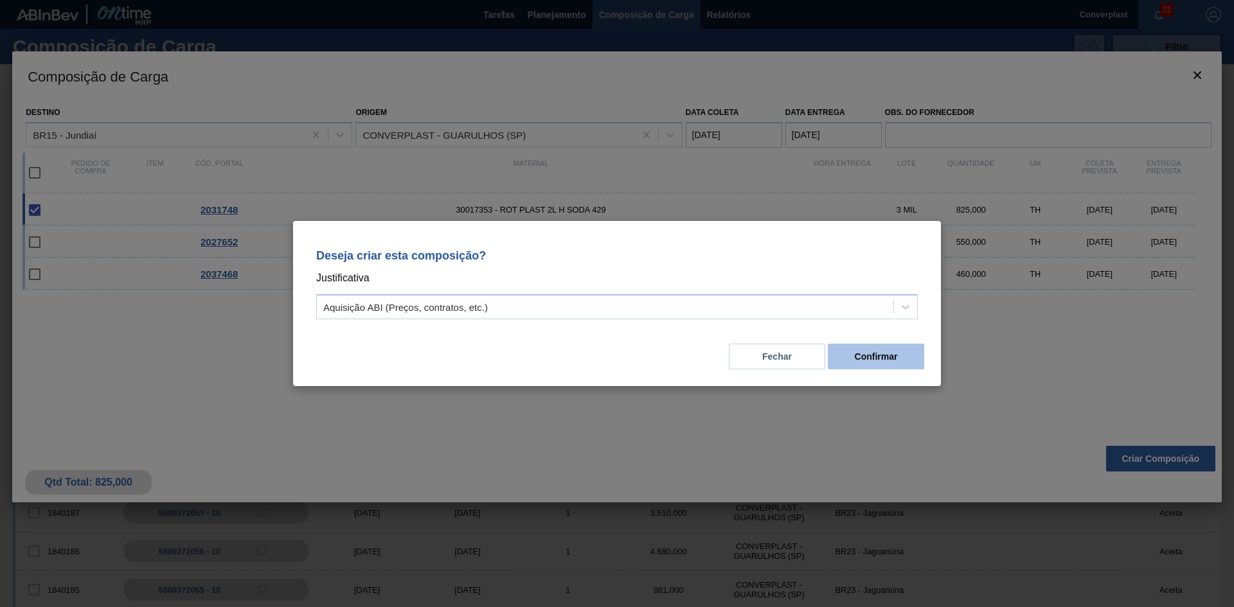
click at [896, 366] on button "Confirmar" at bounding box center [876, 357] width 96 height 26
